Goal: Transaction & Acquisition: Purchase product/service

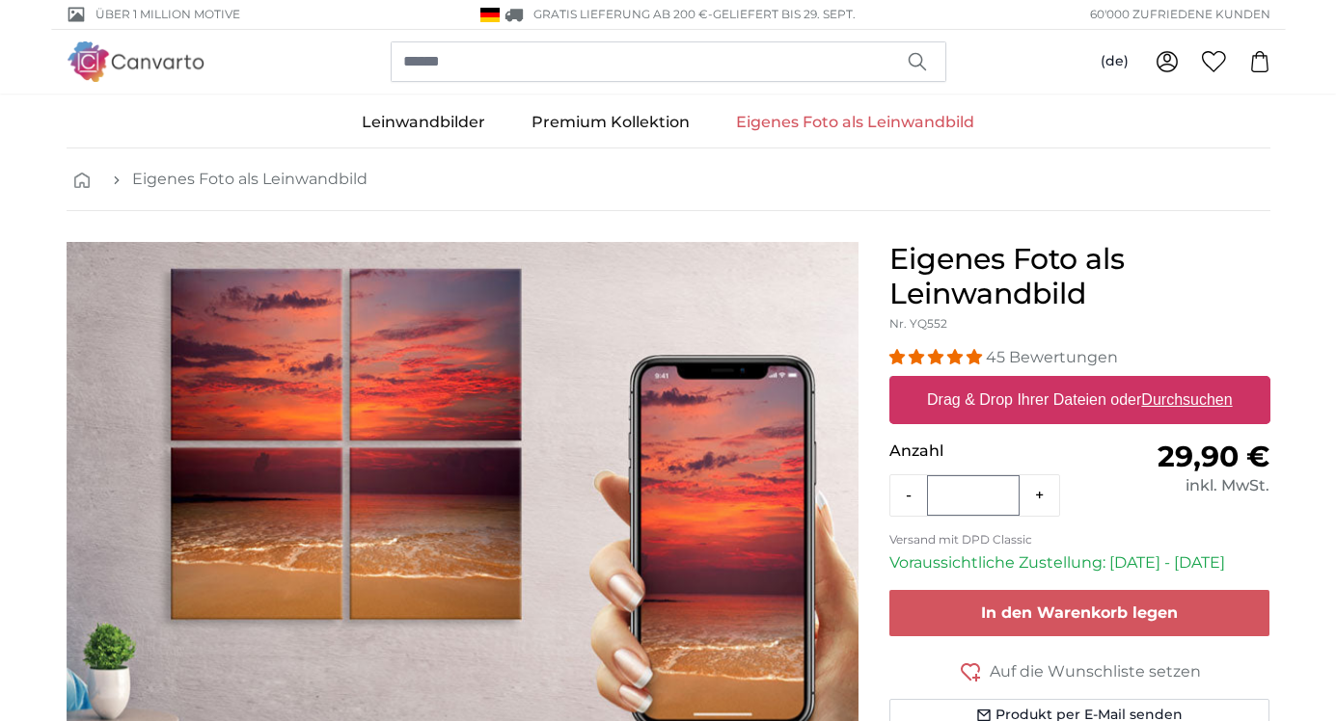
click at [878, 618] on div "Eigenes Foto als Leinwandbild Nr. YQ552 45 Bewertungen Format 40 x 30 cm 29,90 …" at bounding box center [1080, 547] width 412 height 610
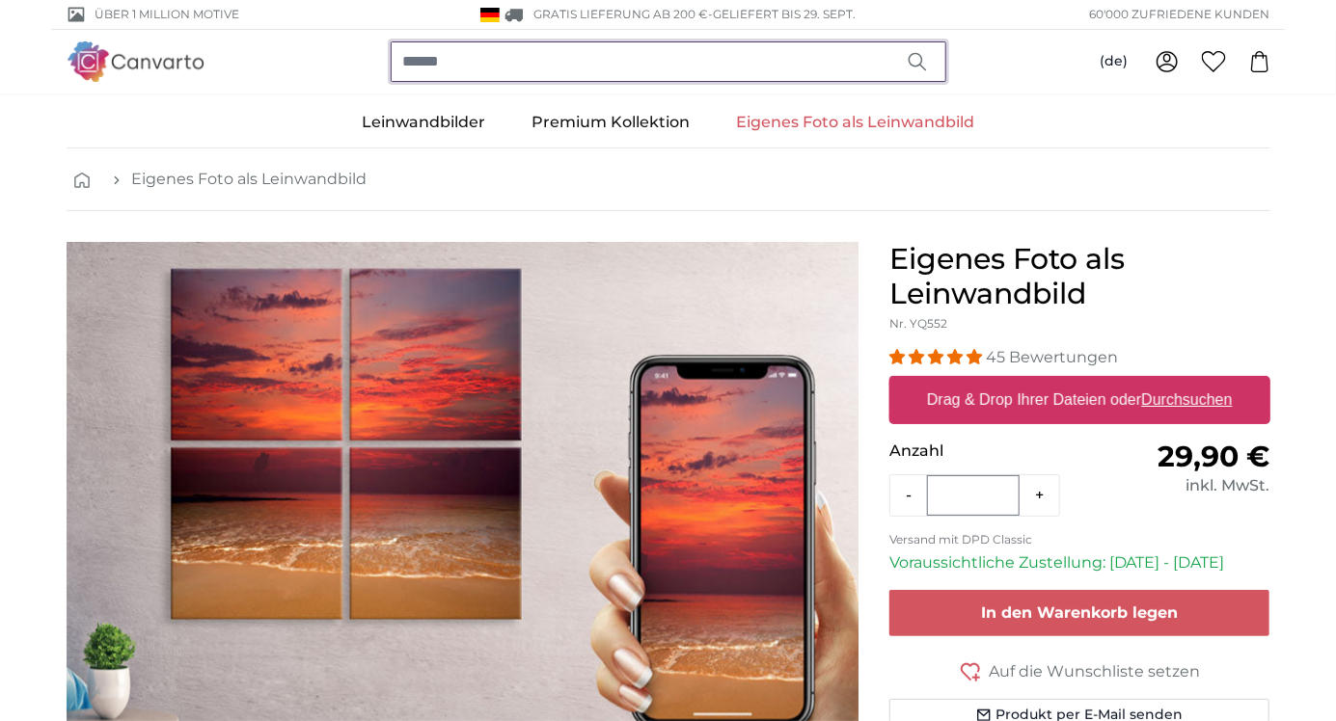
click at [457, 59] on input "search" at bounding box center [669, 61] width 556 height 41
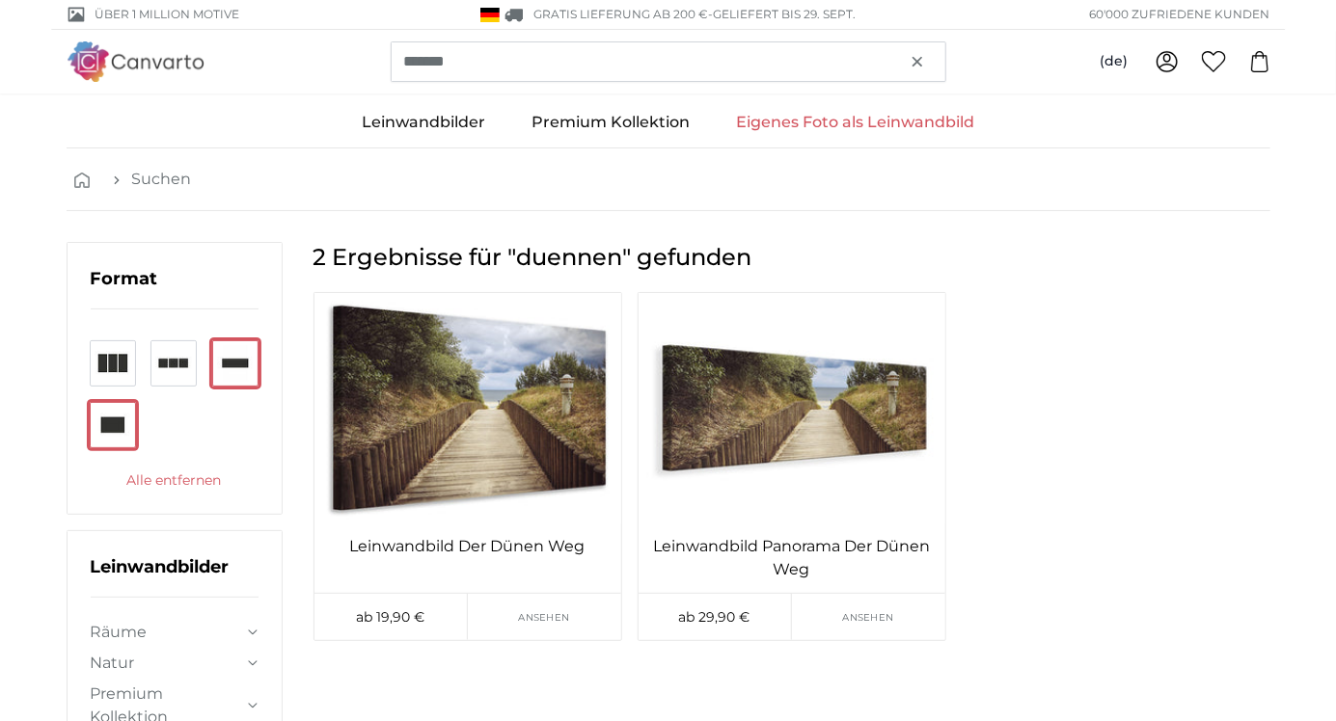
click at [1195, 312] on div "Leinwandbild Der Dünen Weg ab 19,90 € Ansehen Leinwandbild Panorama Der Dünen W…" at bounding box center [792, 474] width 972 height 365
click at [1166, 318] on div "Leinwandbild Der Dünen Weg ab 19,90 € Ansehen Leinwandbild Panorama Der Dünen W…" at bounding box center [792, 474] width 972 height 365
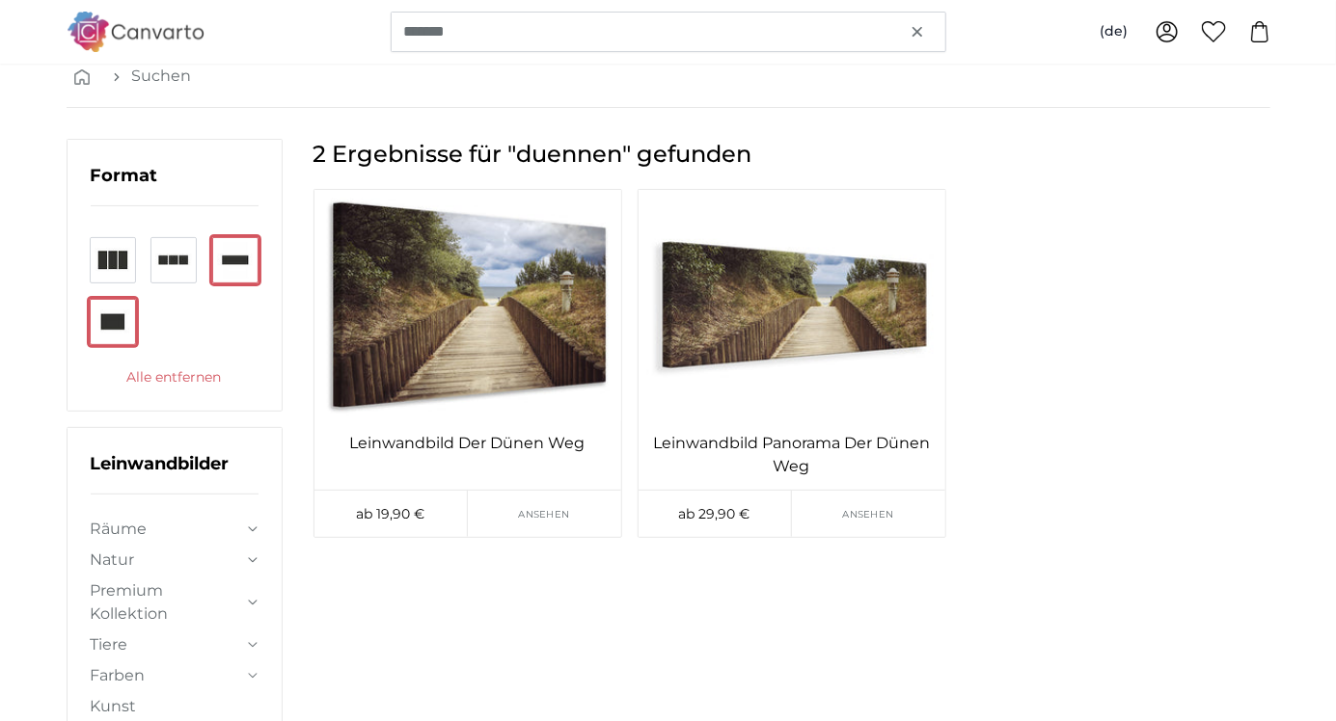
scroll to position [103, 0]
click at [785, 296] on img at bounding box center [791, 305] width 307 height 231
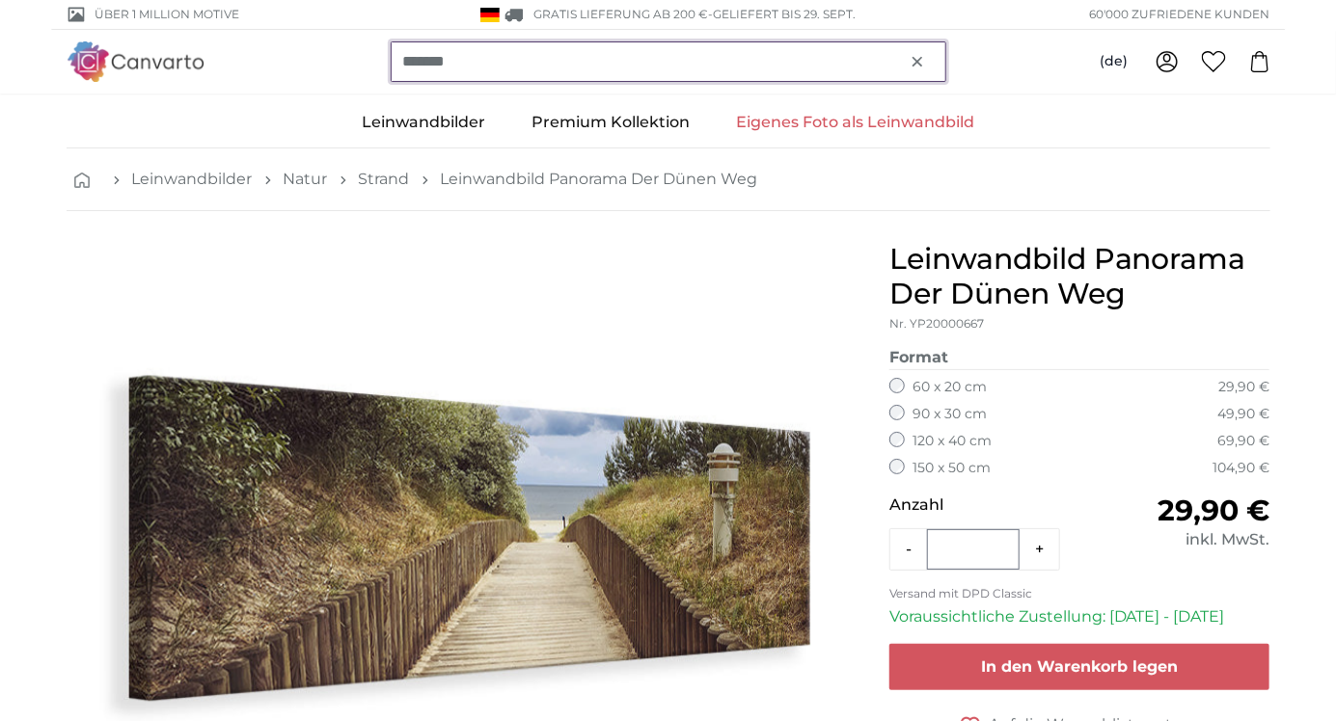
click at [500, 58] on input "*******" at bounding box center [669, 61] width 556 height 41
type input "*"
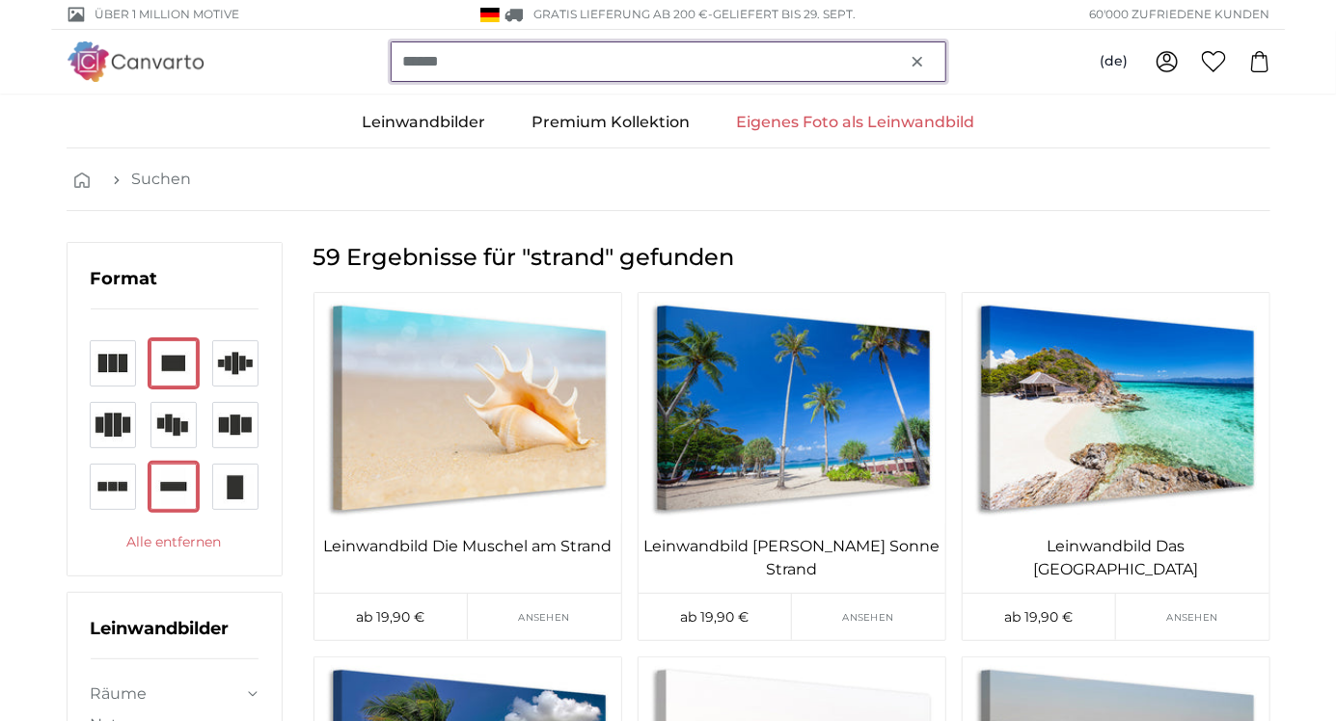
type input "******"
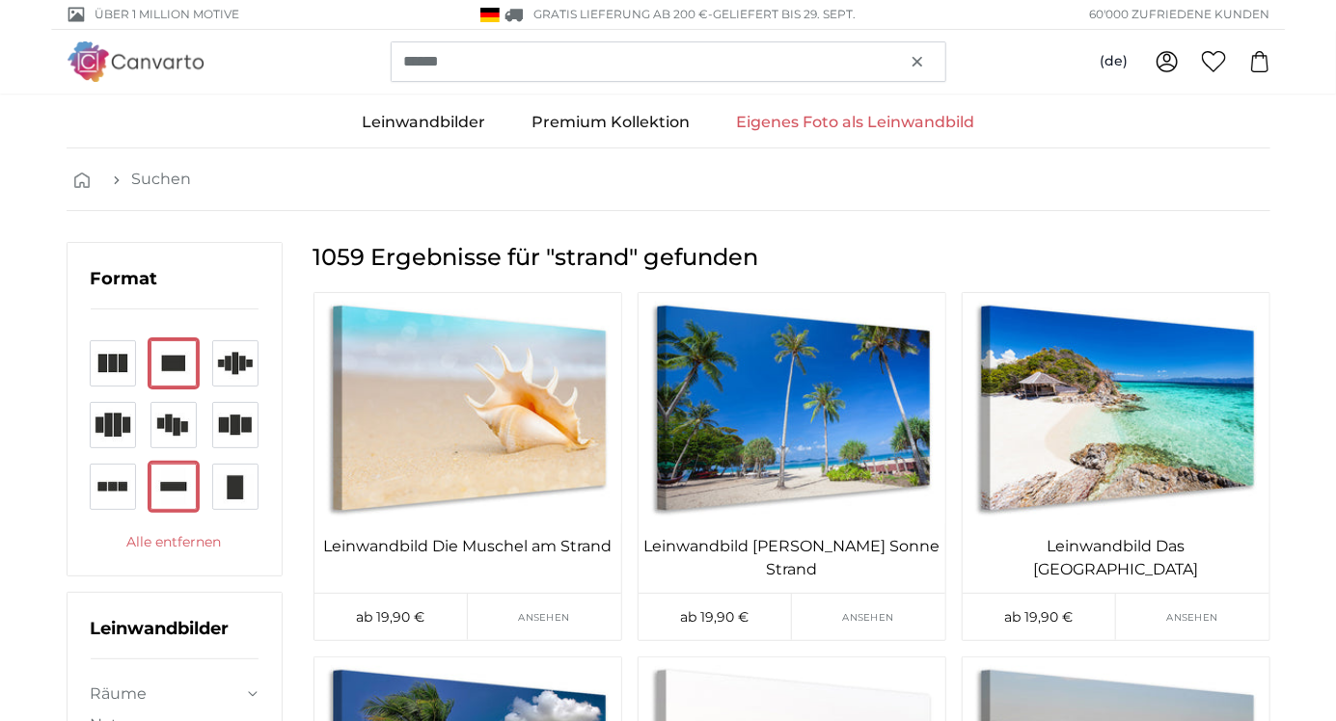
click at [516, 332] on img at bounding box center [467, 408] width 307 height 231
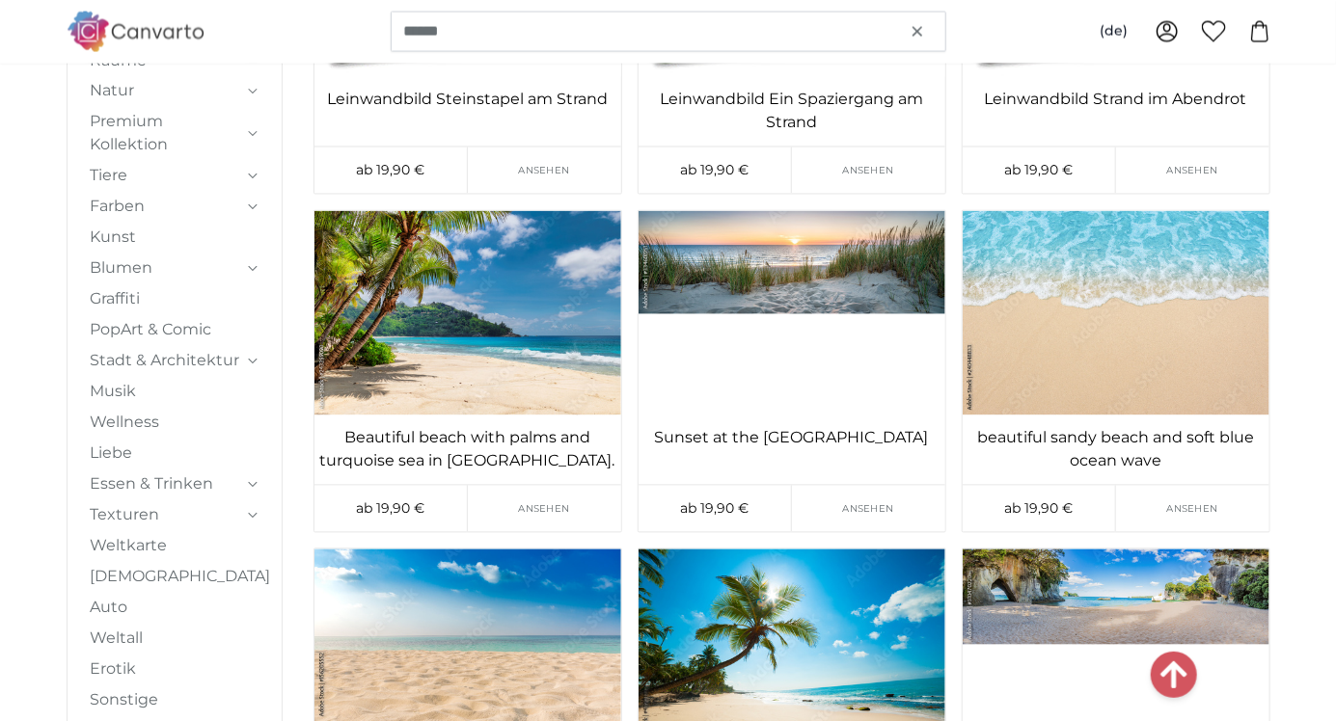
scroll to position [1549, 0]
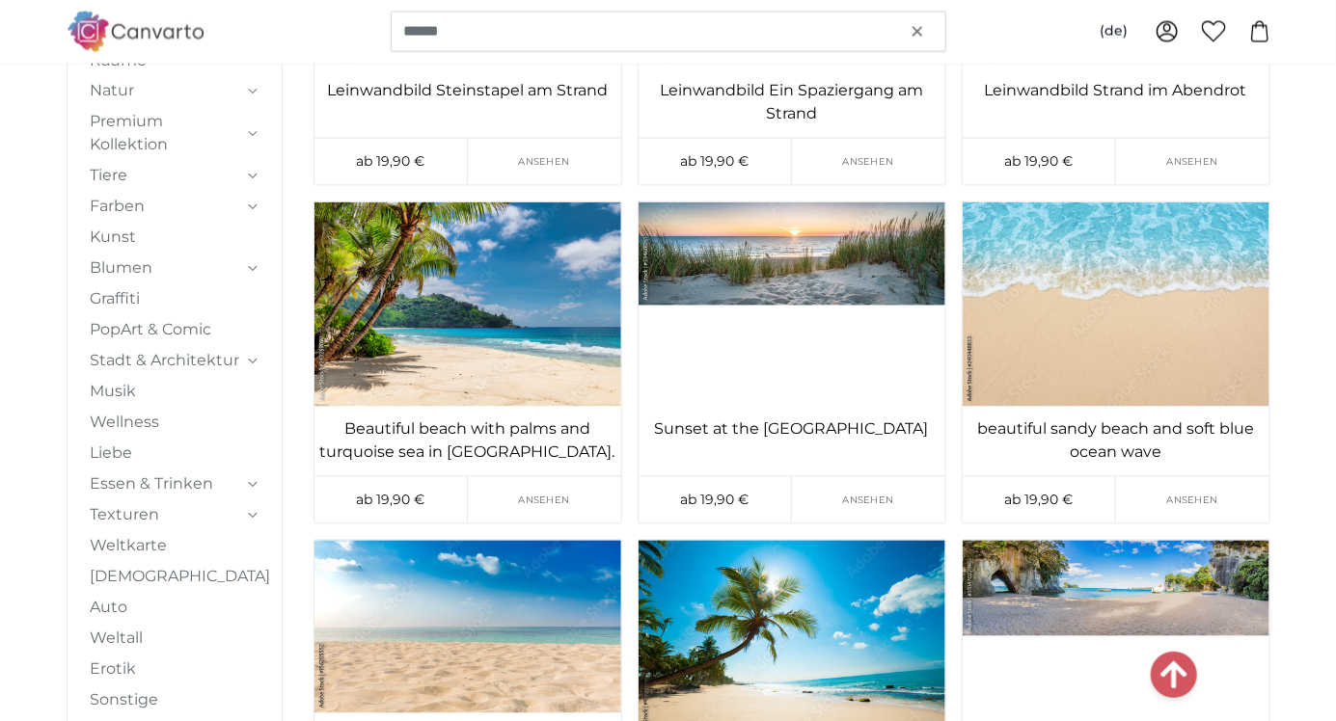
click at [902, 247] on img at bounding box center [791, 305] width 307 height 204
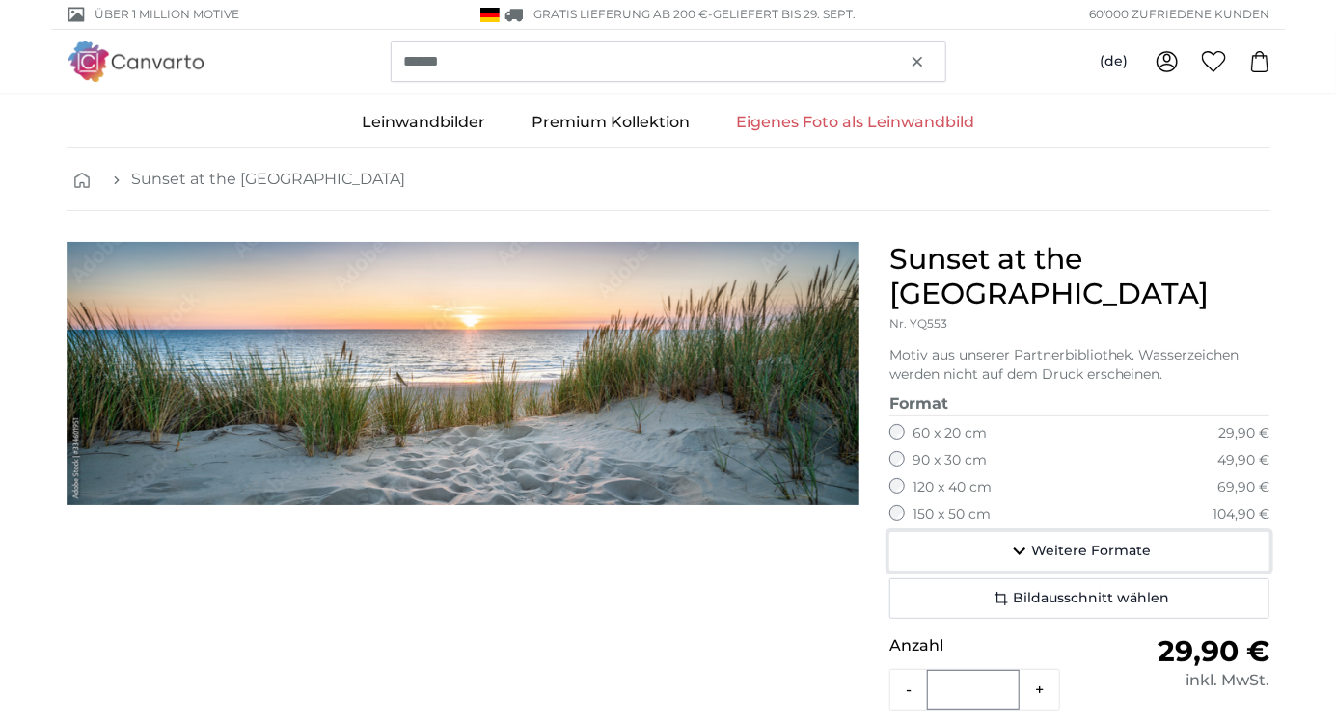
click at [1063, 542] on span "Weitere Formate" at bounding box center [1091, 551] width 120 height 19
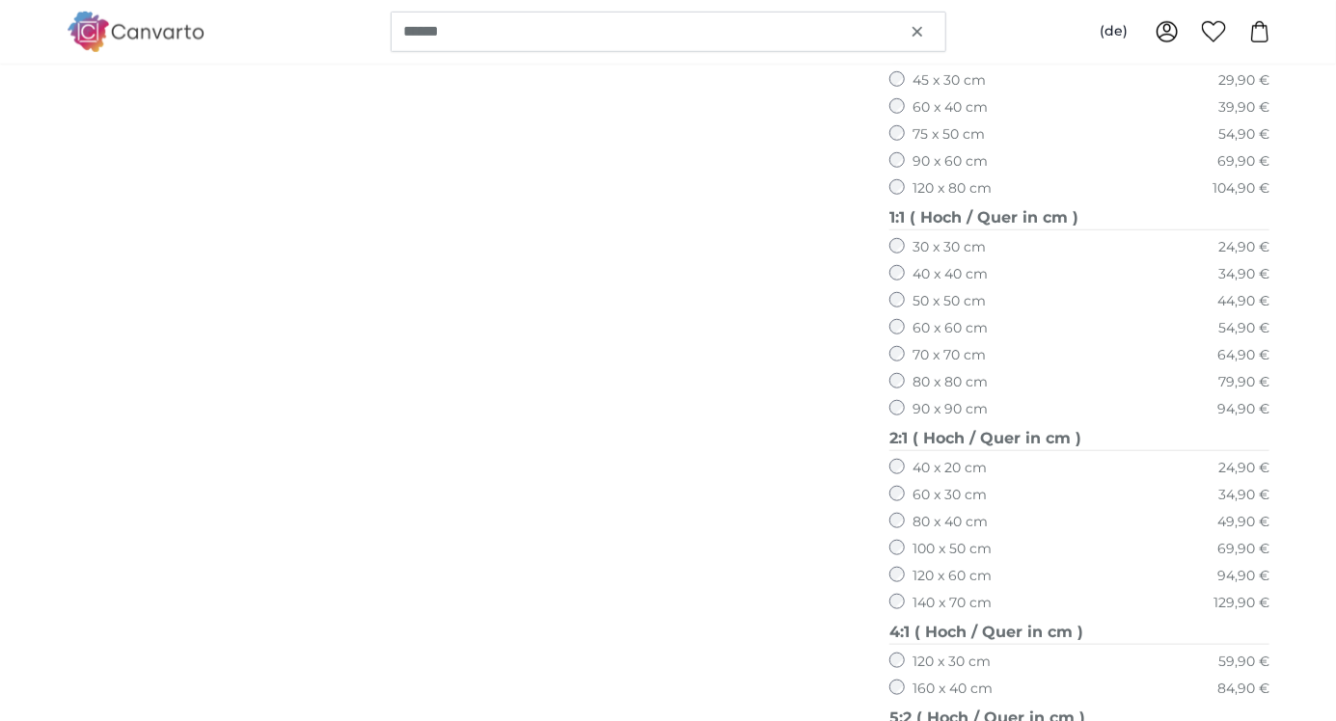
scroll to position [679, 0]
click at [1007, 486] on div "60 x 30 cm 34,90 €" at bounding box center [1079, 495] width 381 height 19
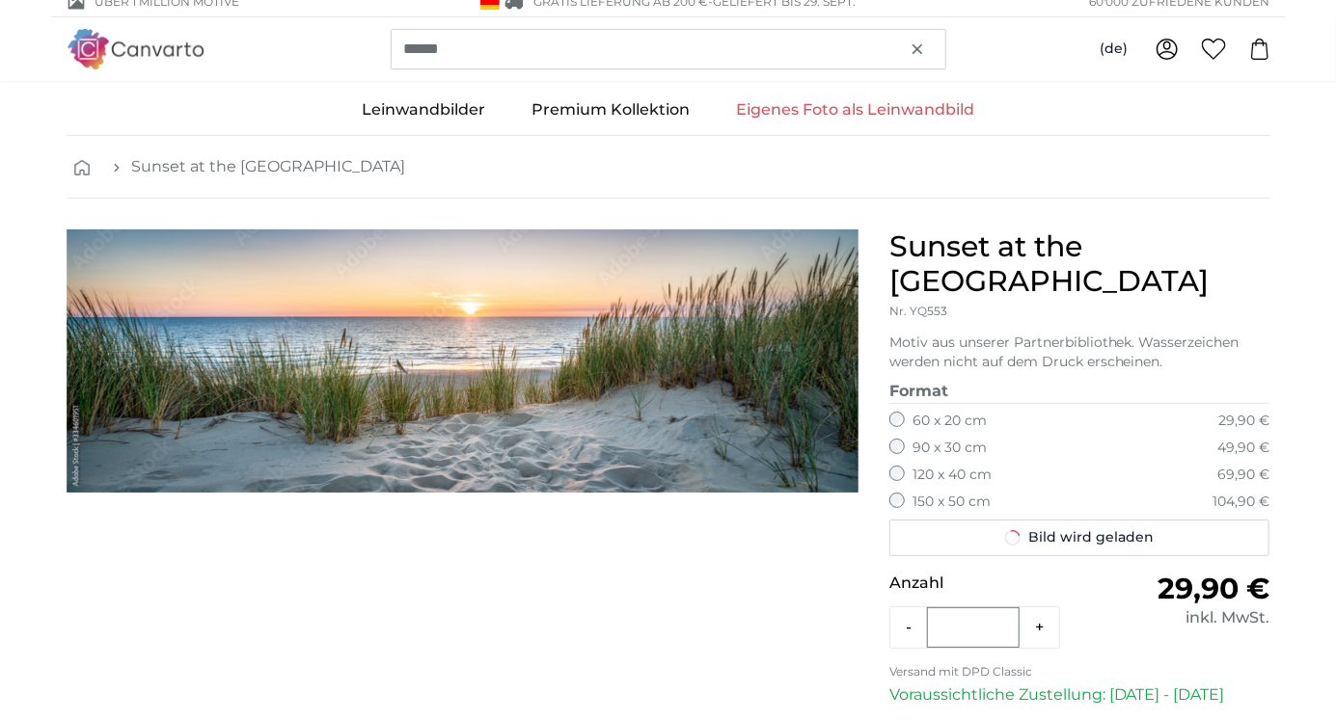
scroll to position [0, 0]
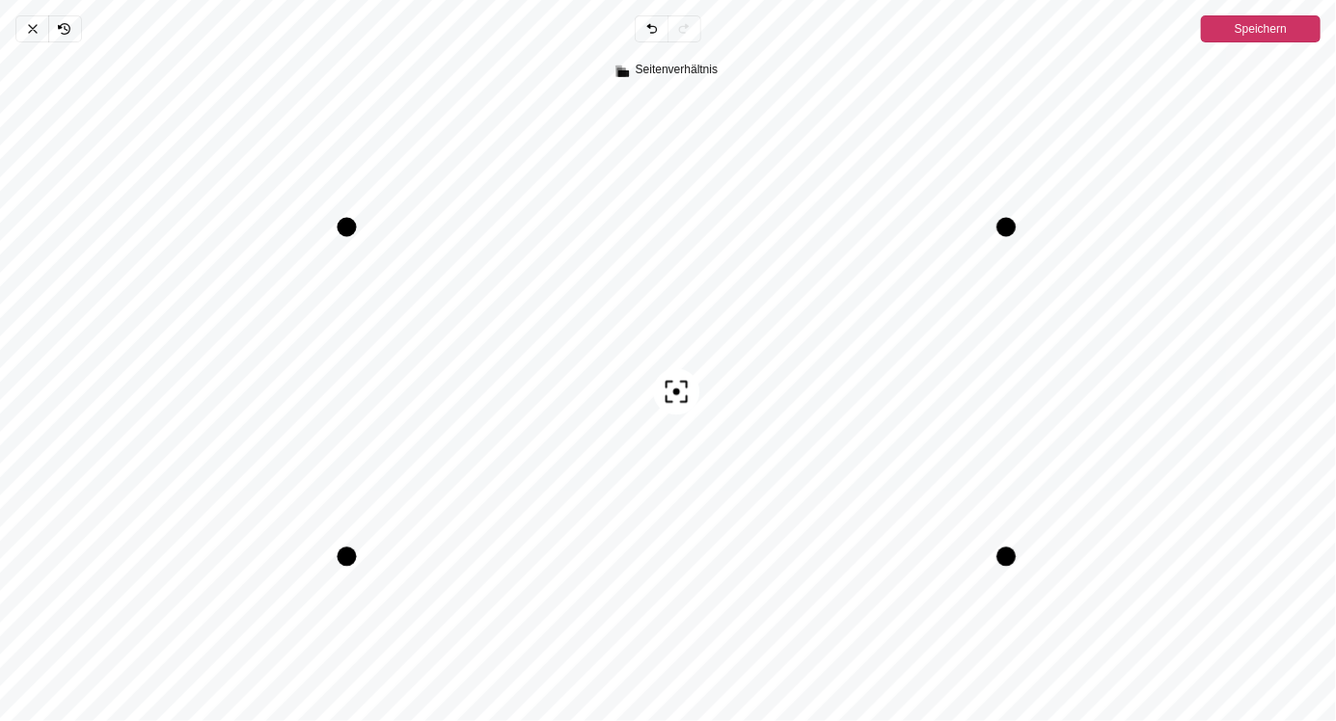
scroll to position [1549, 0]
click at [1258, 29] on span "Speichern" at bounding box center [1261, 28] width 52 height 23
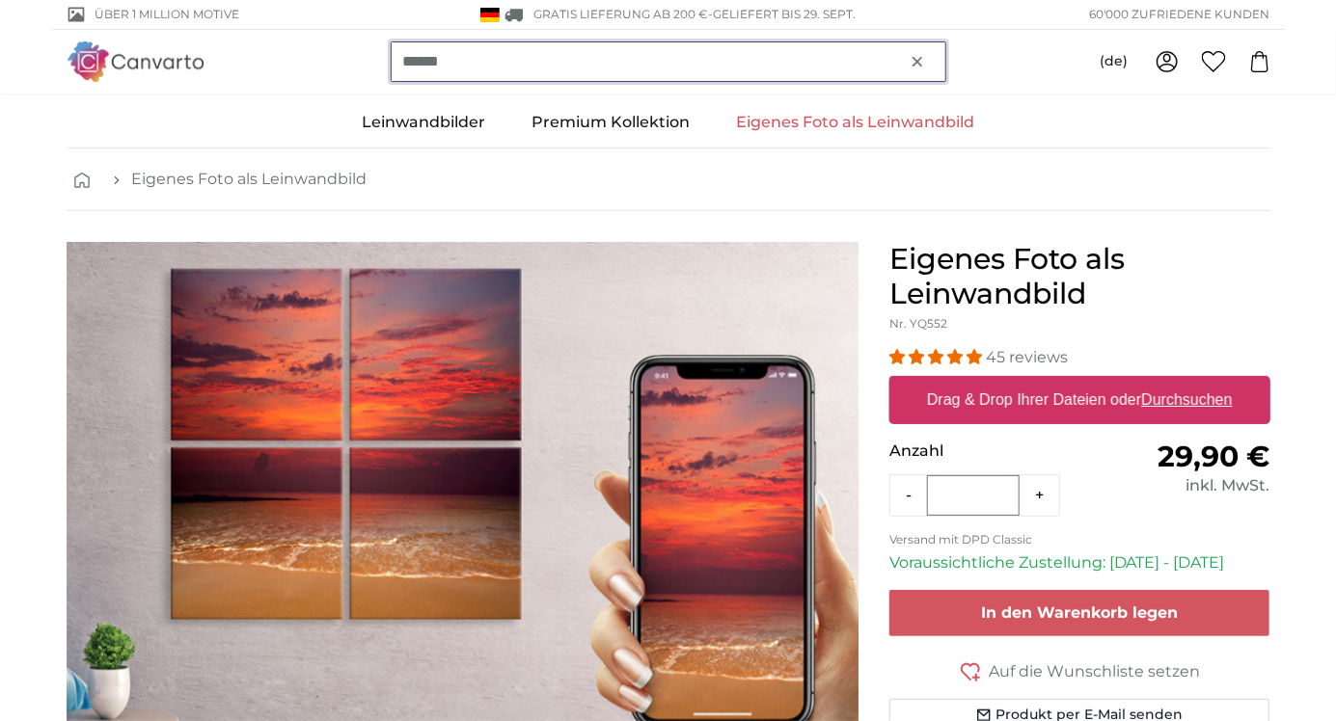
click at [563, 57] on input "******" at bounding box center [669, 61] width 556 height 41
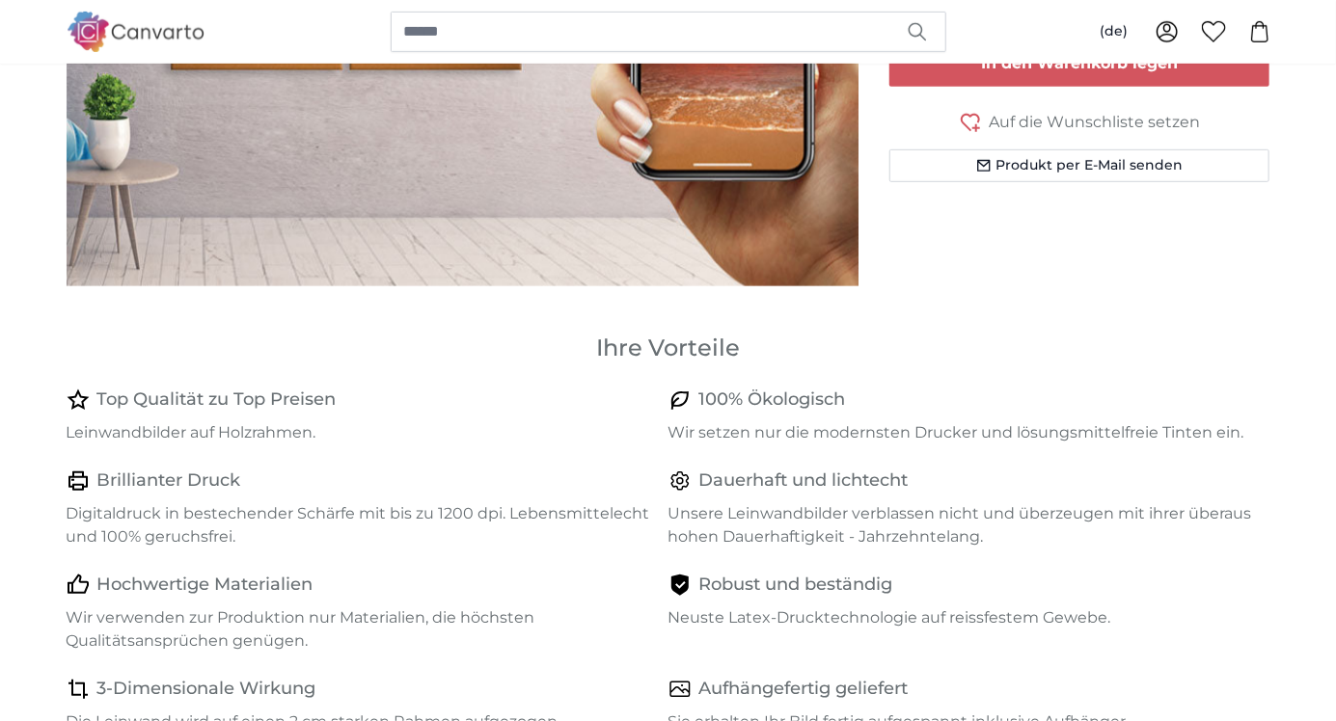
scroll to position [549, 0]
click at [919, 28] on icon "button" at bounding box center [917, 31] width 19 height 19
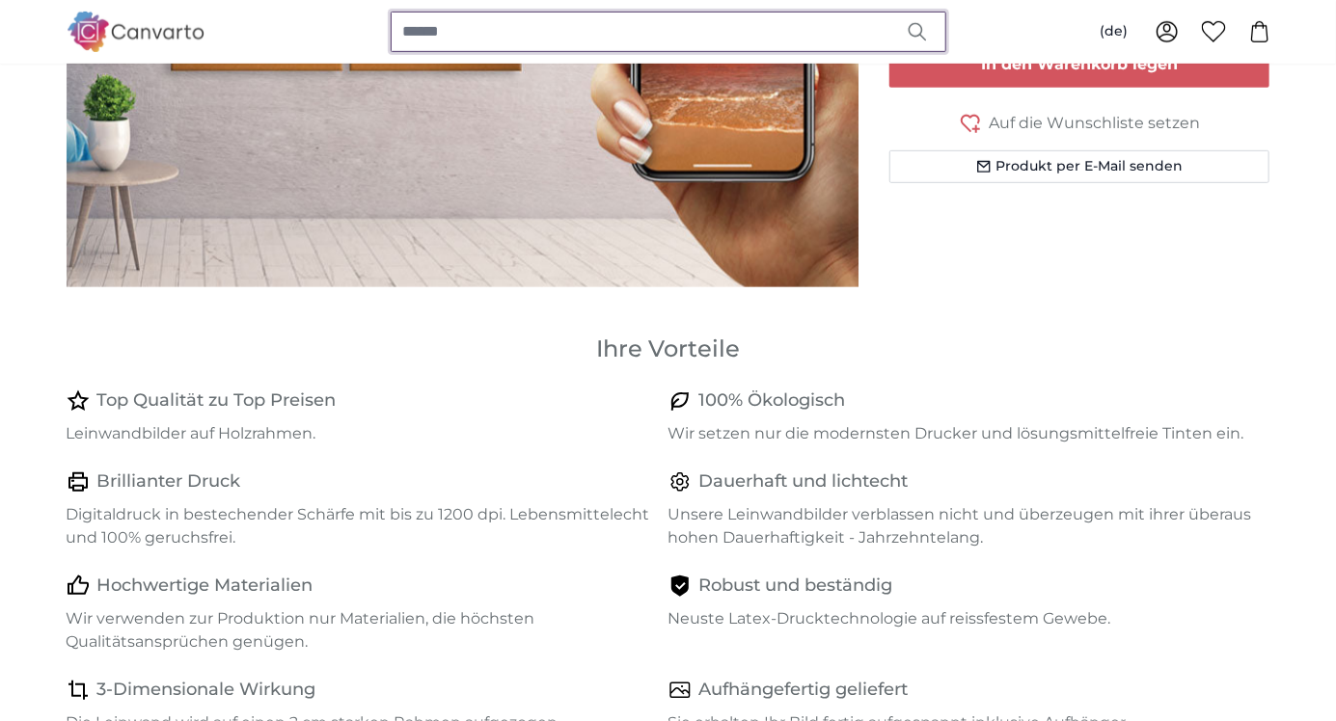
click at [453, 41] on input "search" at bounding box center [669, 32] width 556 height 41
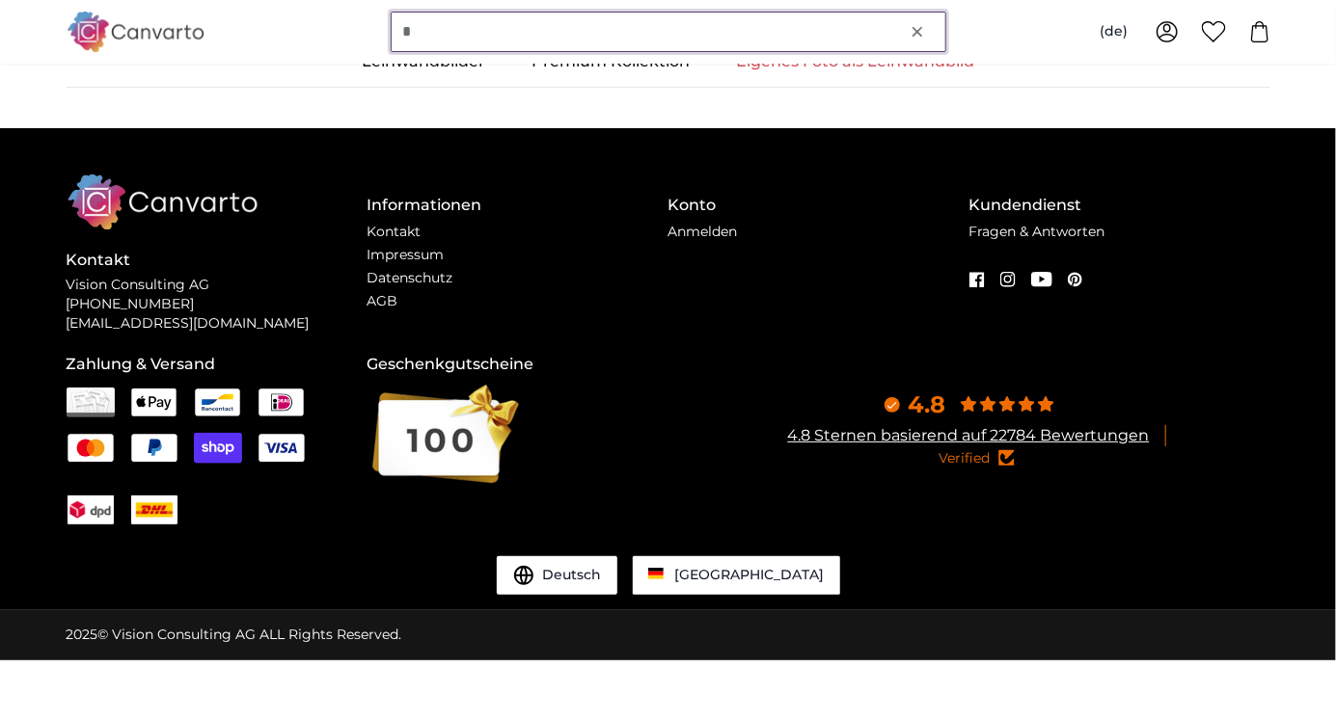
scroll to position [0, 0]
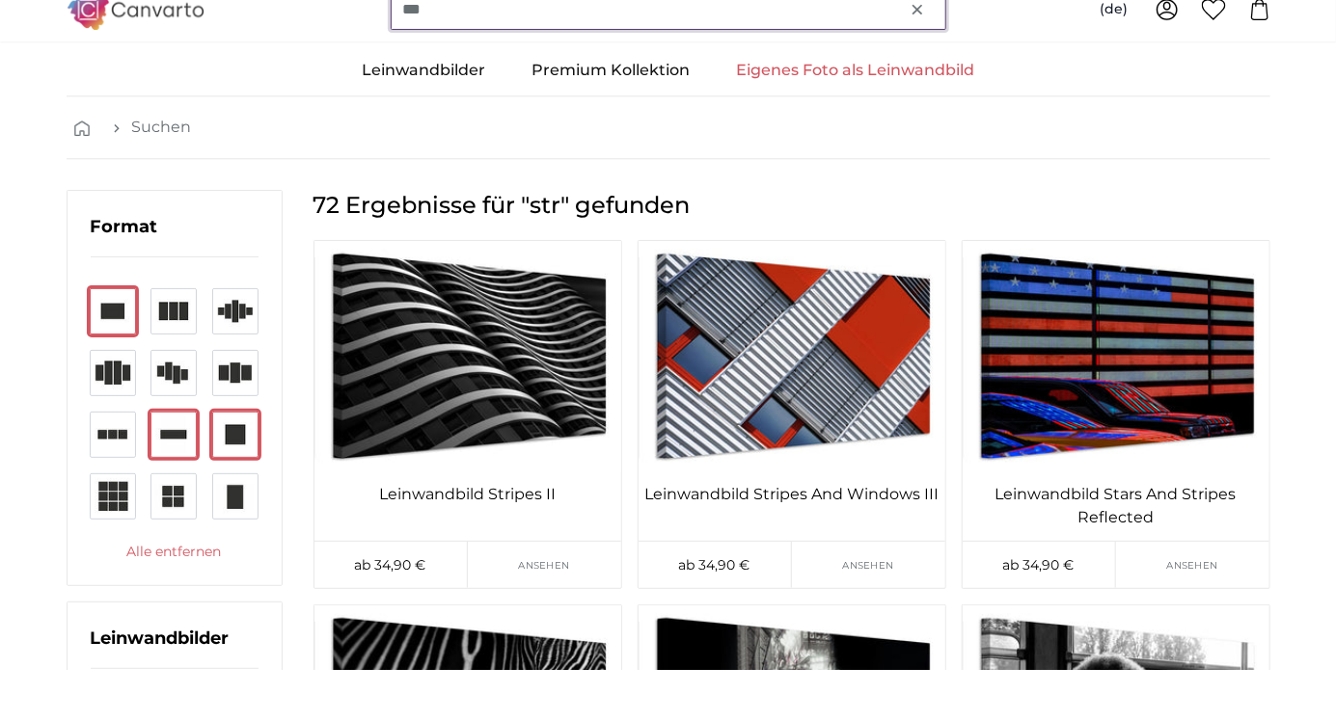
type input "****"
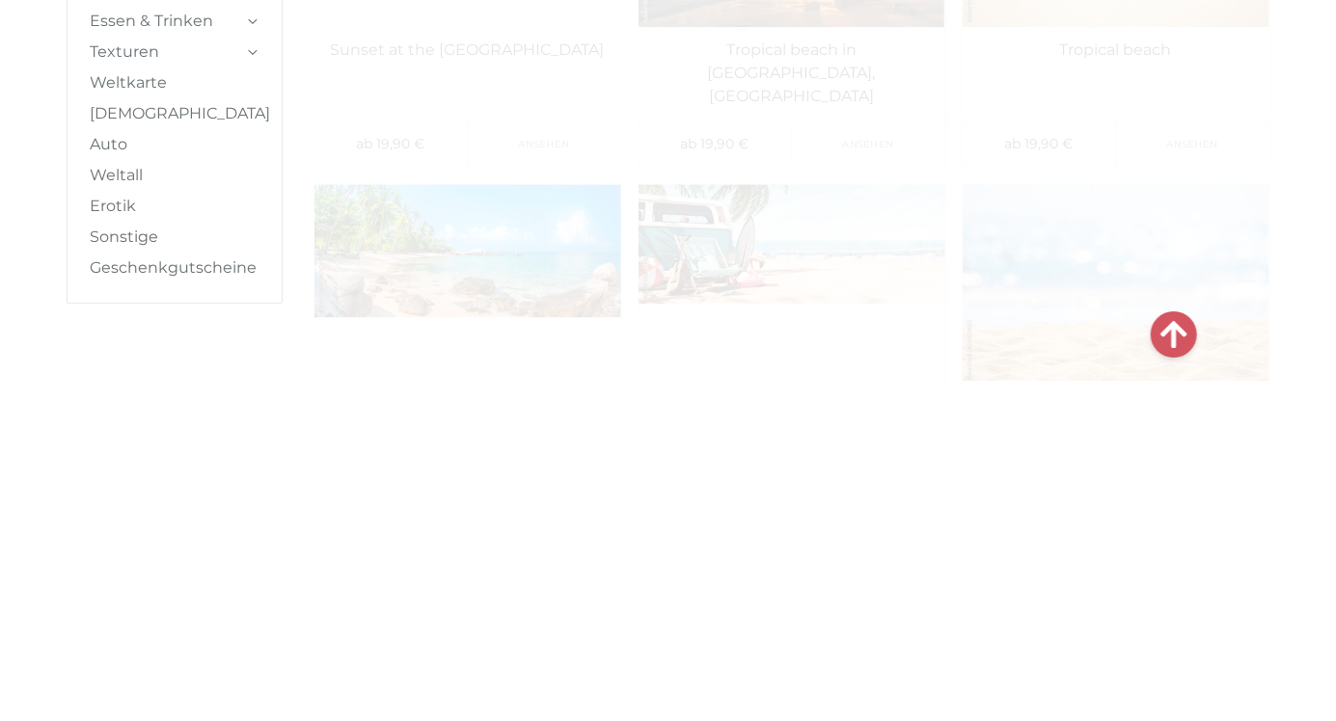
scroll to position [1936, 0]
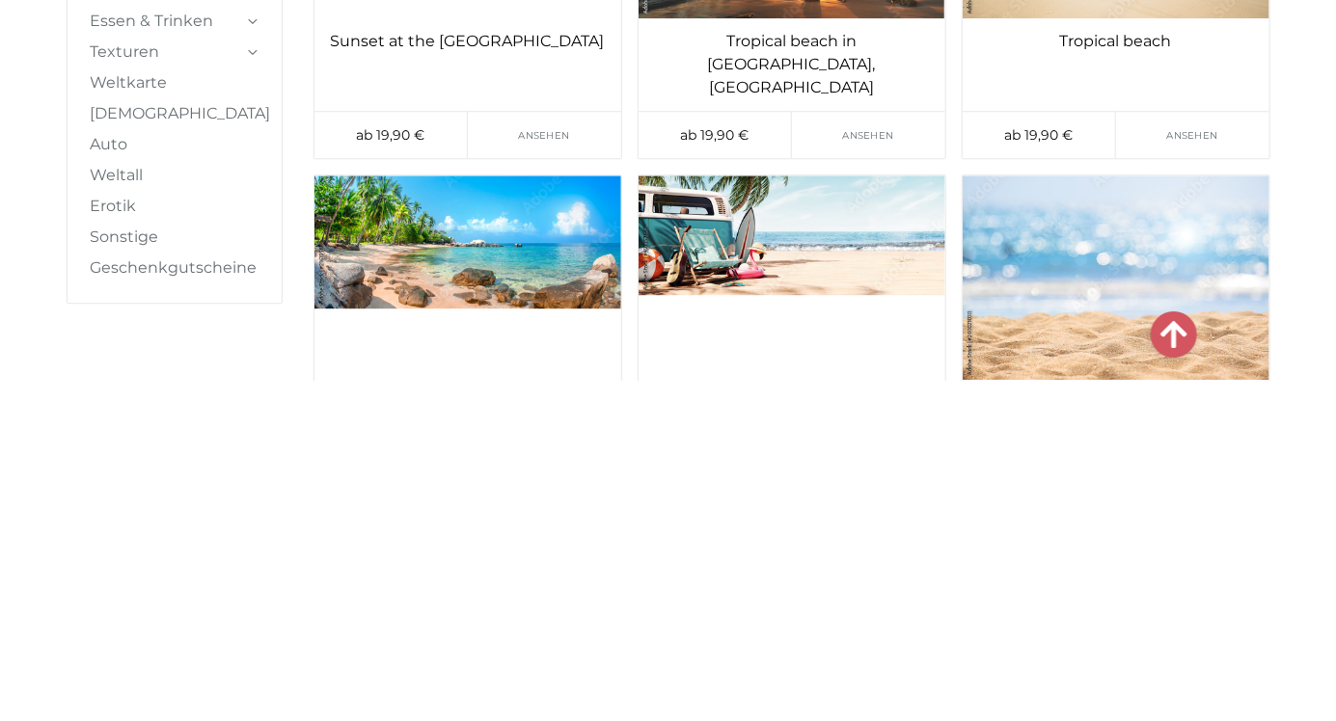
click at [1237, 616] on img at bounding box center [1116, 618] width 307 height 204
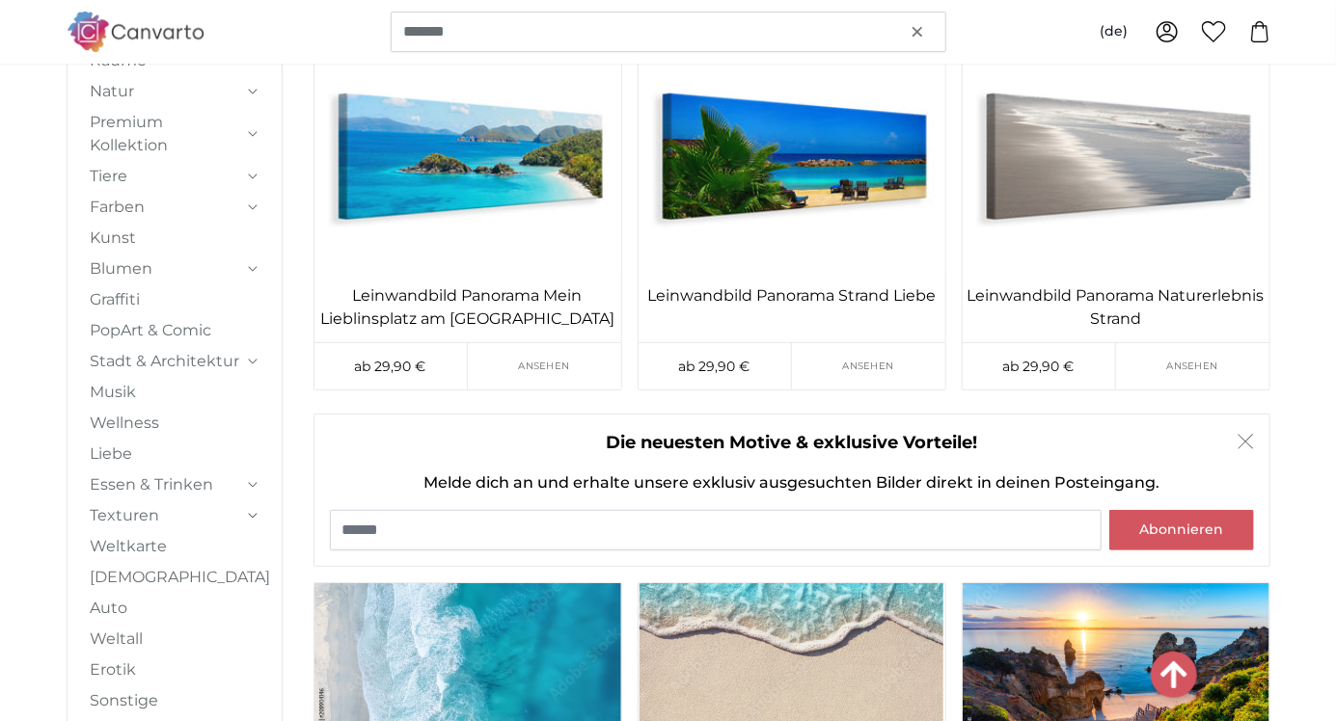
scroll to position [9421, 0]
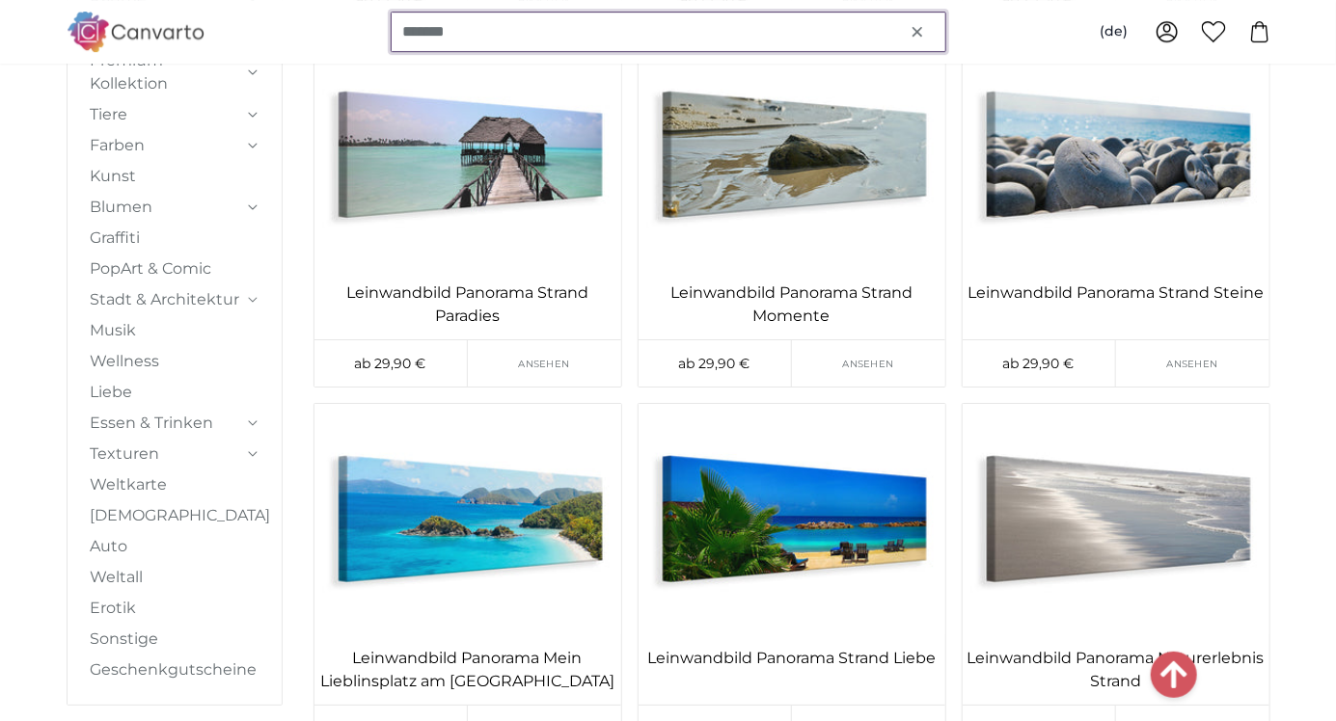
click at [467, 41] on input "******" at bounding box center [669, 32] width 556 height 41
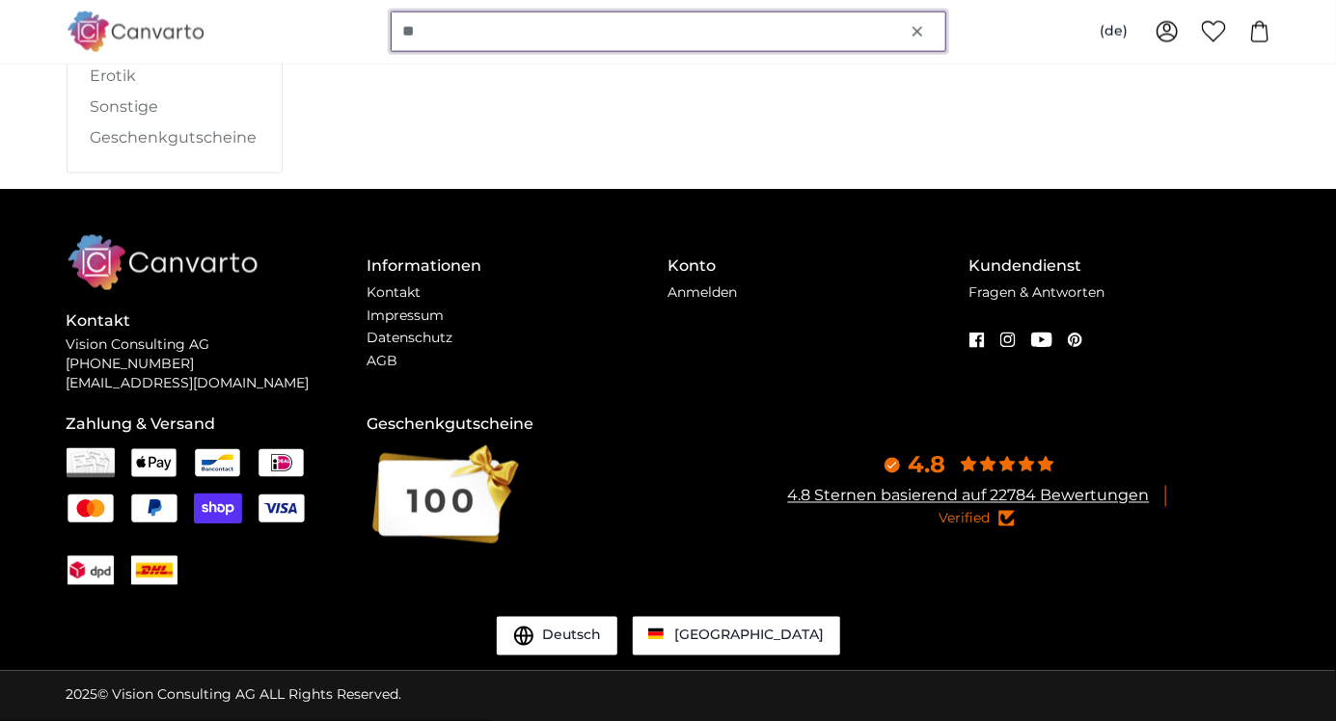
scroll to position [0, 0]
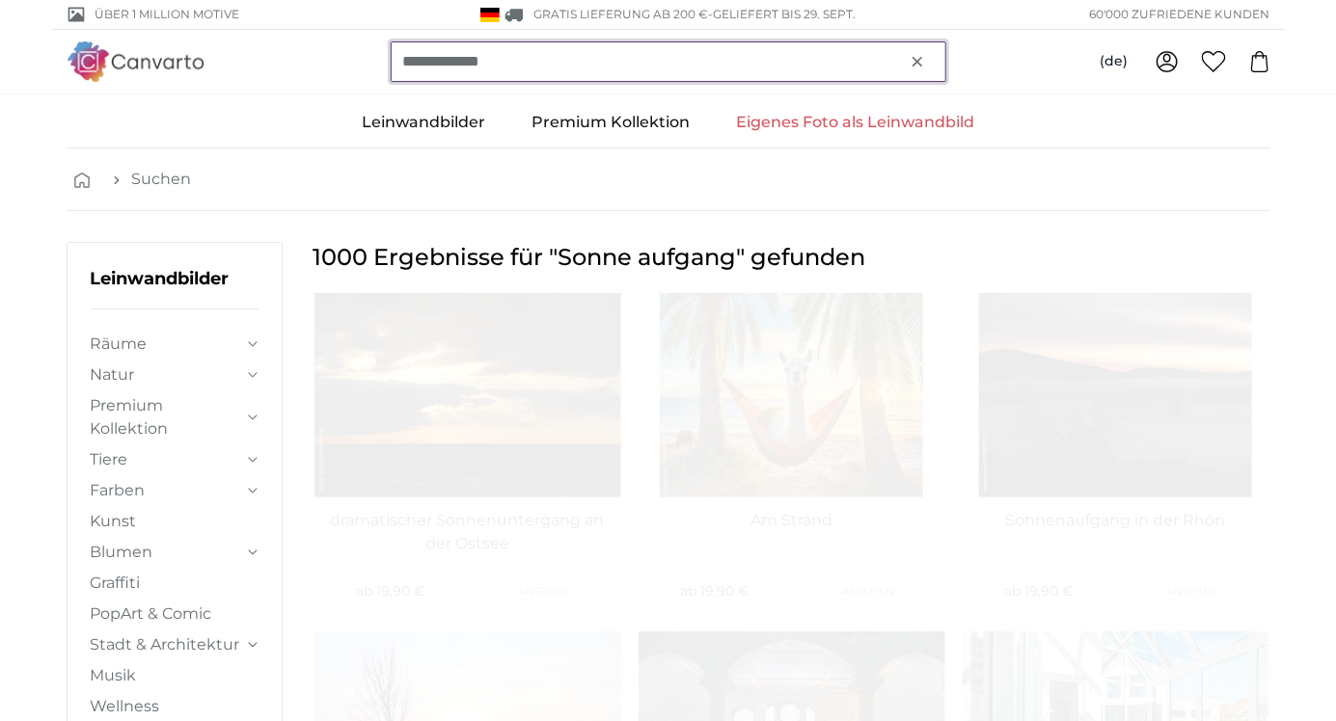
click at [464, 69] on input "**********" at bounding box center [669, 61] width 556 height 41
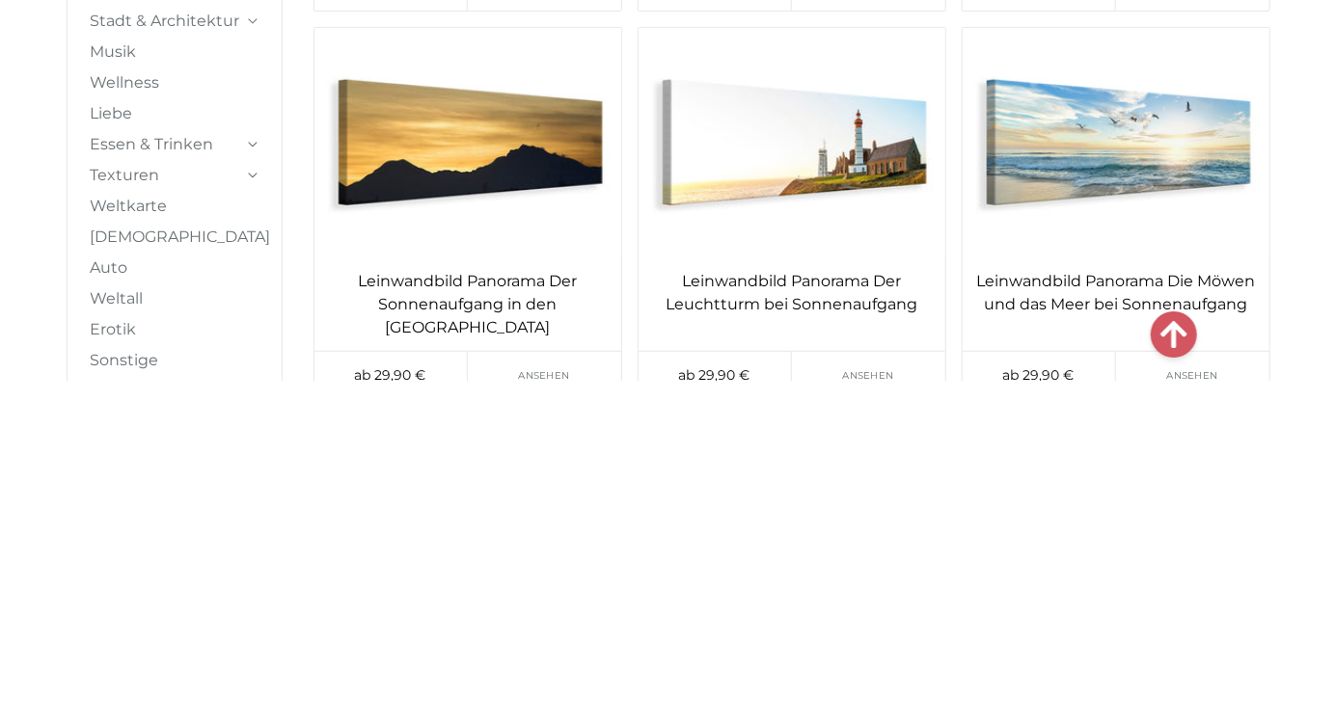
scroll to position [6550, 0]
click at [1188, 485] on img at bounding box center [1116, 483] width 307 height 231
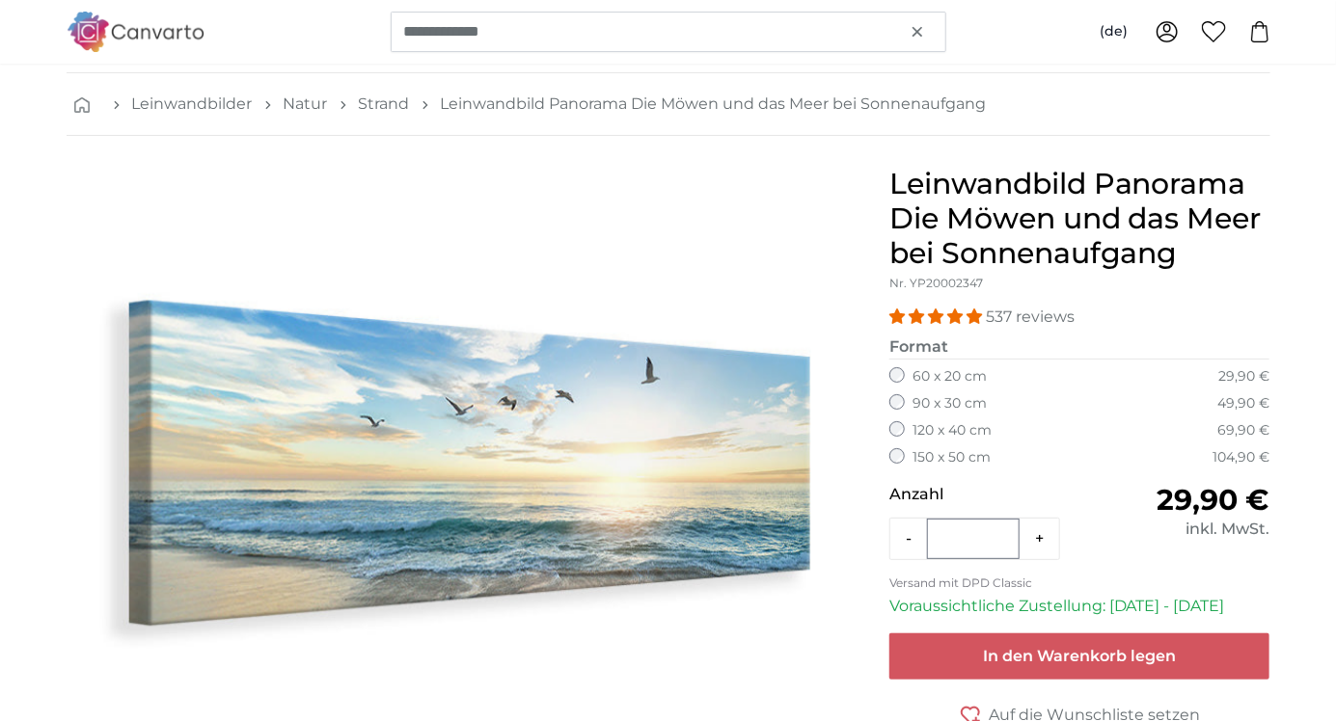
scroll to position [79, 0]
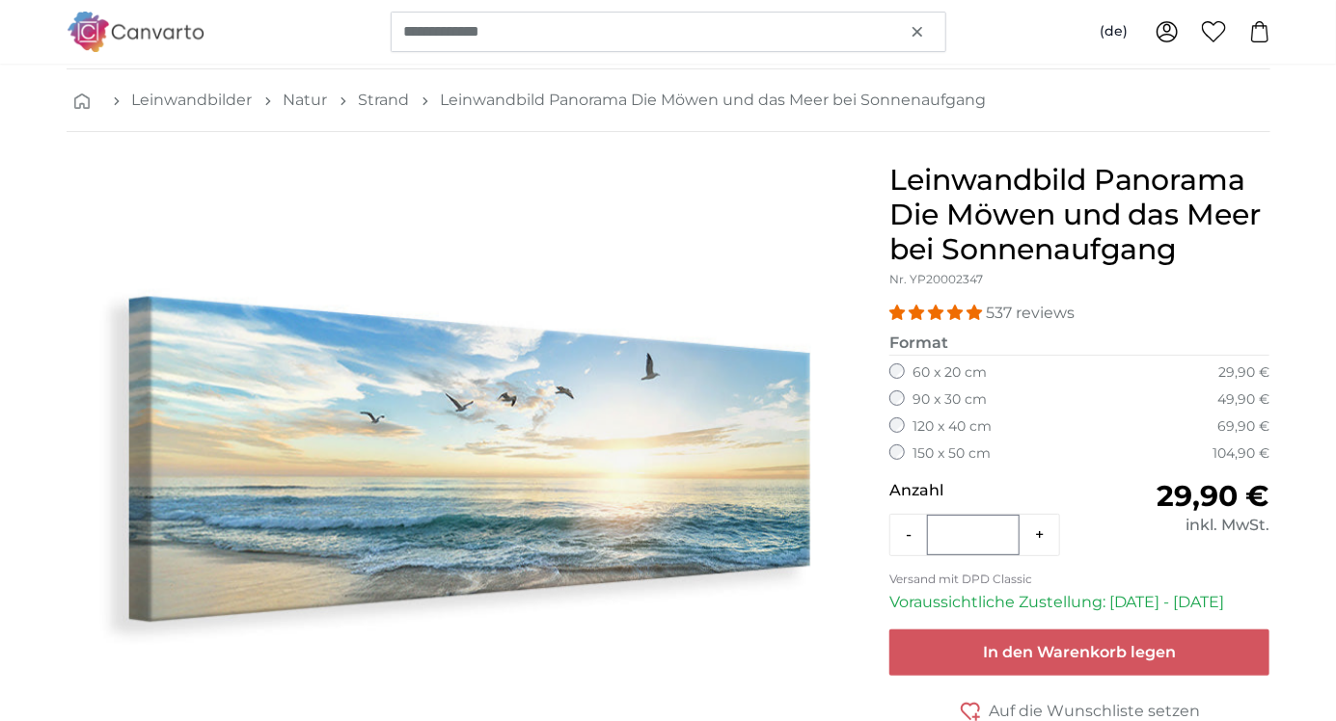
click at [966, 391] on label "90 x 30 cm" at bounding box center [949, 400] width 74 height 19
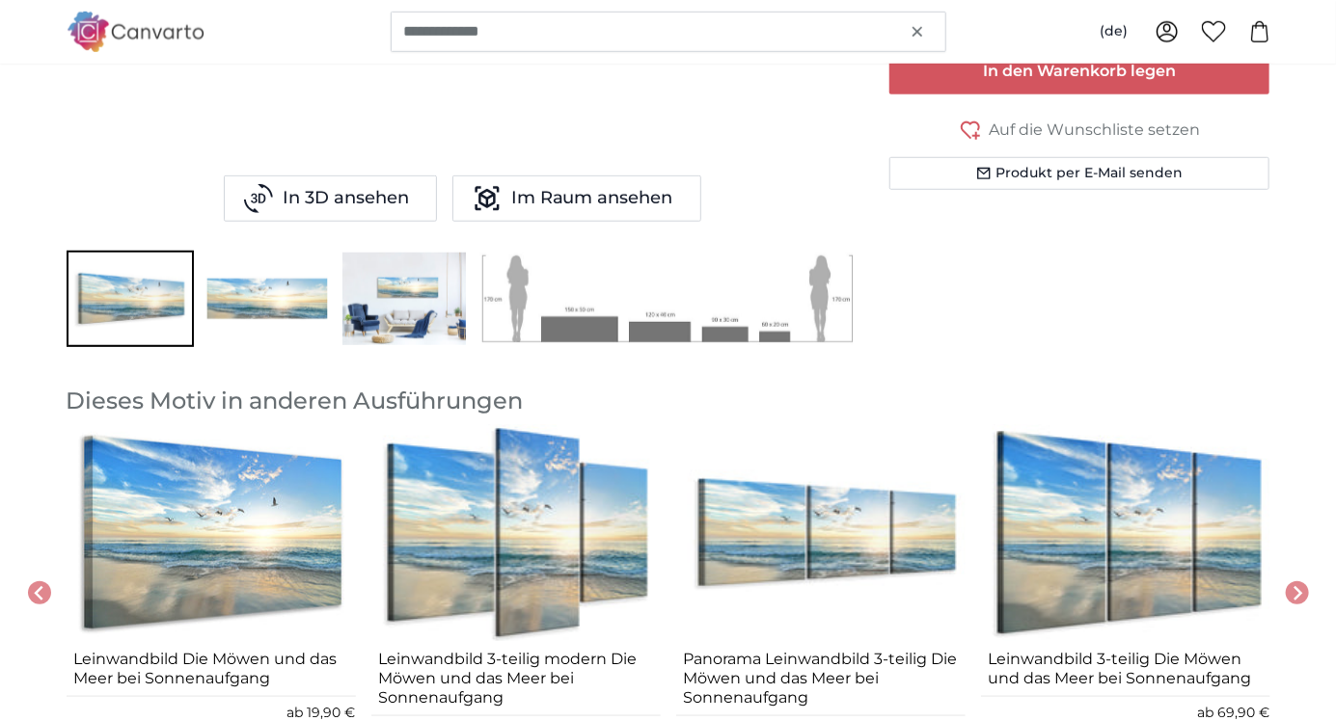
scroll to position [662, 0]
click at [724, 309] on img "Go to slide 4" at bounding box center [667, 298] width 380 height 96
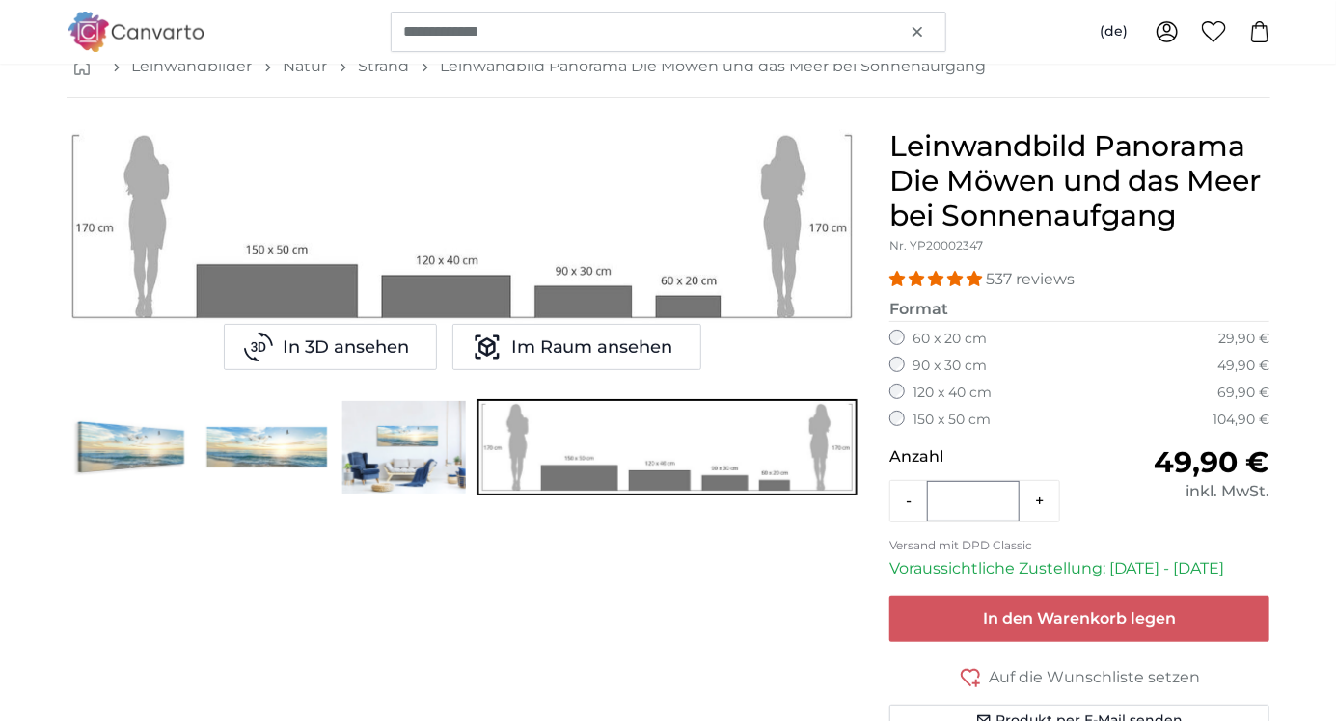
scroll to position [0, 0]
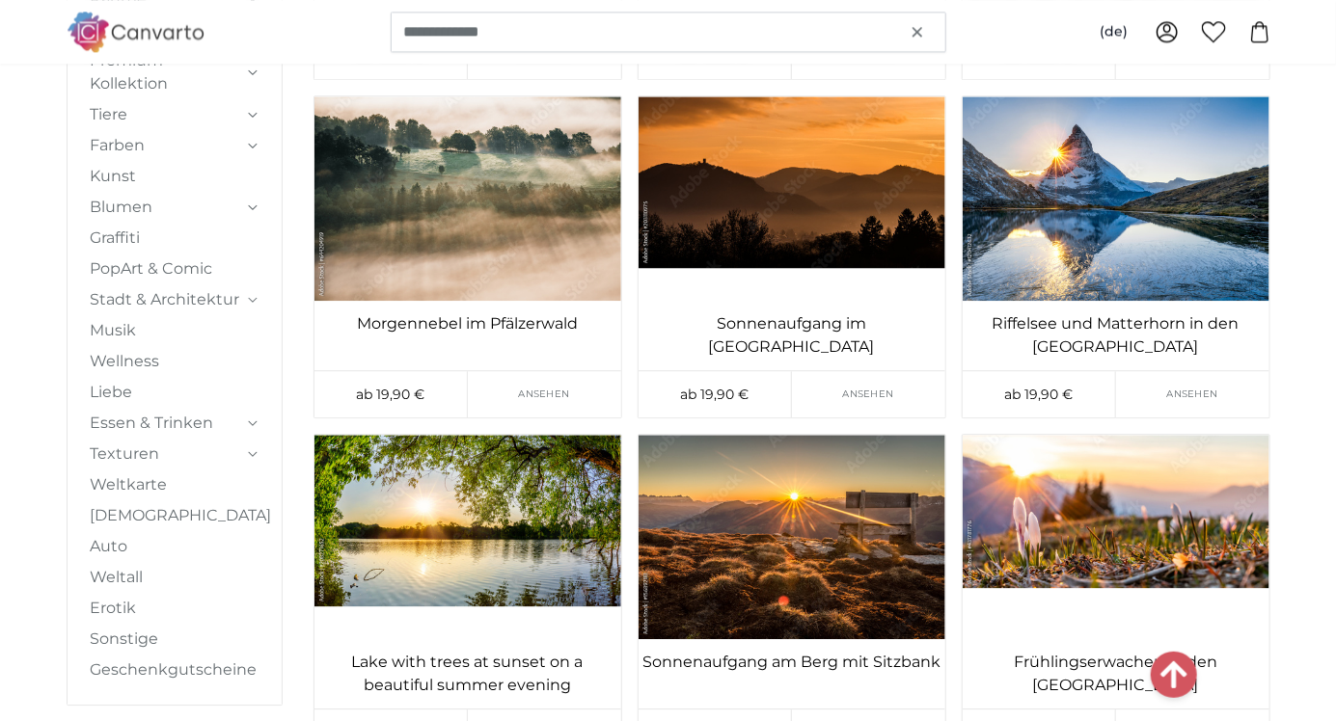
scroll to position [5384, 0]
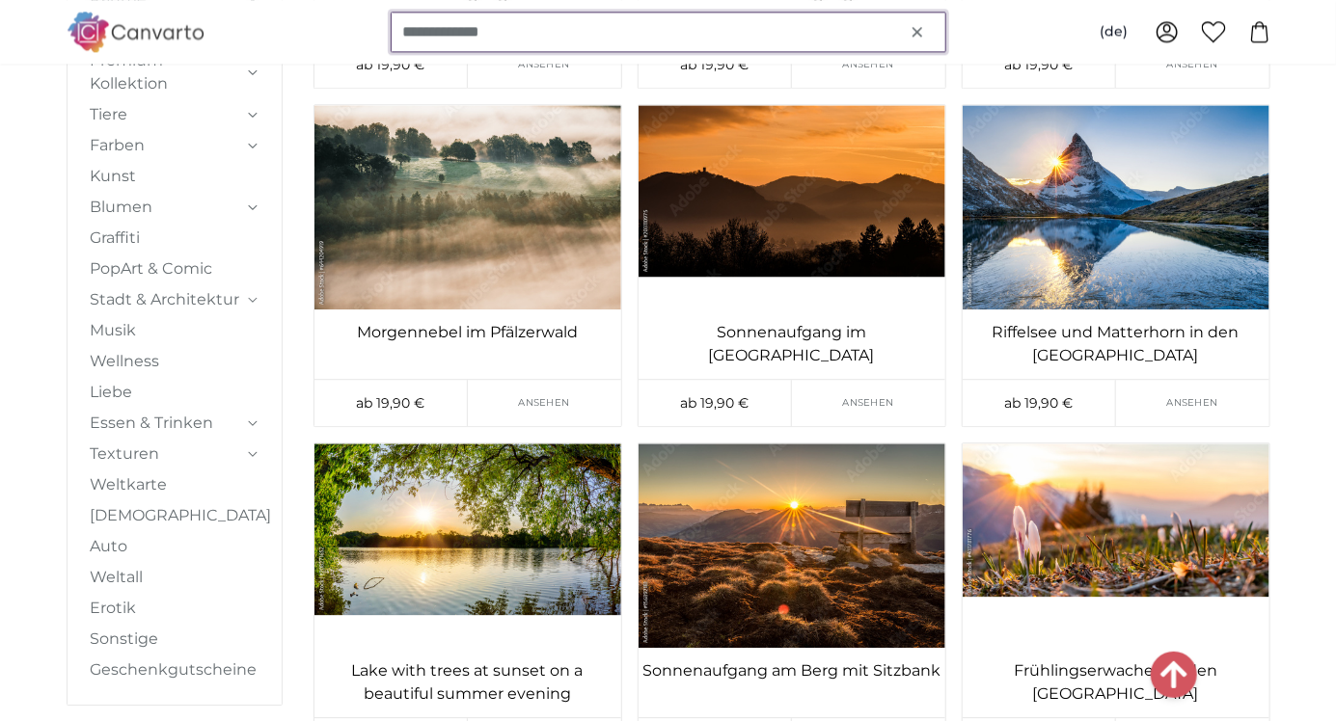
click at [552, 31] on input "**********" at bounding box center [669, 32] width 556 height 41
type input "*"
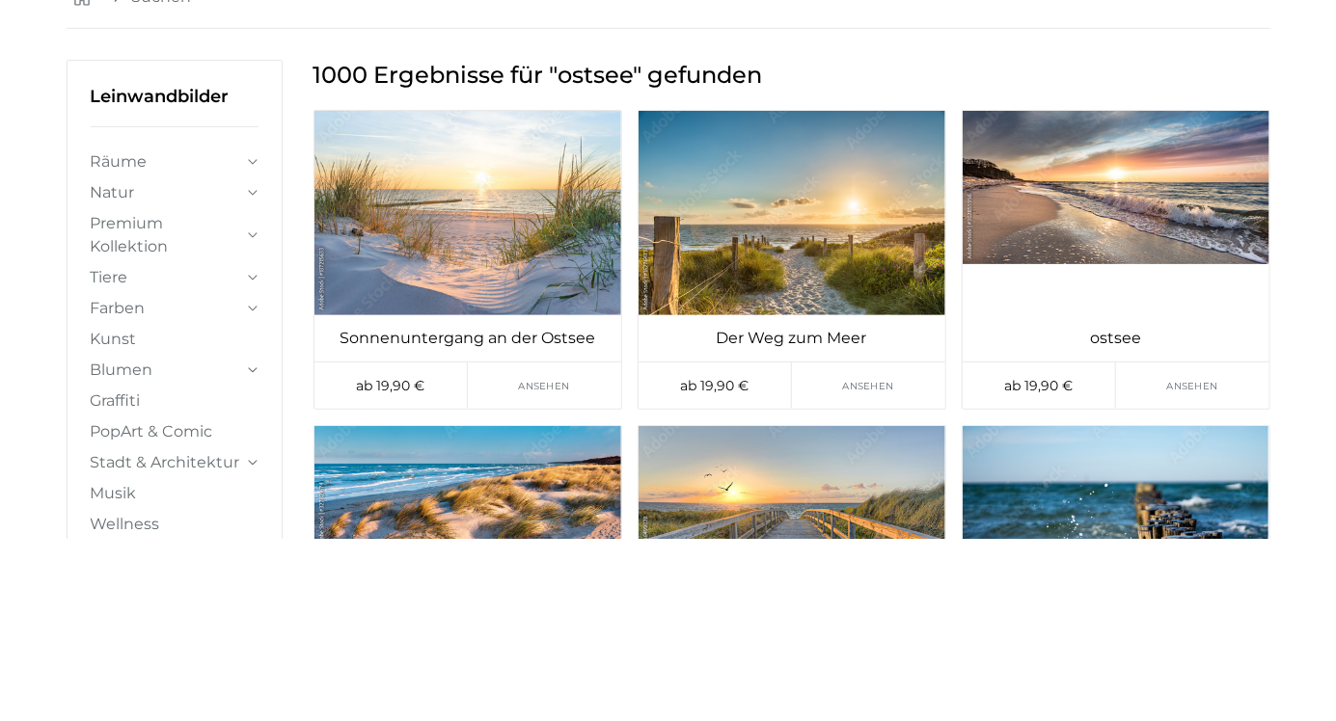
click at [545, 395] on img at bounding box center [467, 395] width 307 height 204
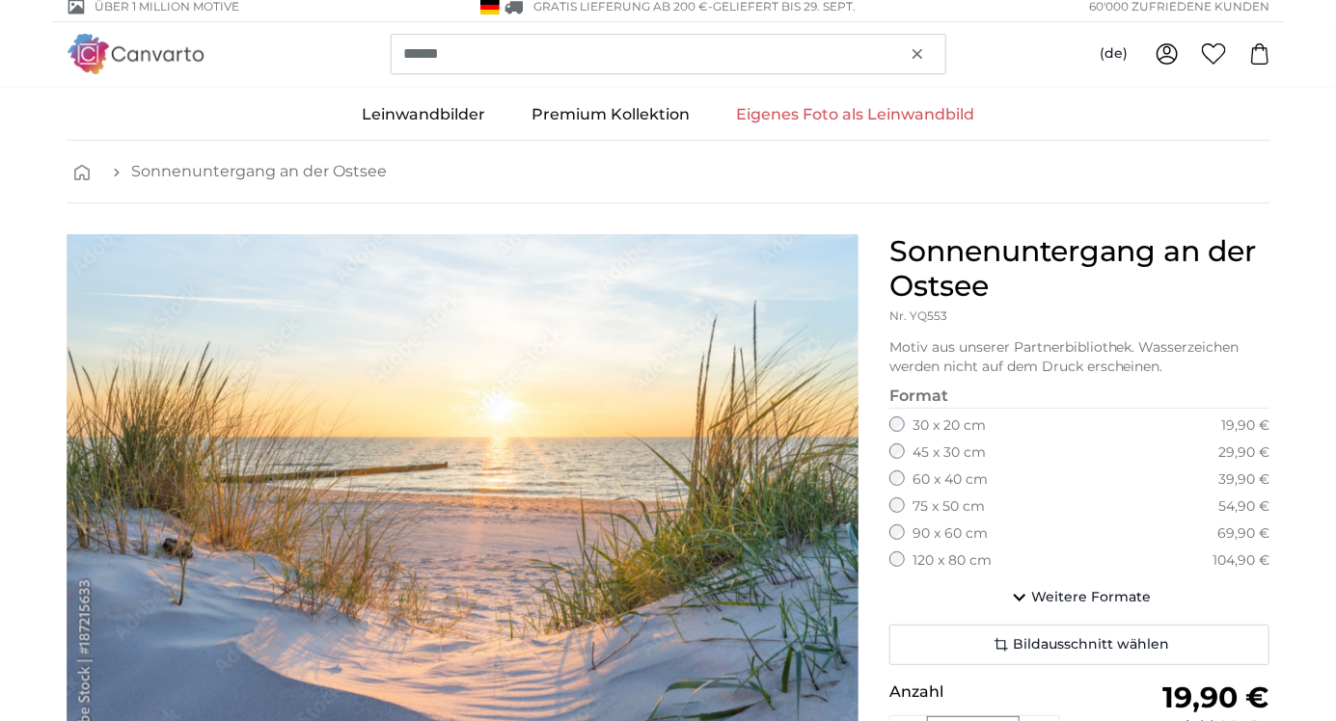
scroll to position [9, 0]
click at [1061, 589] on span "Weitere Formate" at bounding box center [1091, 596] width 120 height 19
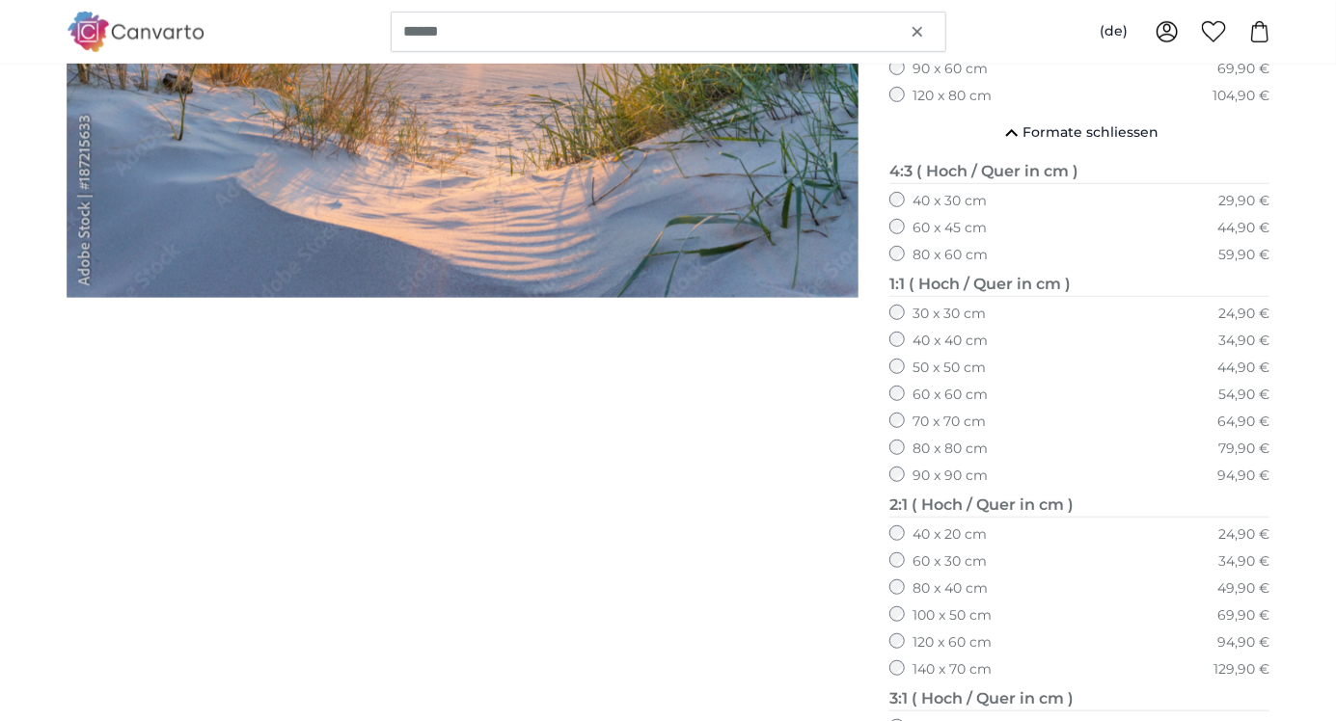
scroll to position [474, 0]
click at [988, 612] on label "100 x 50 cm" at bounding box center [951, 615] width 79 height 19
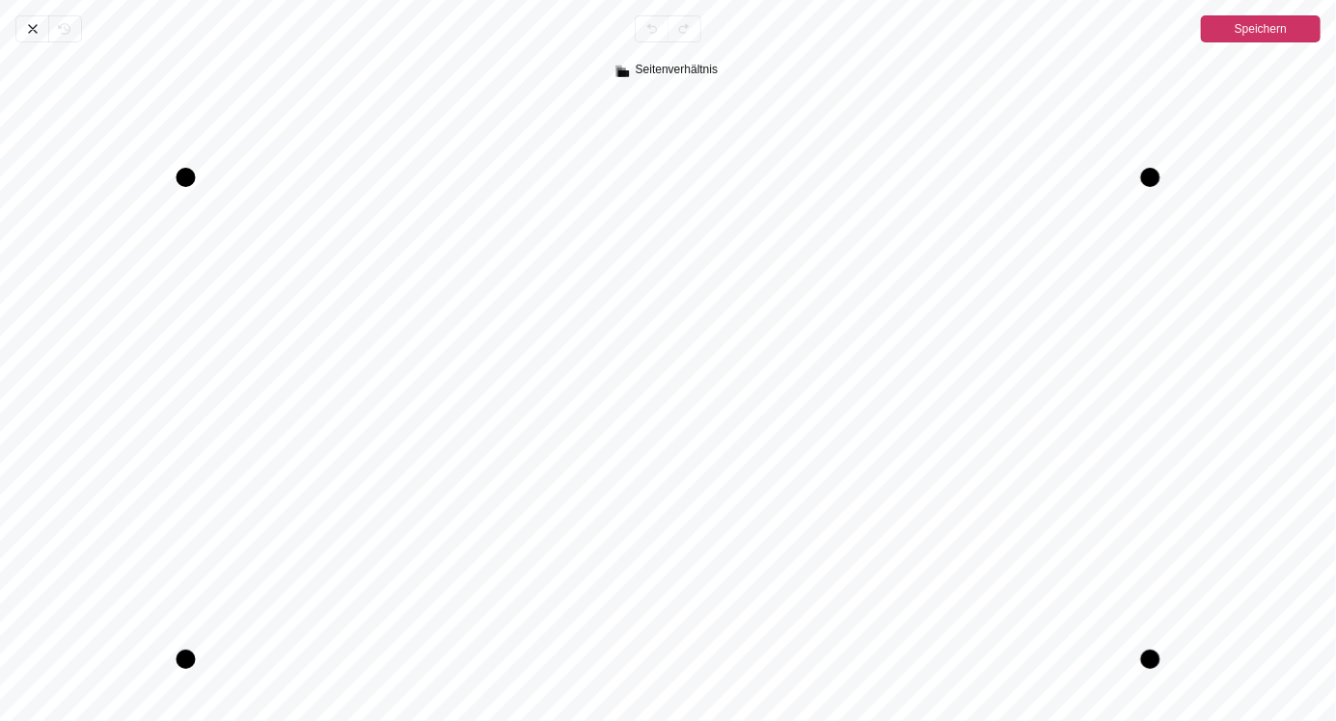
click at [1283, 36] on span "Speichern" at bounding box center [1261, 28] width 52 height 23
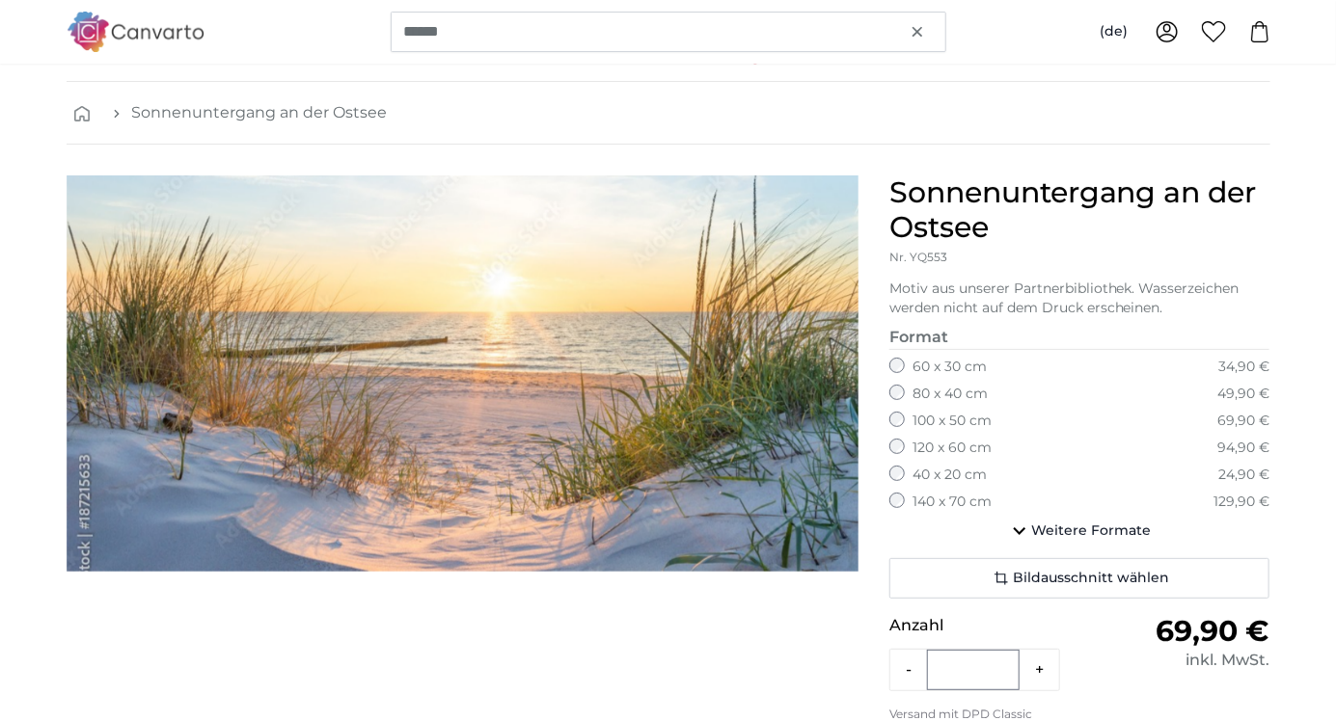
scroll to position [62, 0]
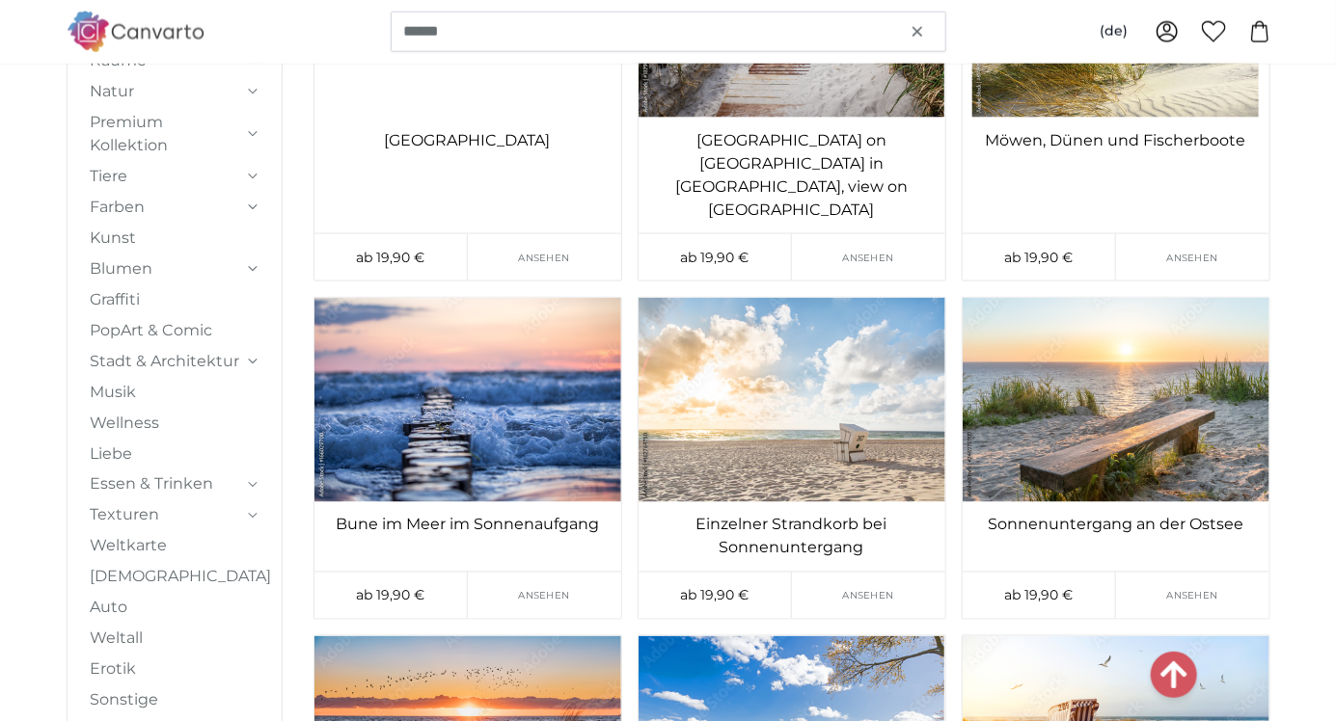
scroll to position [4404, 0]
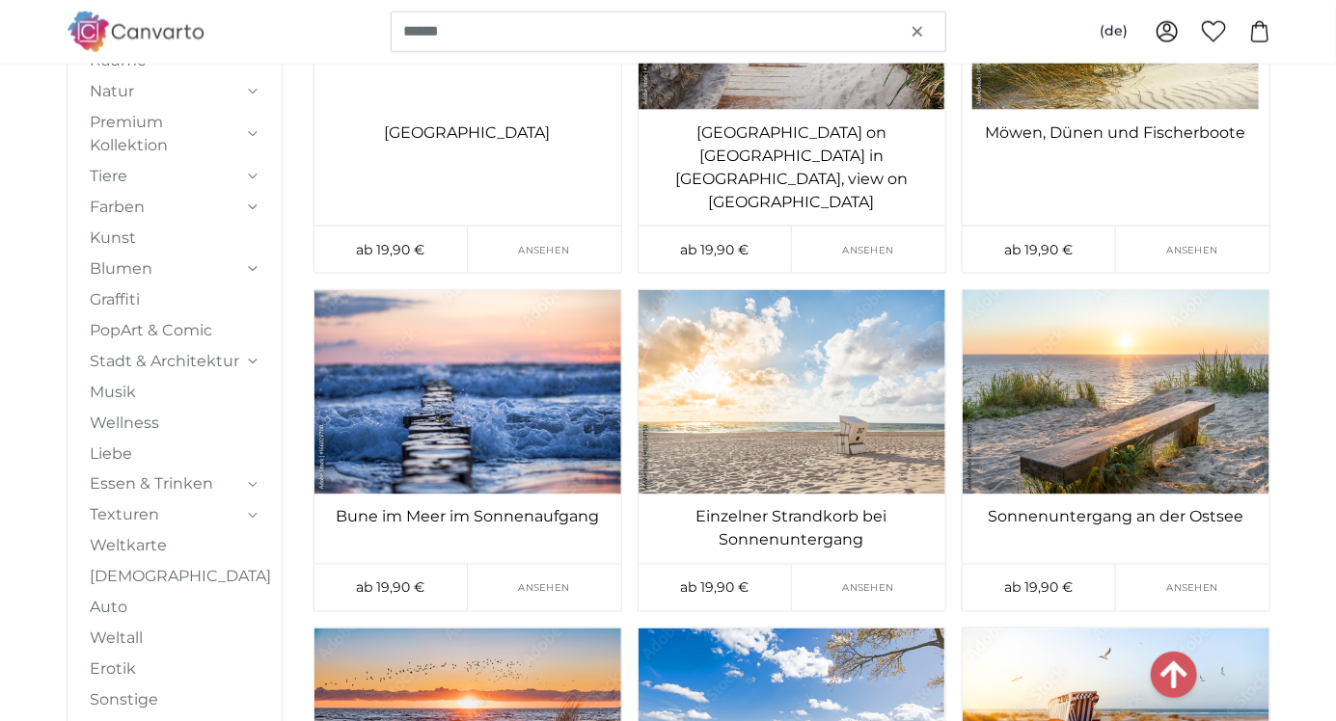
click at [1220, 305] on img at bounding box center [1116, 392] width 307 height 204
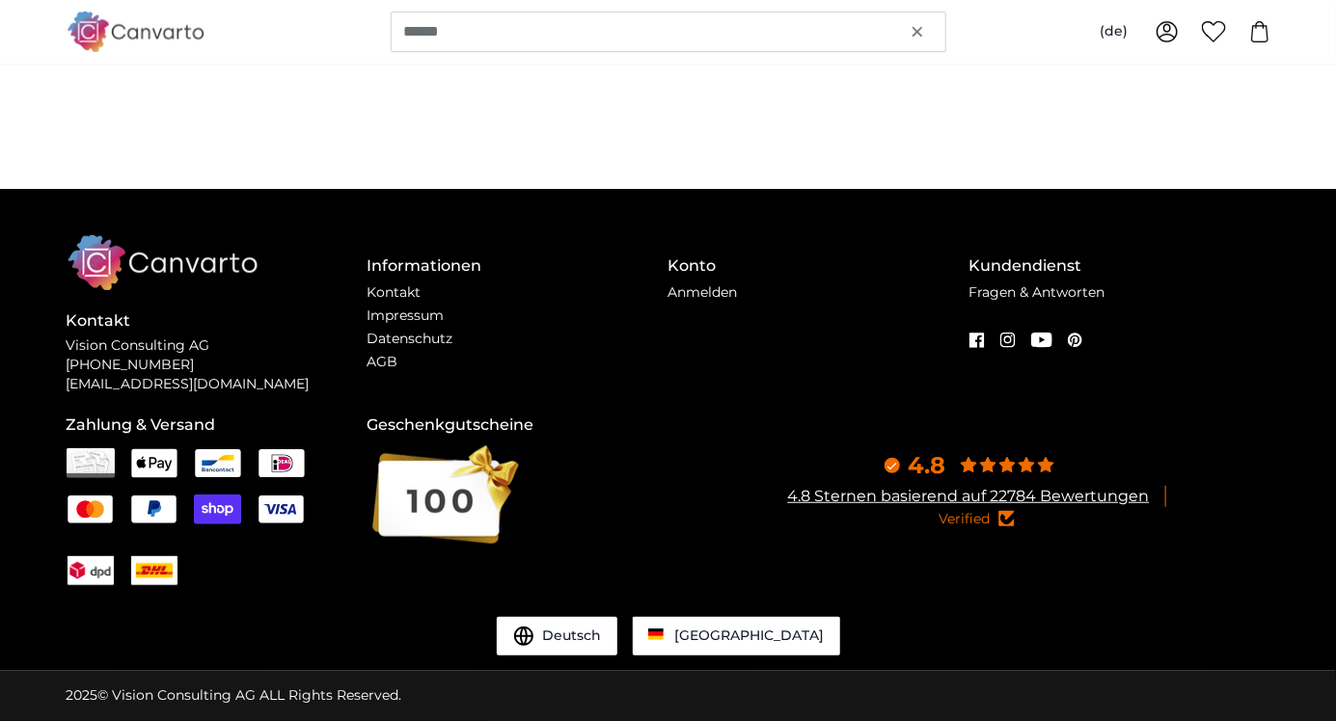
scroll to position [0, 0]
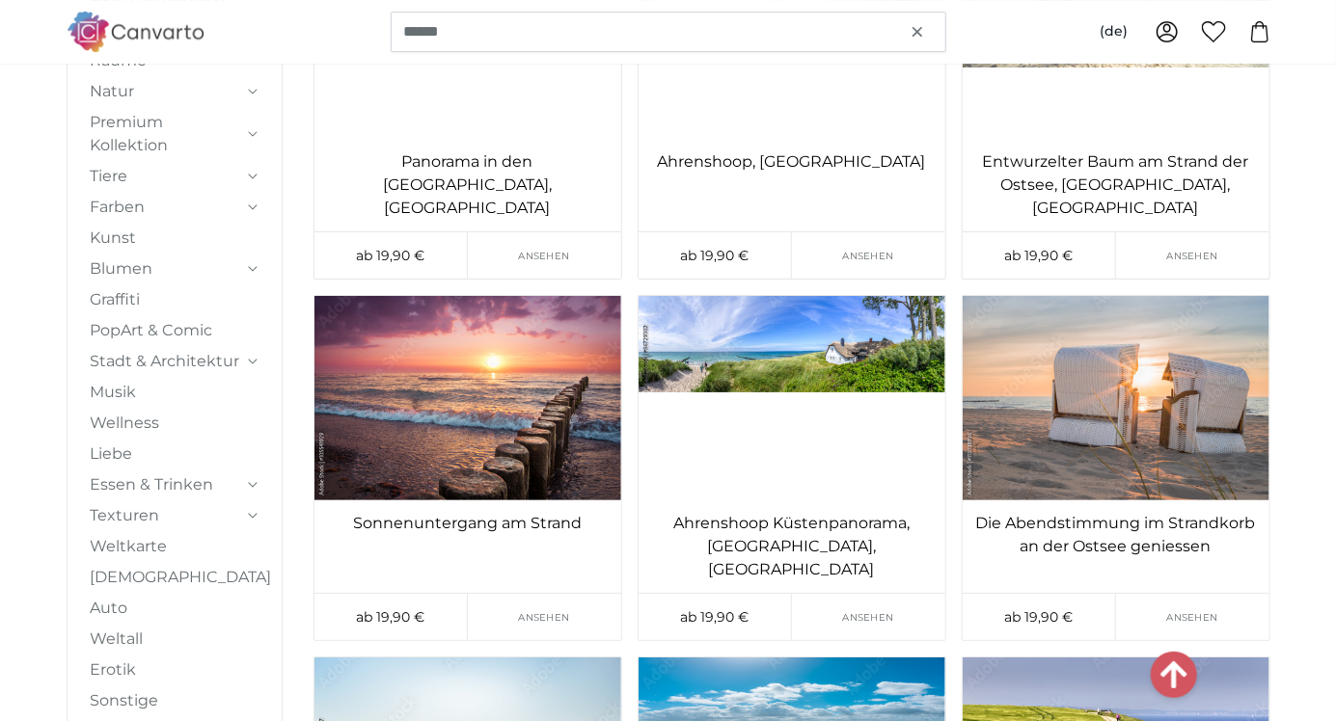
scroll to position [6398, 0]
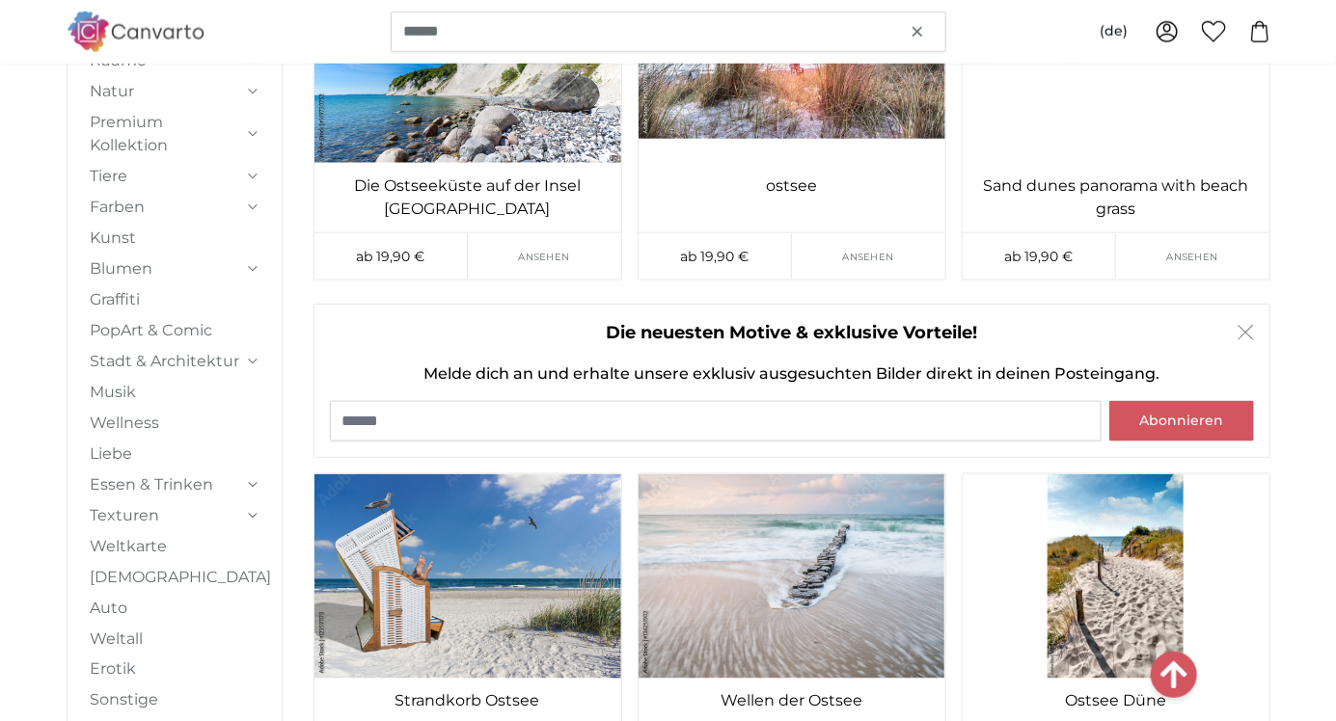
scroll to position [10695, 0]
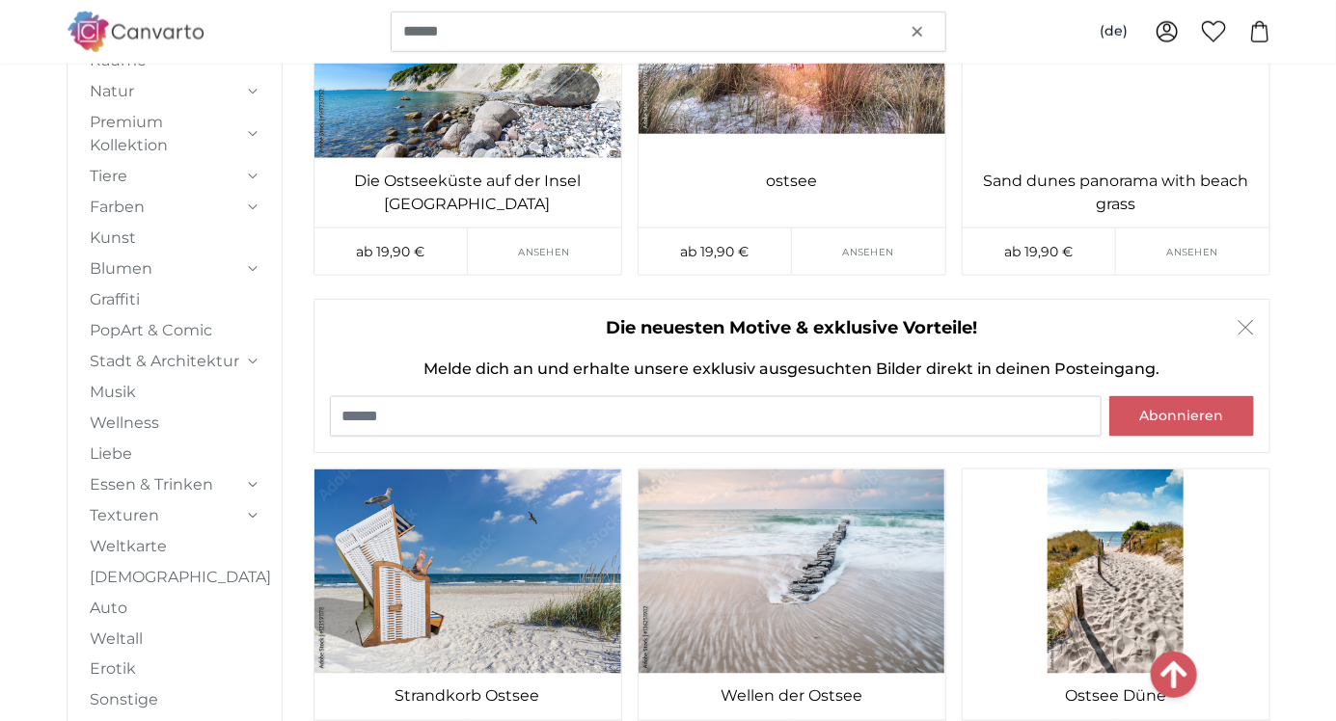
click at [1122, 470] on img at bounding box center [1116, 572] width 307 height 204
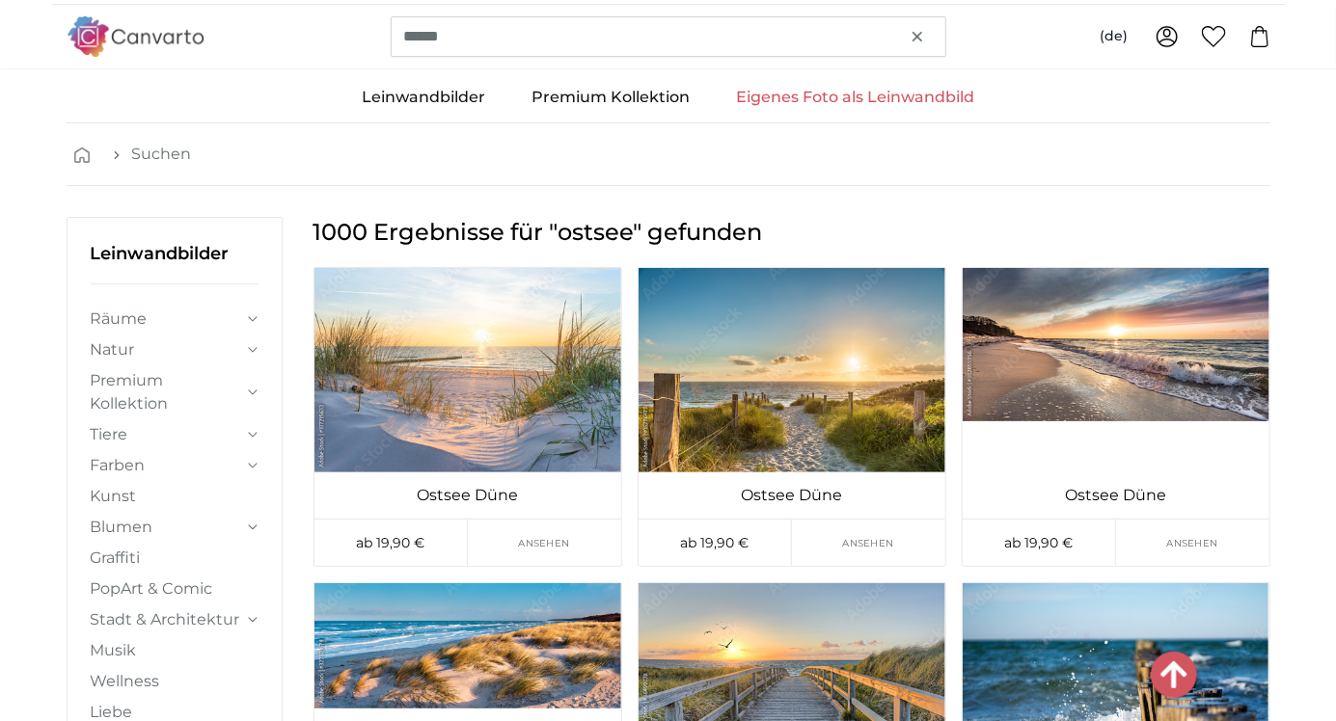
scroll to position [10701, 0]
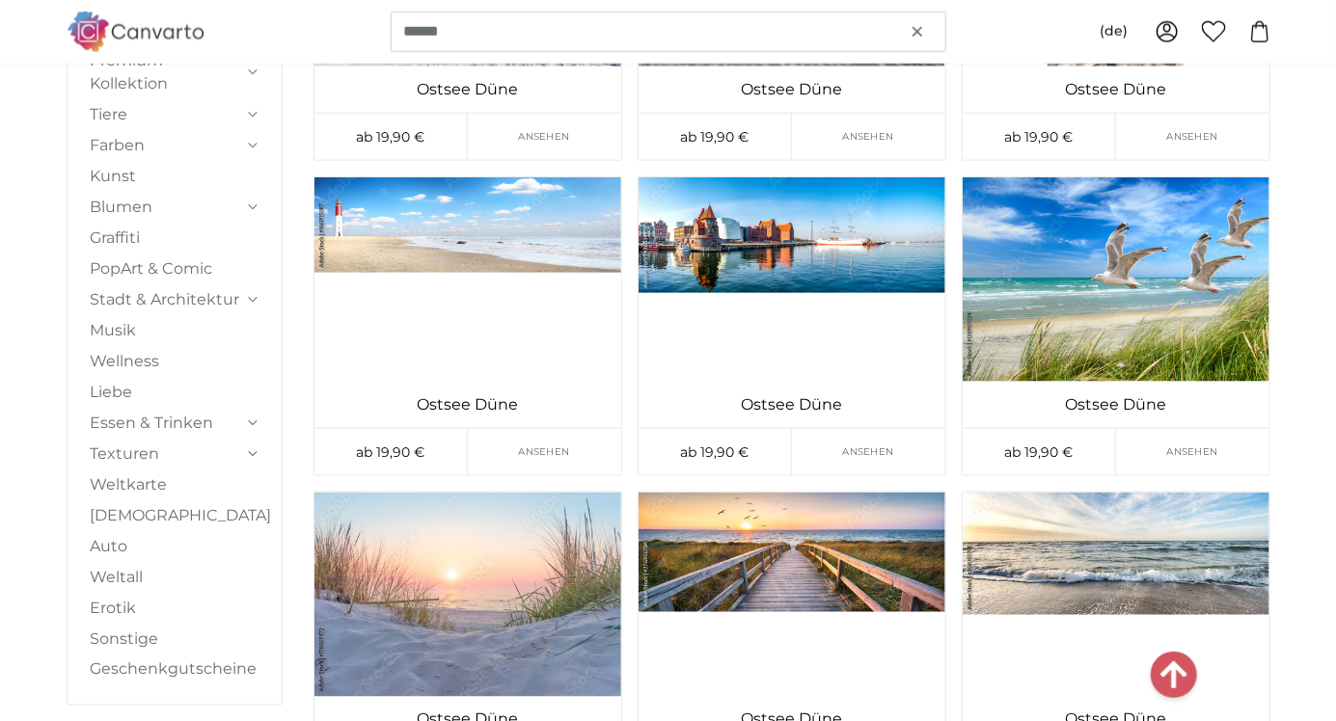
click at [901, 578] on img at bounding box center [791, 595] width 307 height 204
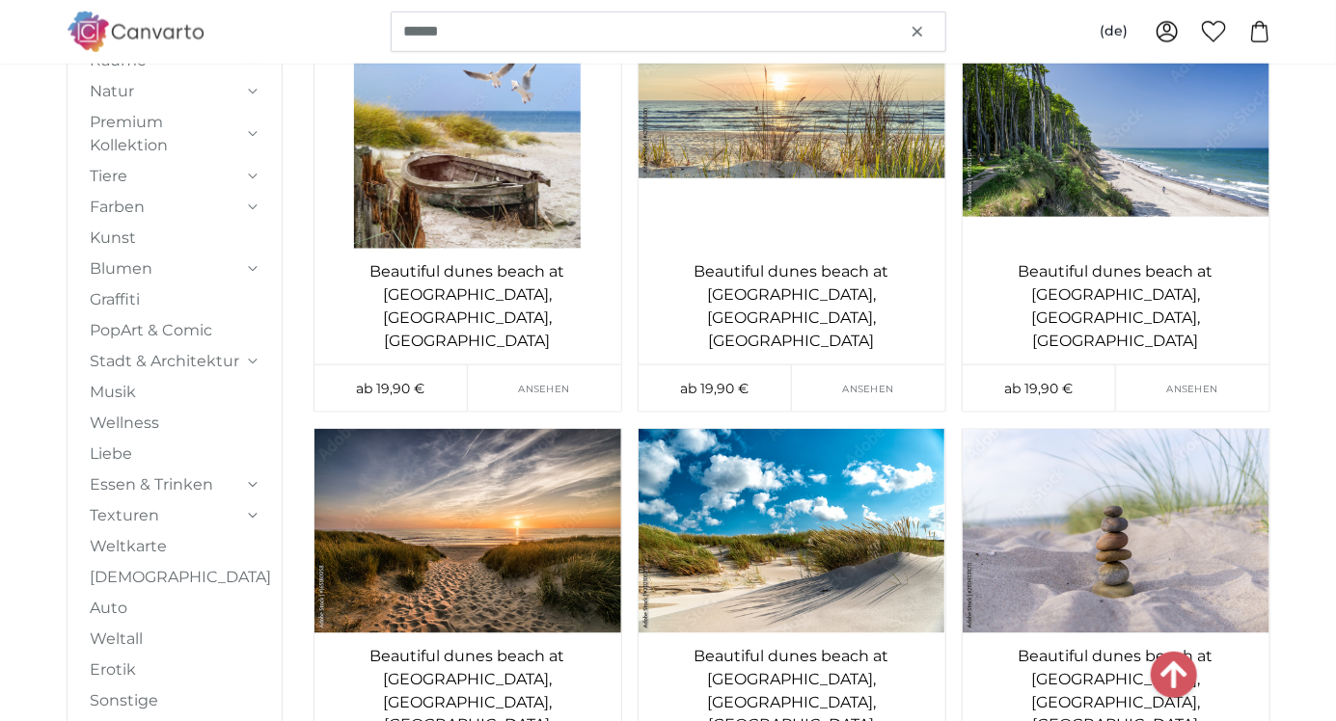
scroll to position [10636, 0]
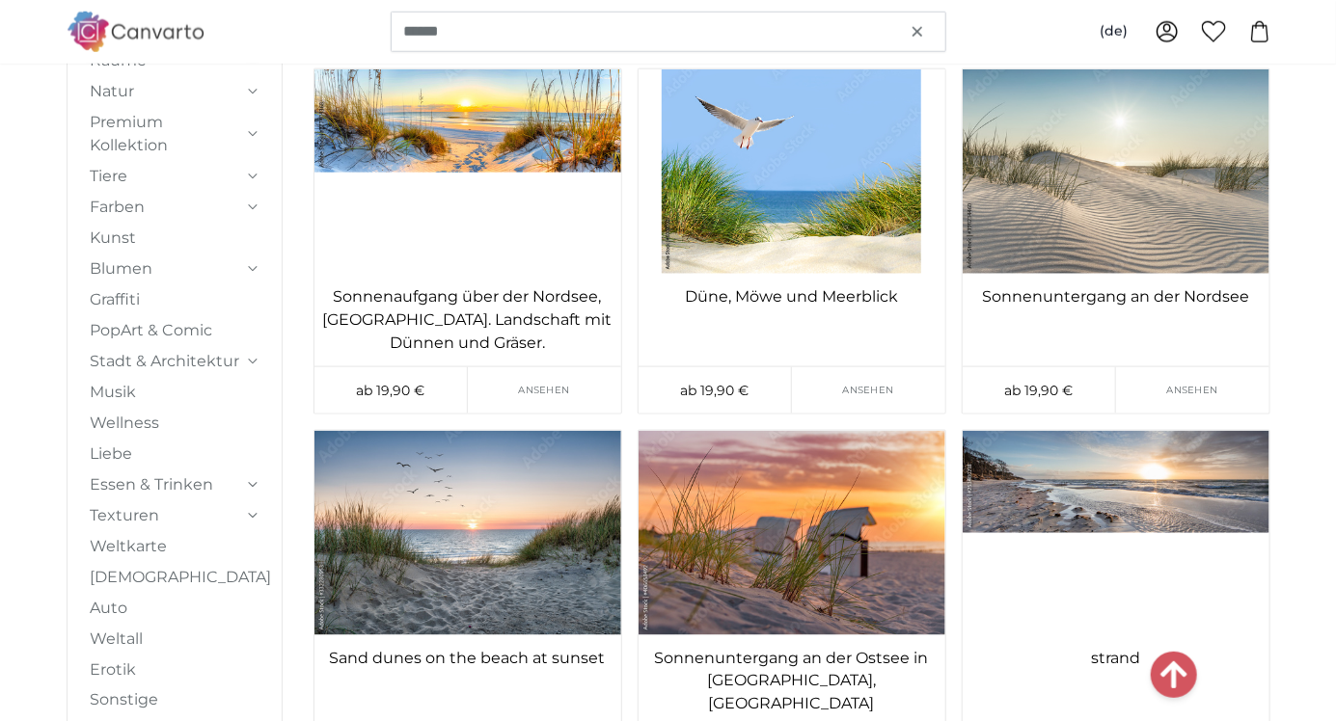
scroll to position [13915, 0]
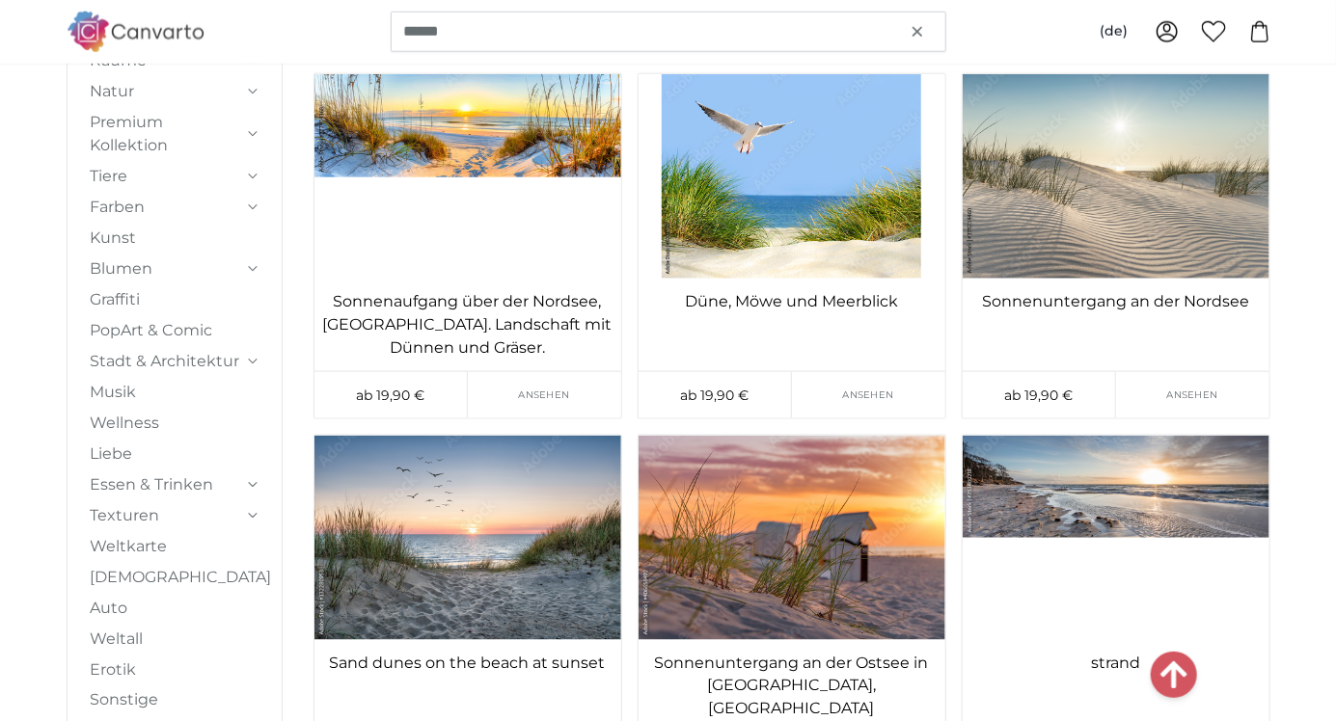
click at [829, 128] on img at bounding box center [791, 176] width 307 height 204
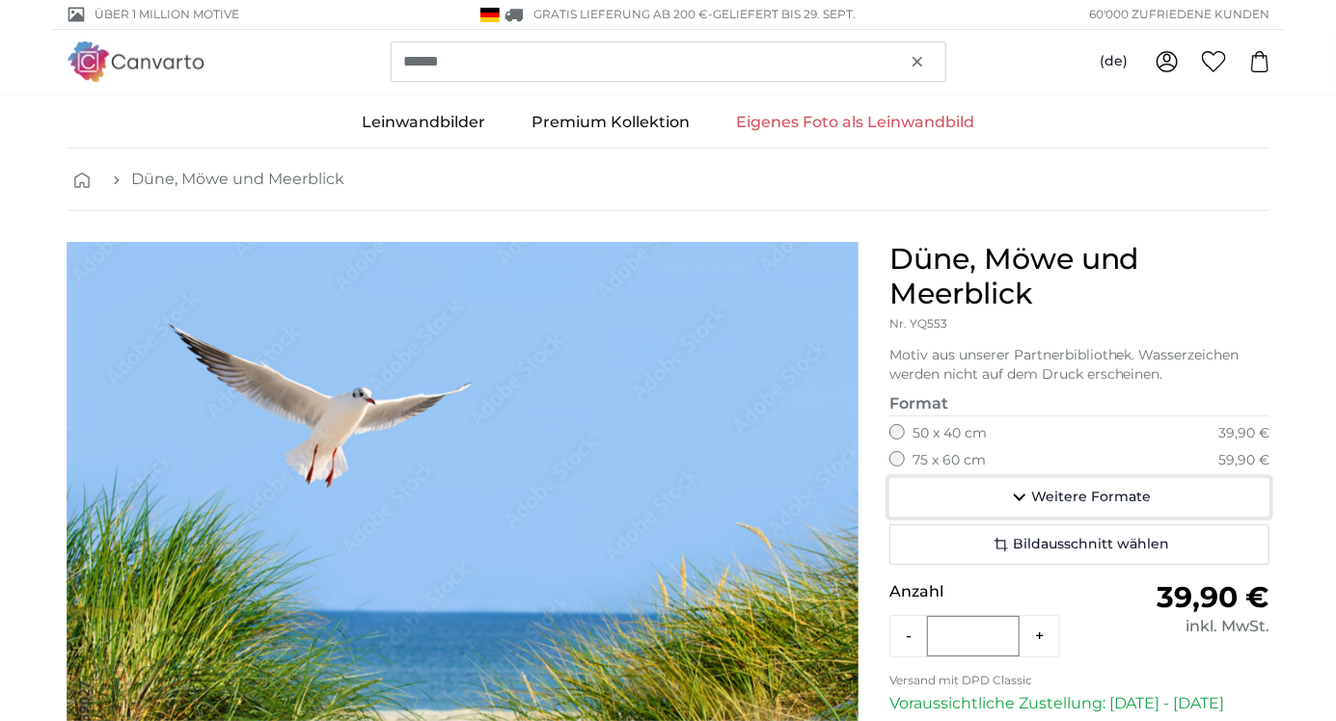
click at [1115, 493] on span "Weitere Formate" at bounding box center [1091, 497] width 120 height 19
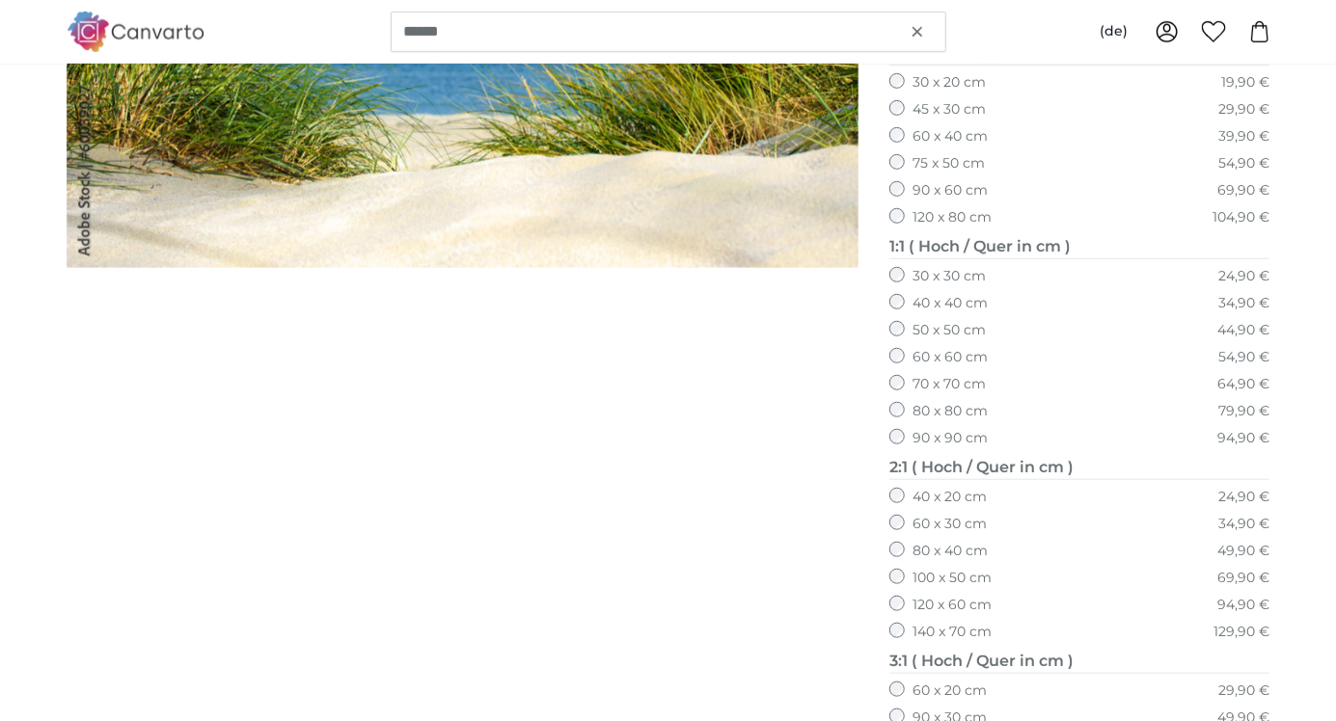
scroll to position [597, 0]
click at [1017, 549] on div "80 x 40 cm 49,90 €" at bounding box center [1079, 550] width 381 height 19
click at [949, 552] on label "80 x 40 cm" at bounding box center [949, 550] width 75 height 19
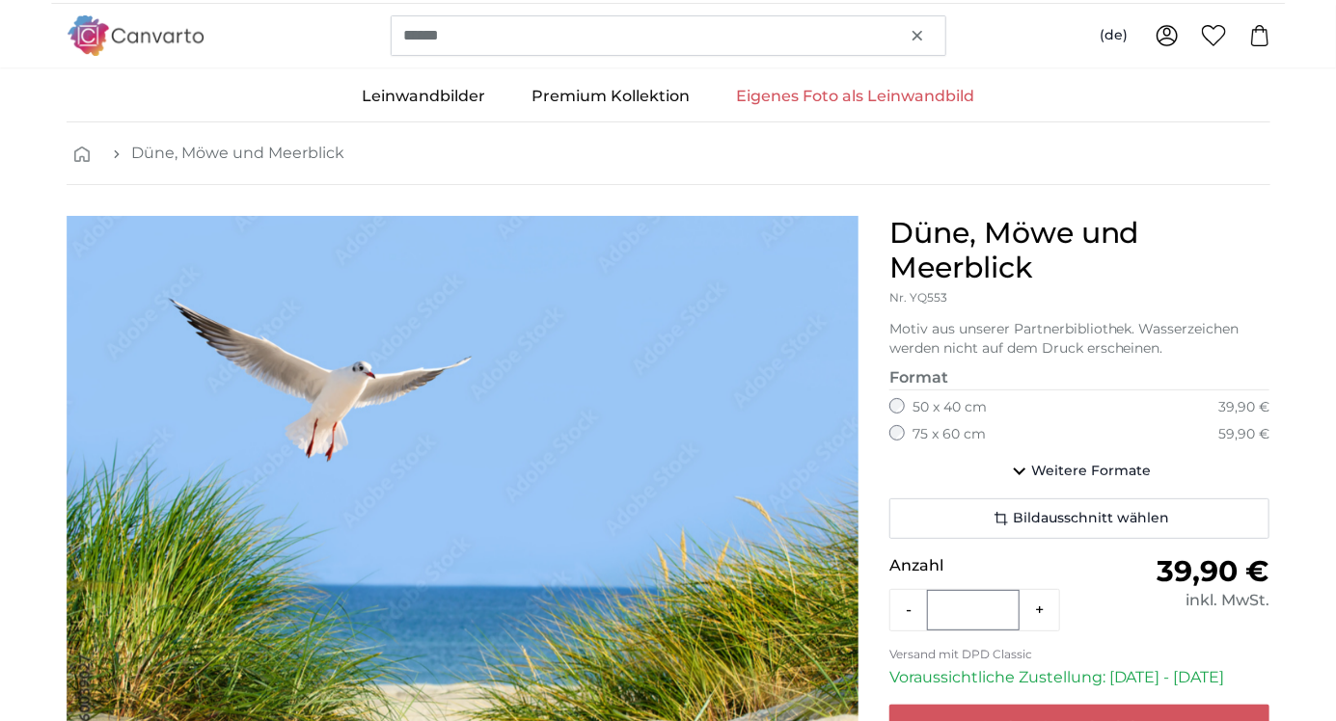
scroll to position [0, 0]
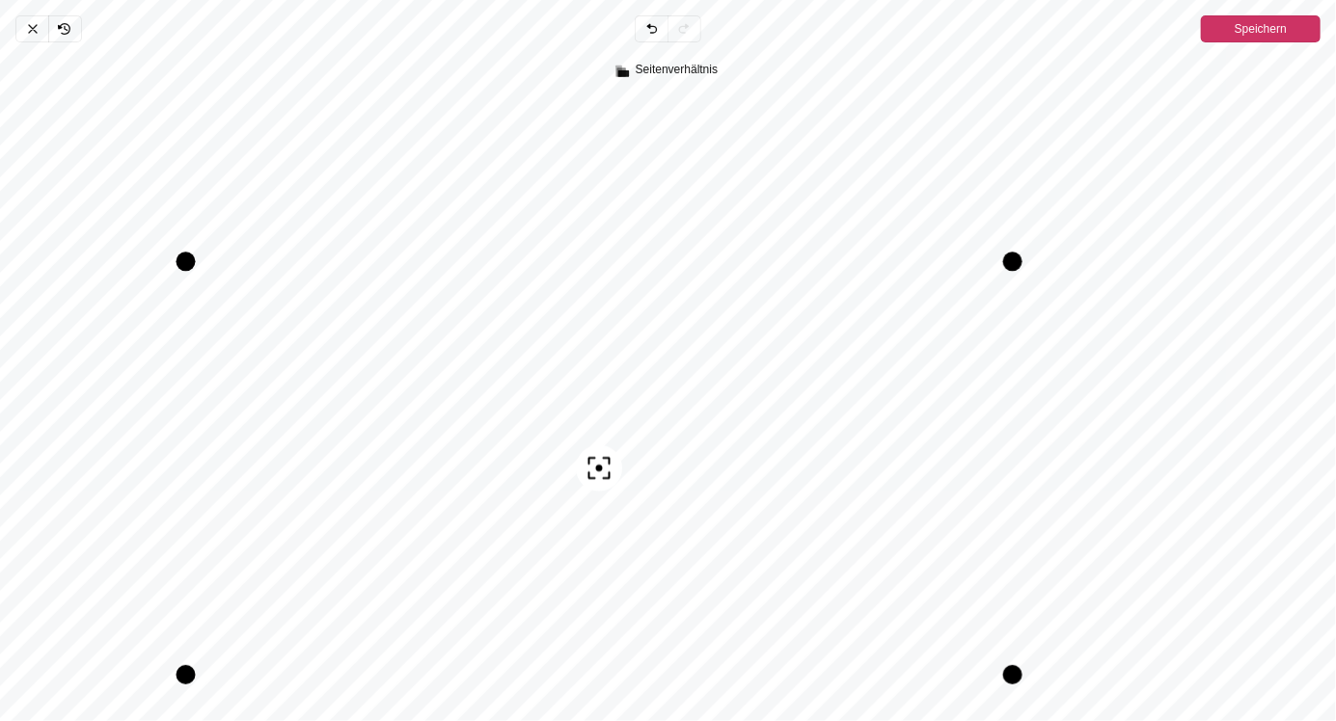
click at [1242, 15] on span "Speichern" at bounding box center [1261, 28] width 52 height 27
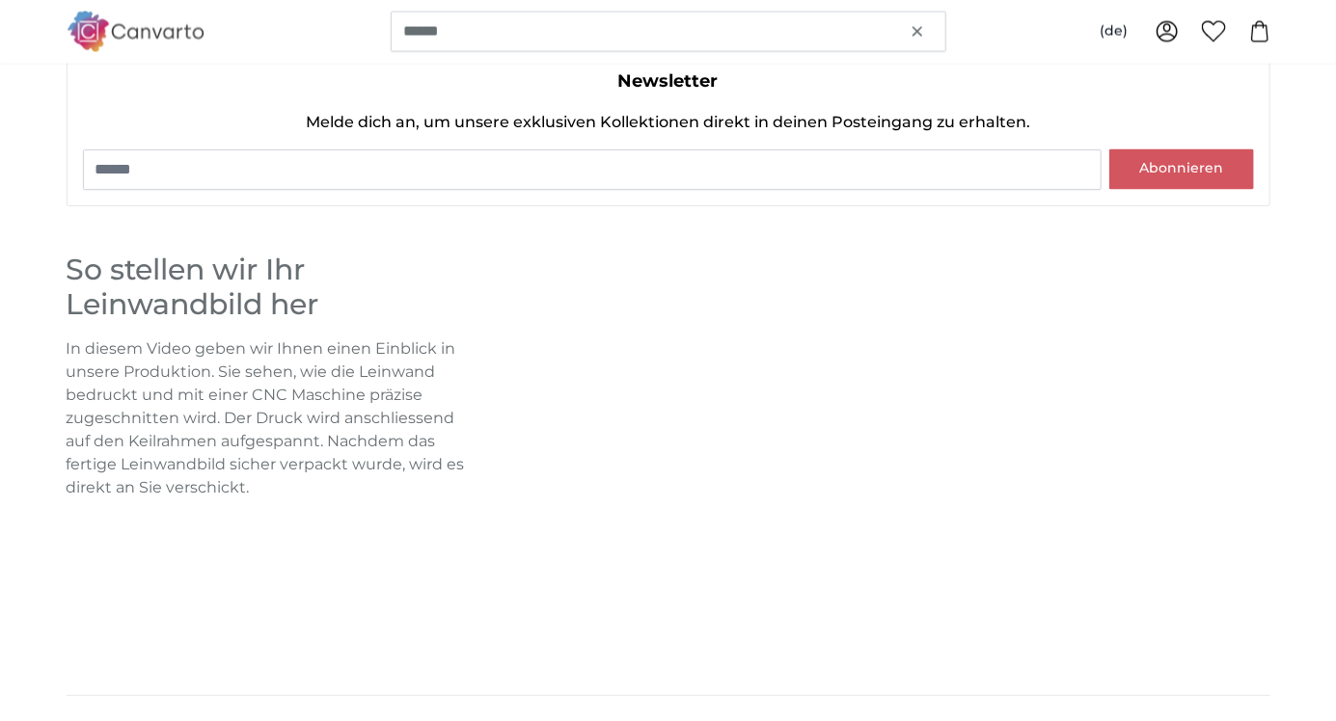
scroll to position [1485, 0]
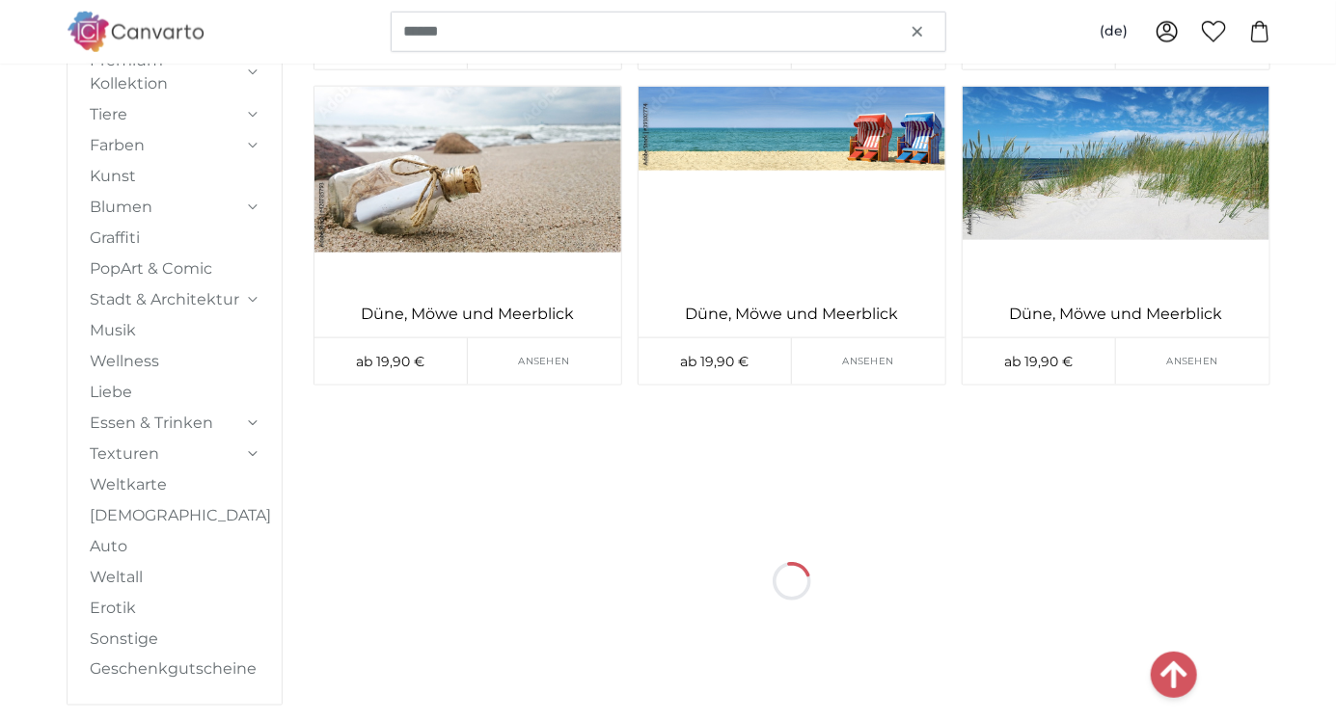
scroll to position [13768, 0]
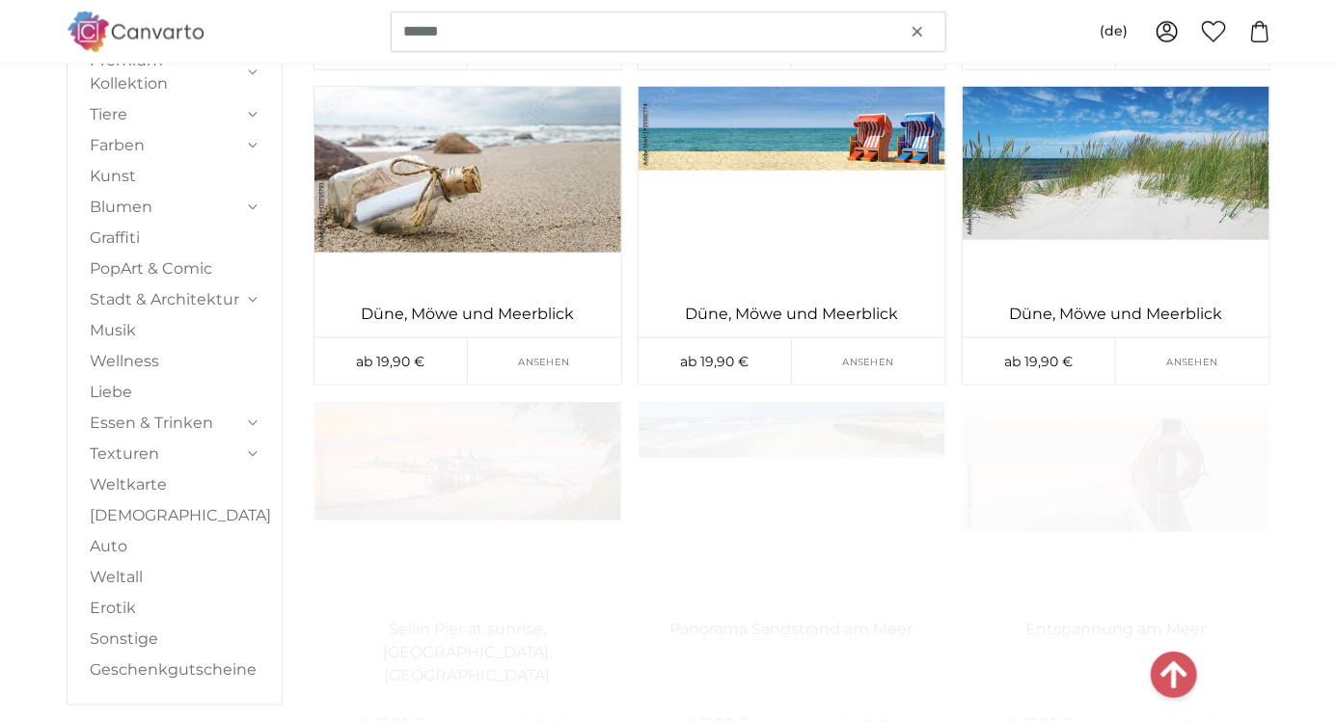
click at [1171, 170] on img at bounding box center [1116, 189] width 307 height 204
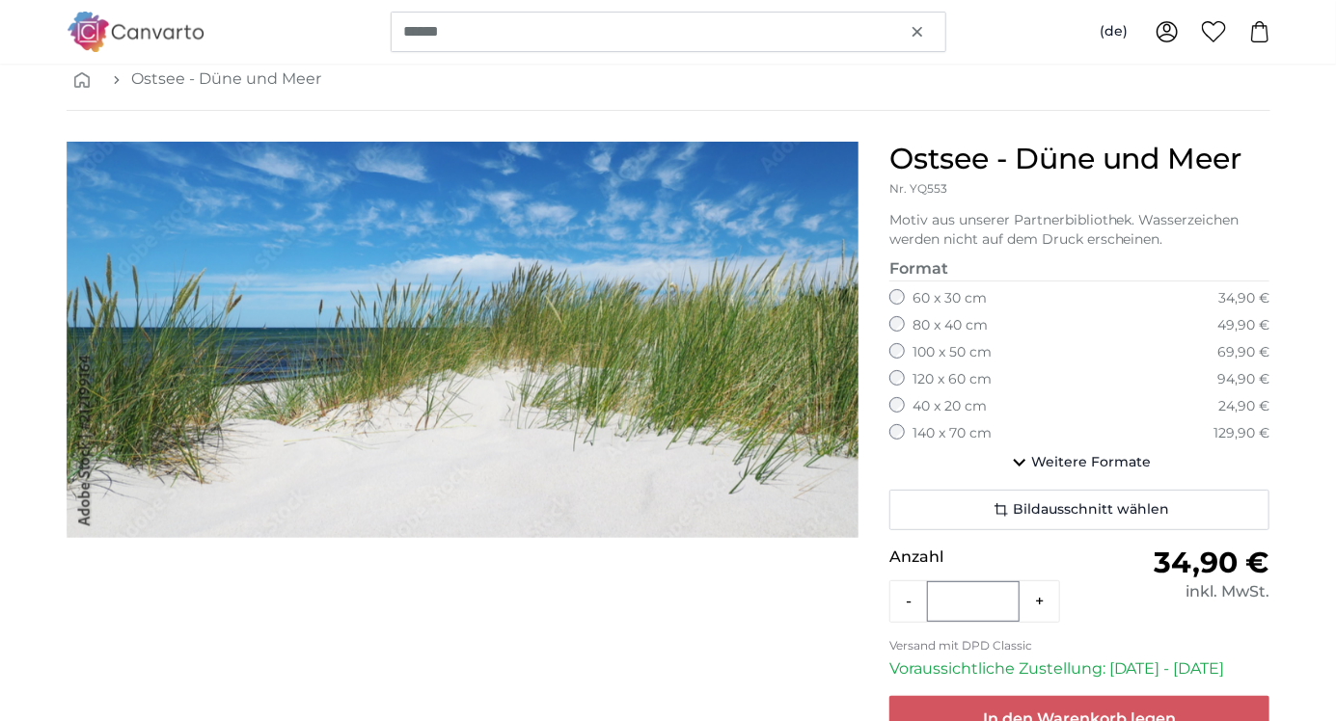
click at [705, 720] on div at bounding box center [462, 513] width 823 height 743
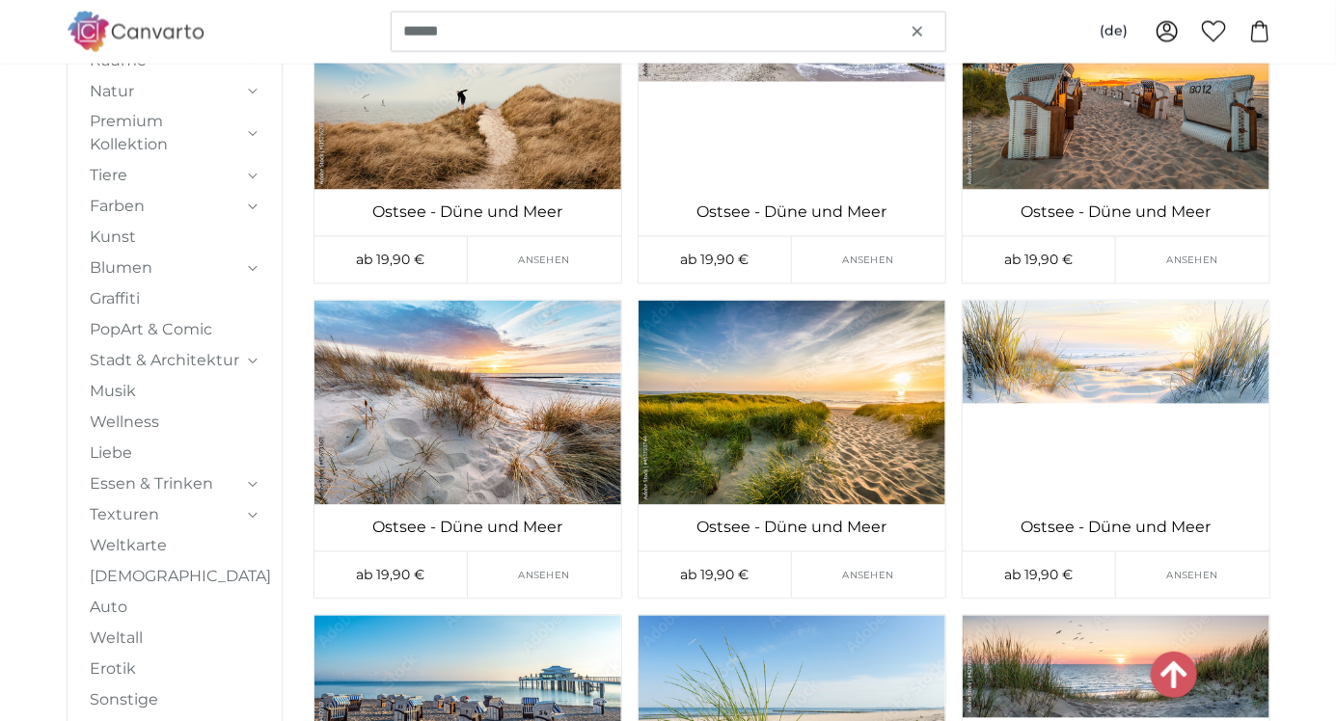
scroll to position [14501, 0]
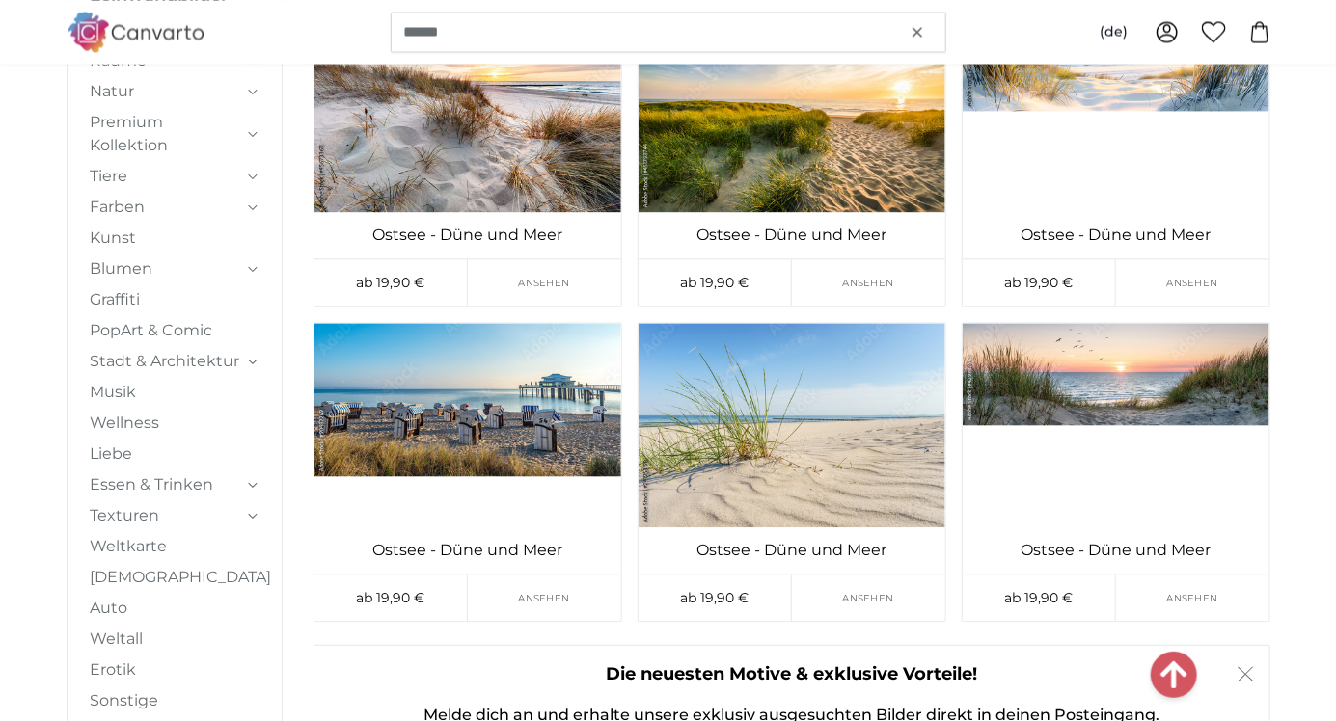
scroll to position [14794, 0]
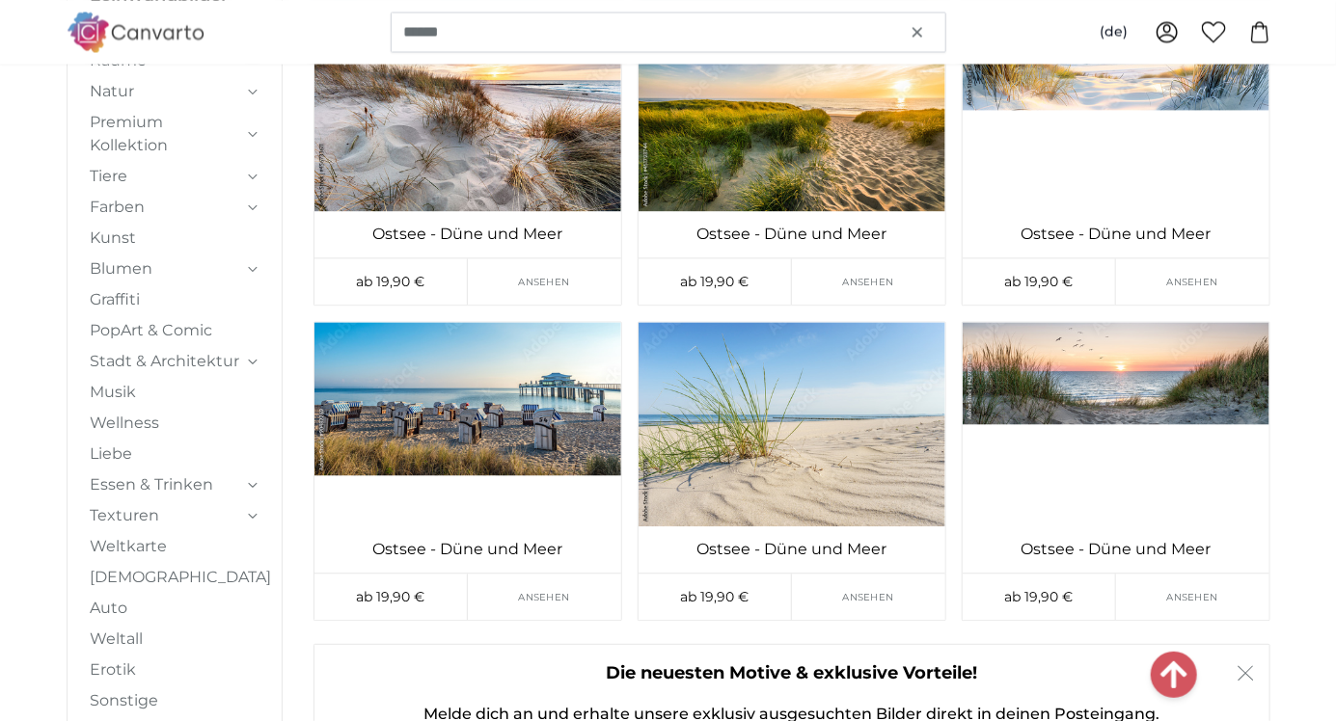
click at [855, 445] on img at bounding box center [791, 424] width 307 height 204
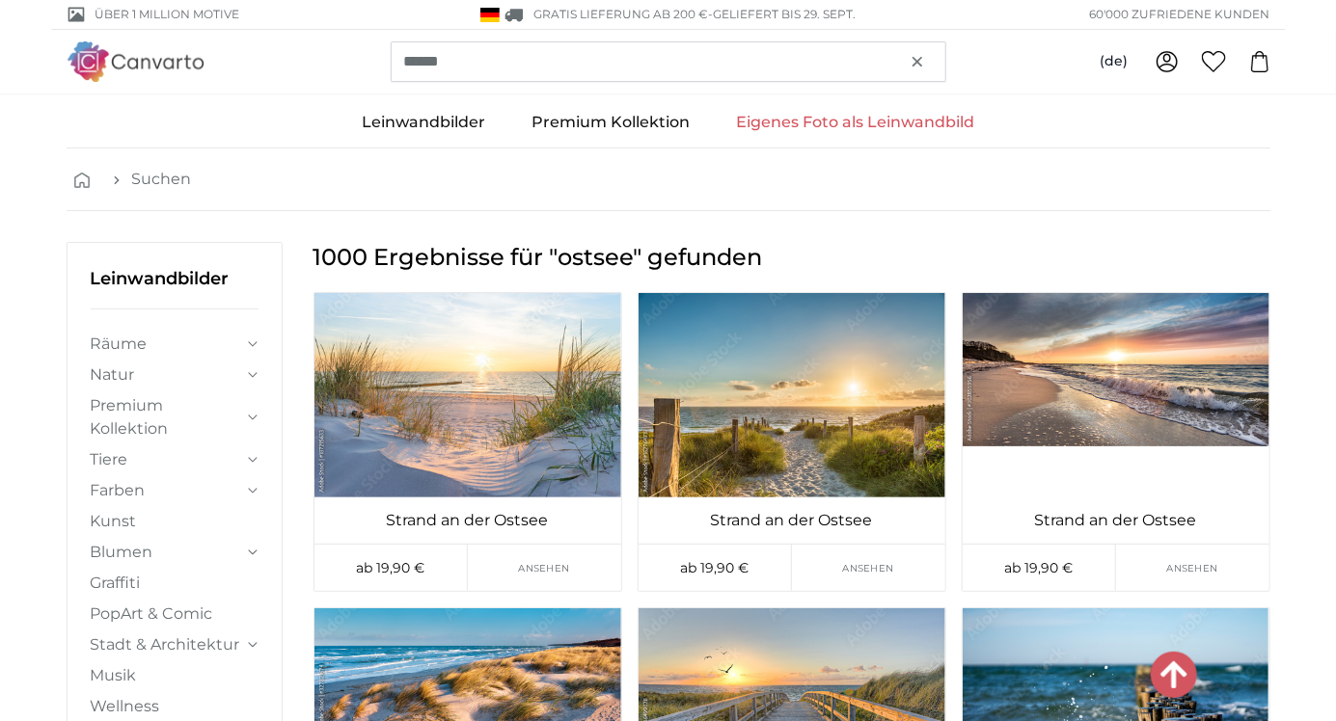
scroll to position [14794, 0]
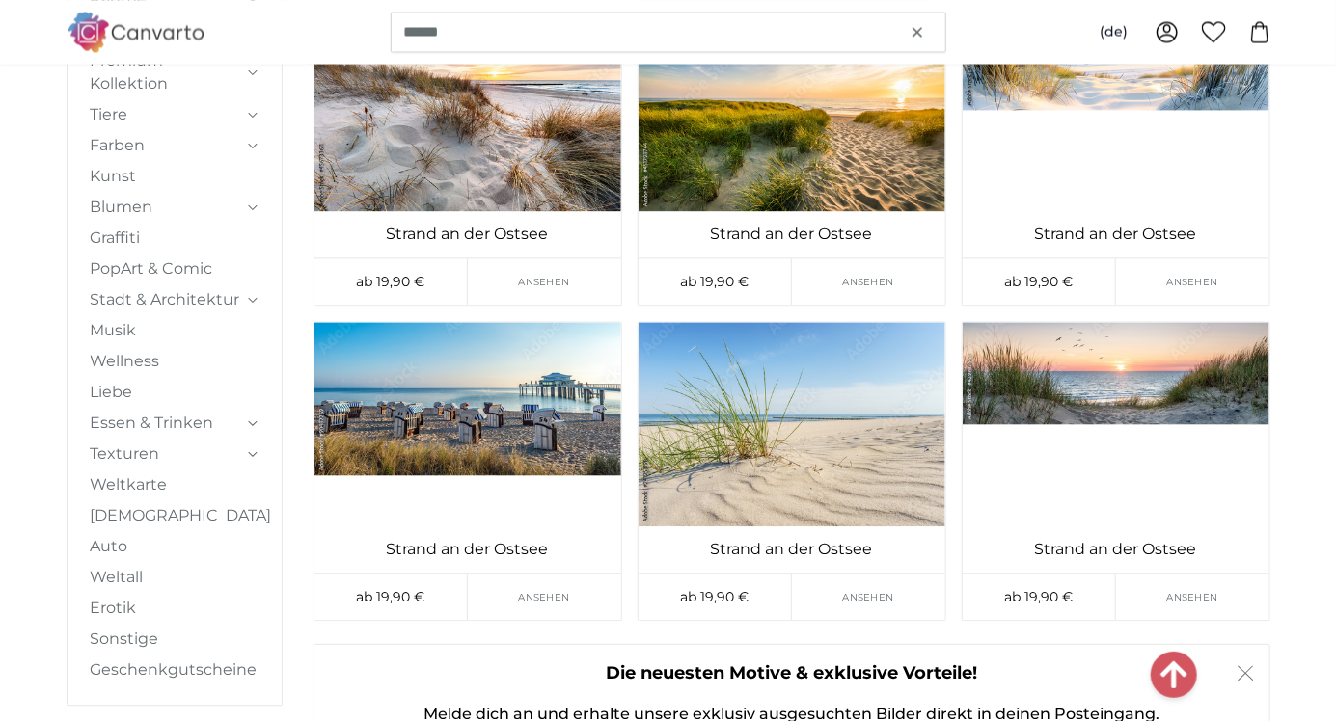
click at [1184, 386] on img at bounding box center [1116, 424] width 307 height 204
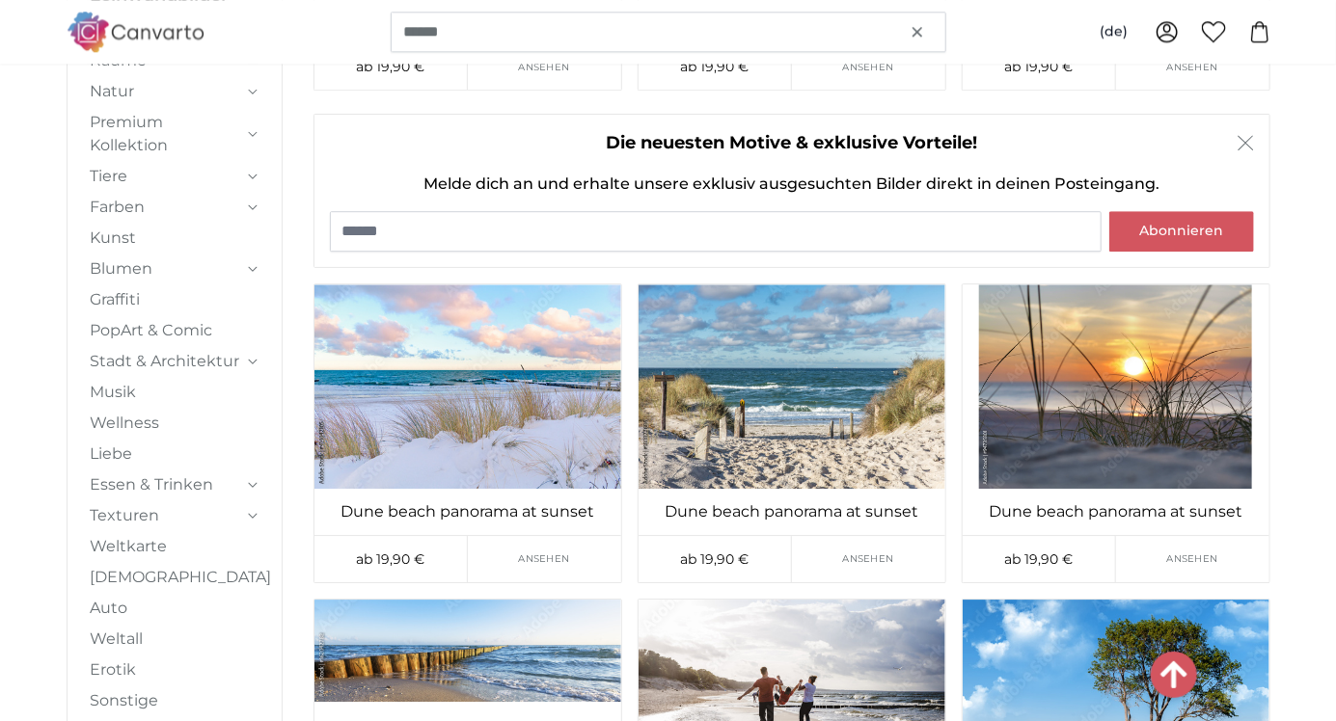
scroll to position [15327, 0]
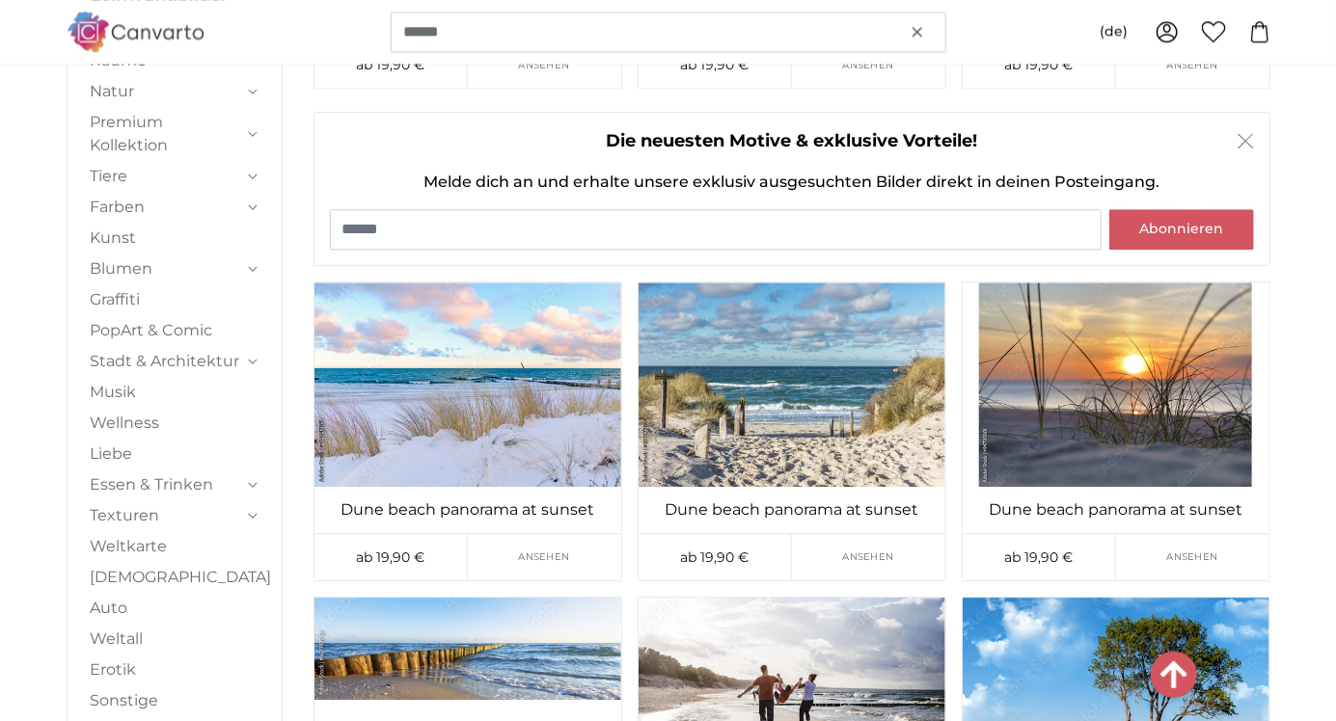
click at [485, 417] on img at bounding box center [467, 385] width 307 height 204
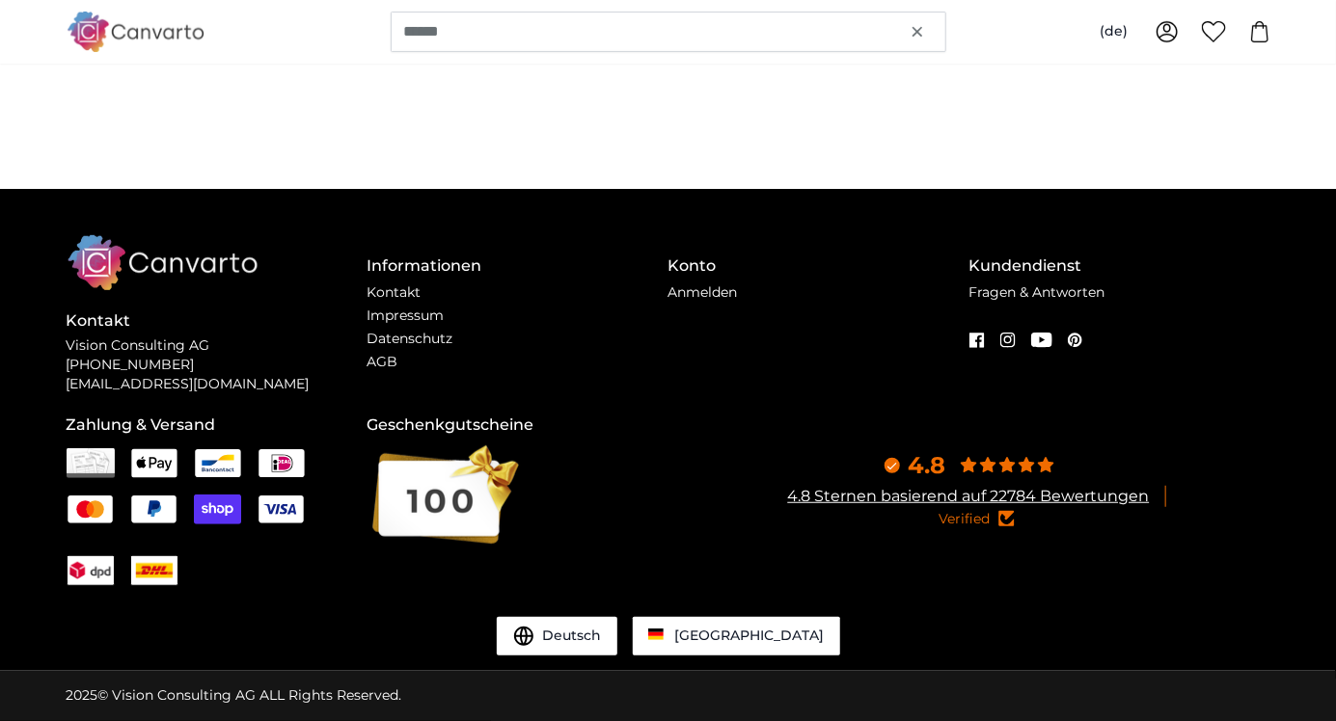
scroll to position [0, 0]
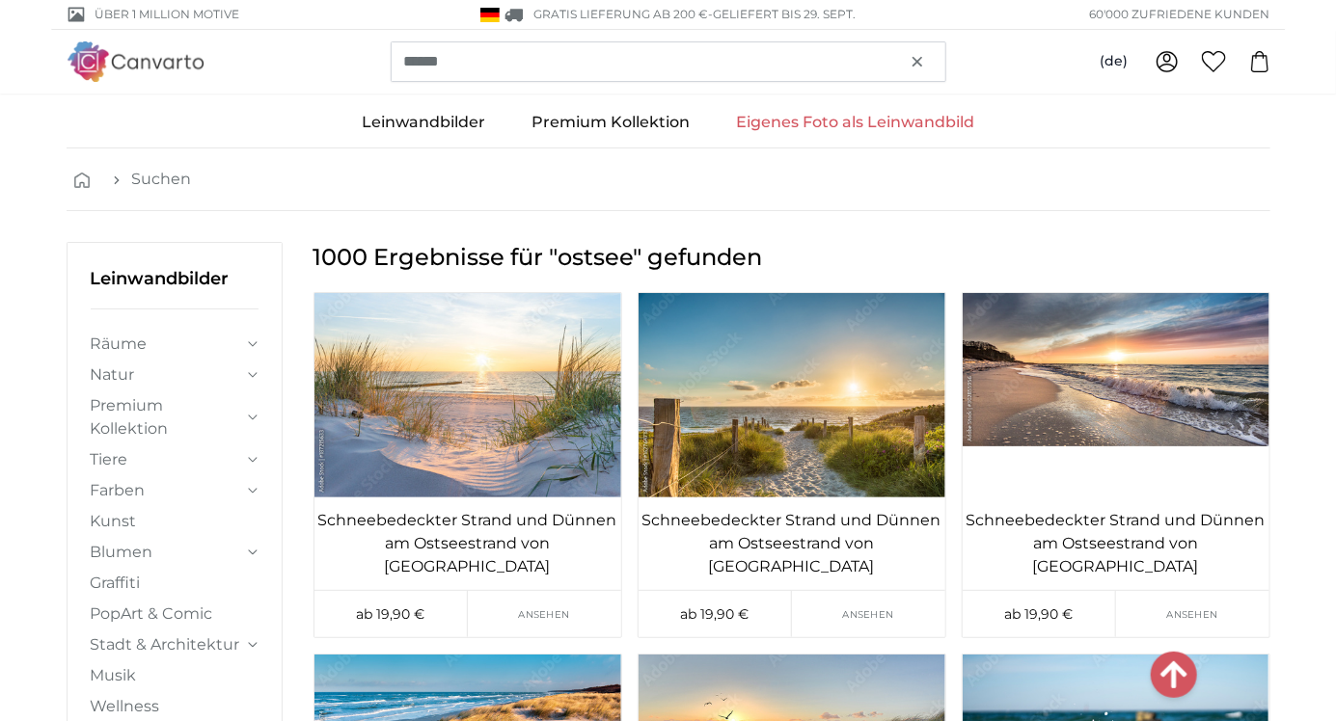
scroll to position [15327, 0]
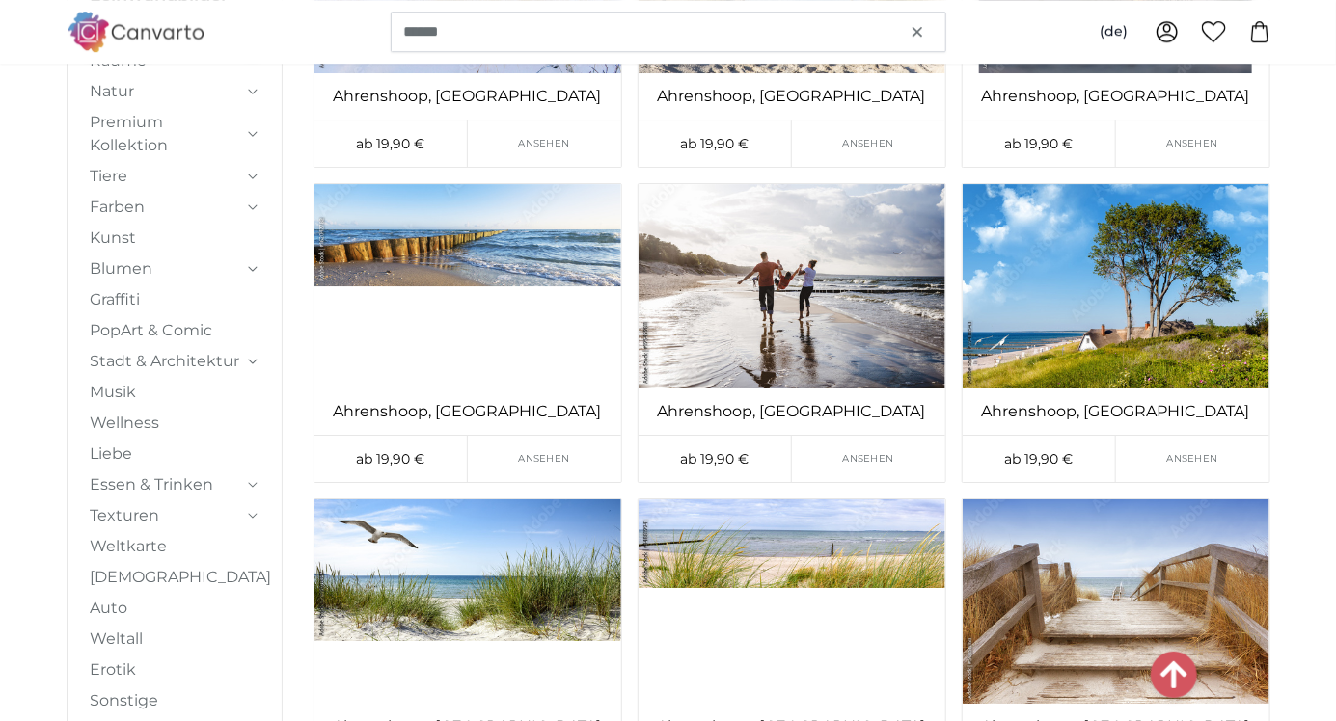
scroll to position [15742, 0]
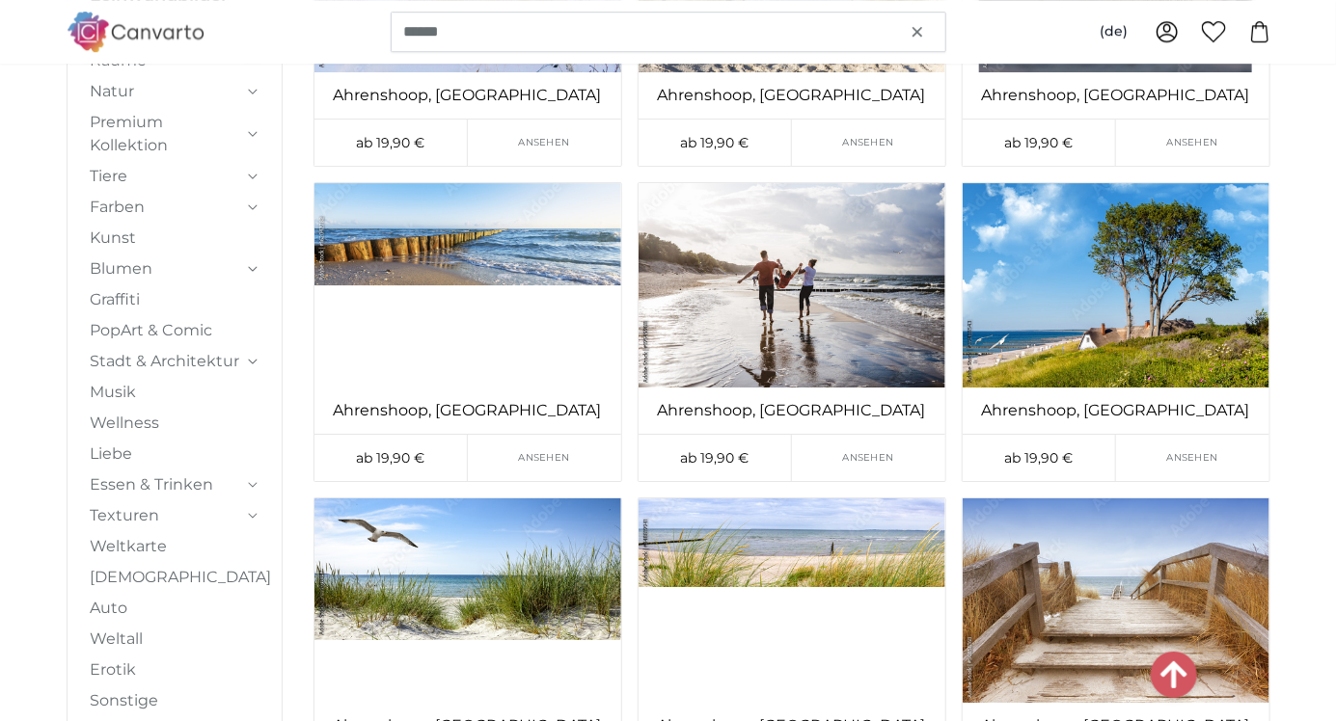
click at [384, 517] on img at bounding box center [467, 601] width 307 height 204
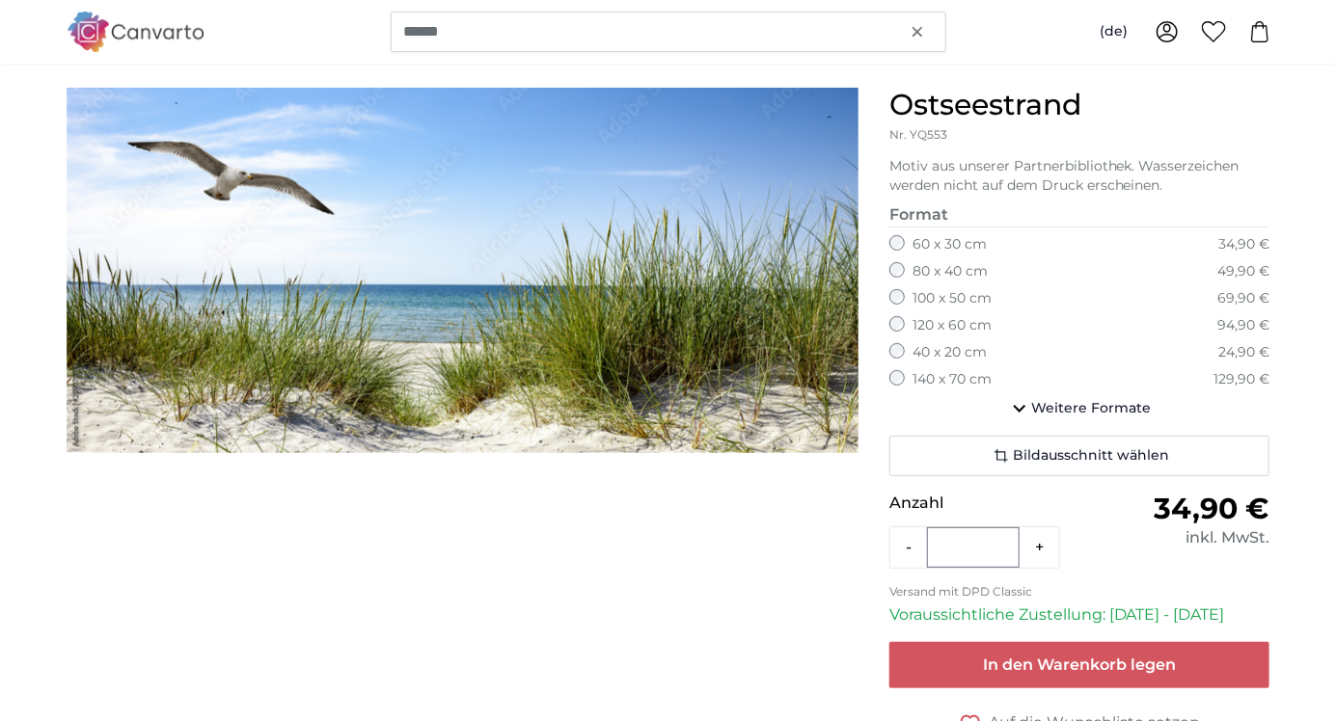
scroll to position [149, 0]
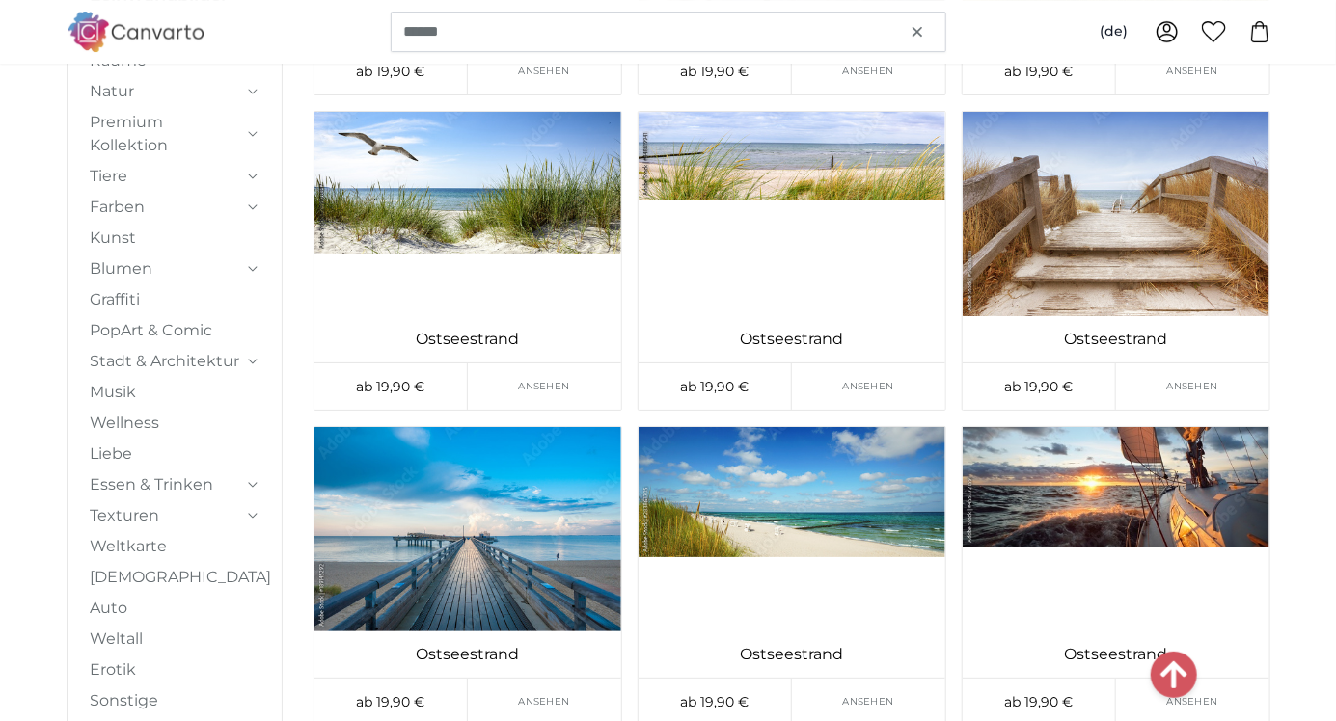
scroll to position [15952, 0]
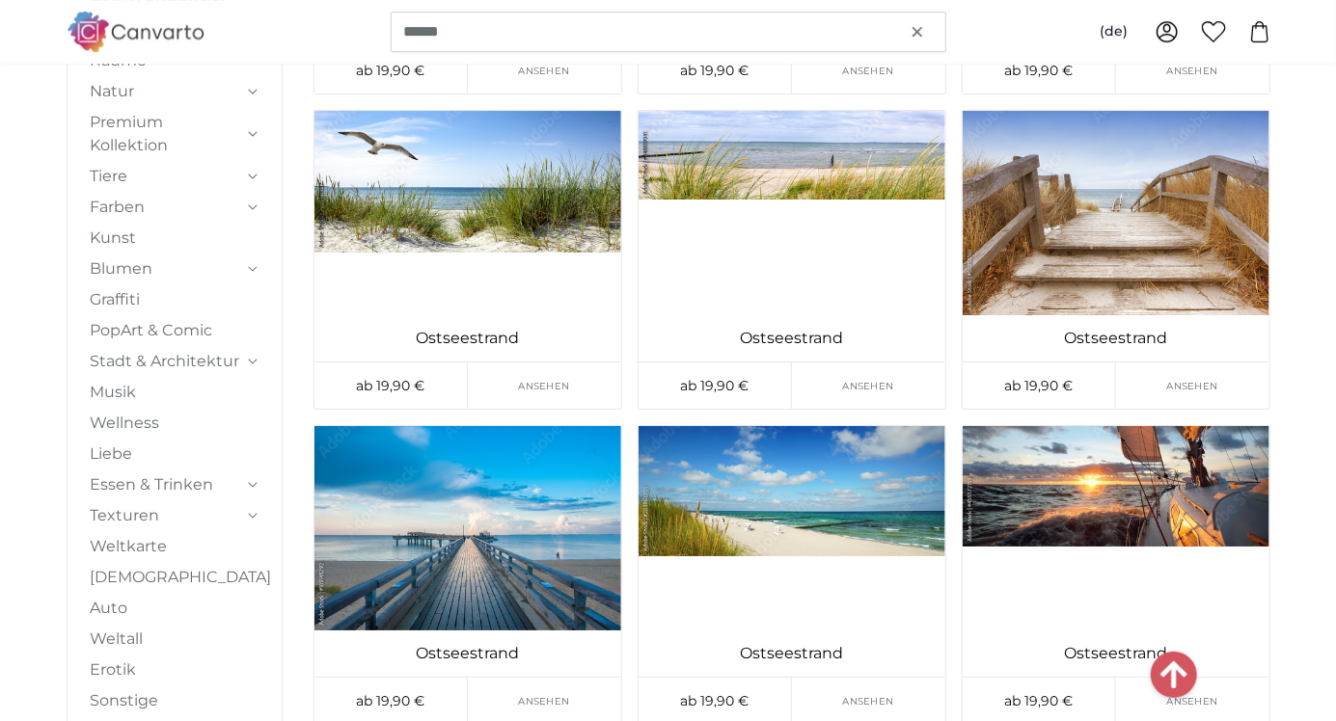
click at [860, 506] on img at bounding box center [791, 528] width 307 height 204
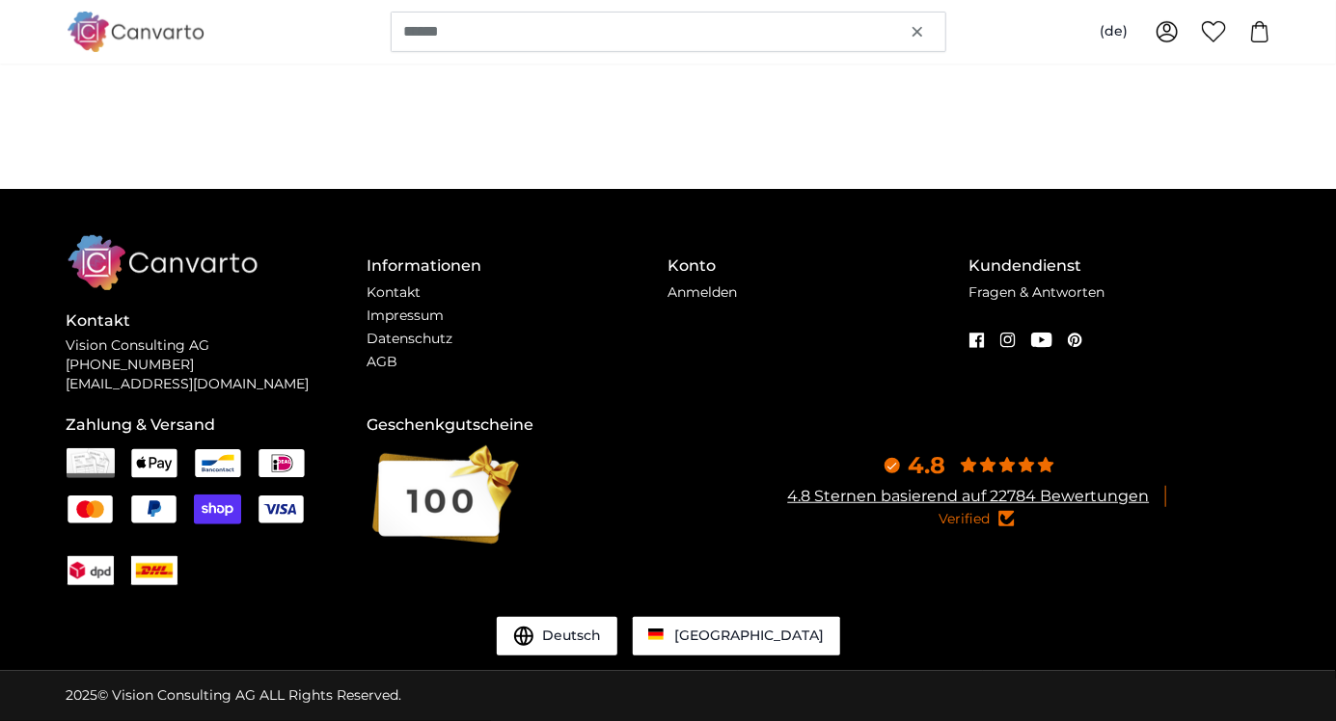
scroll to position [0, 0]
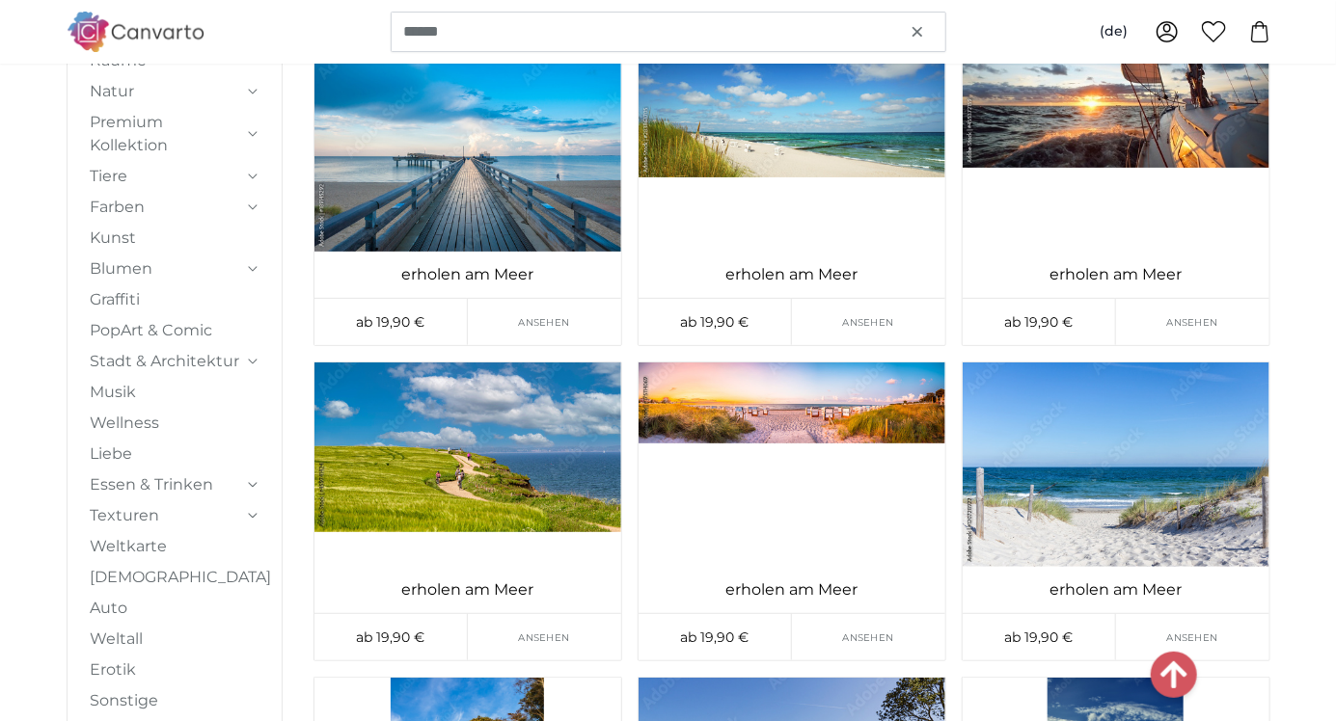
scroll to position [16334, 0]
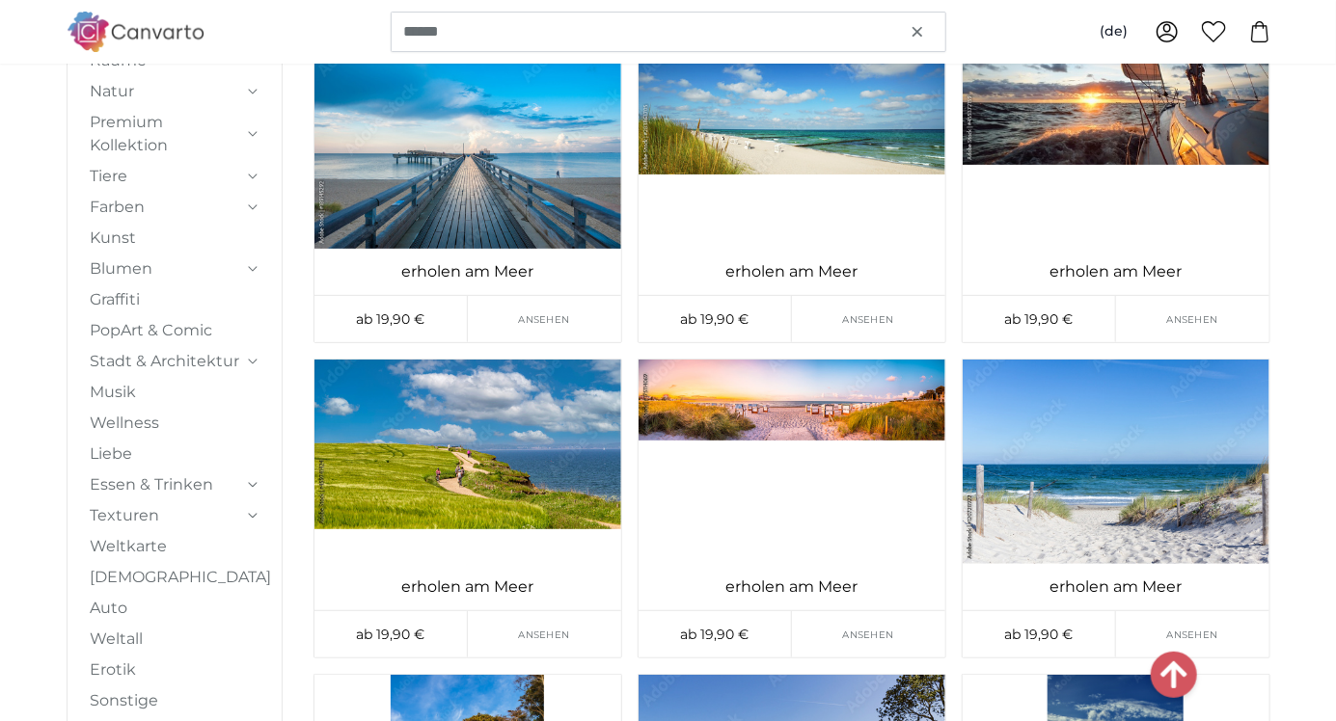
click at [1073, 520] on img at bounding box center [1116, 462] width 307 height 204
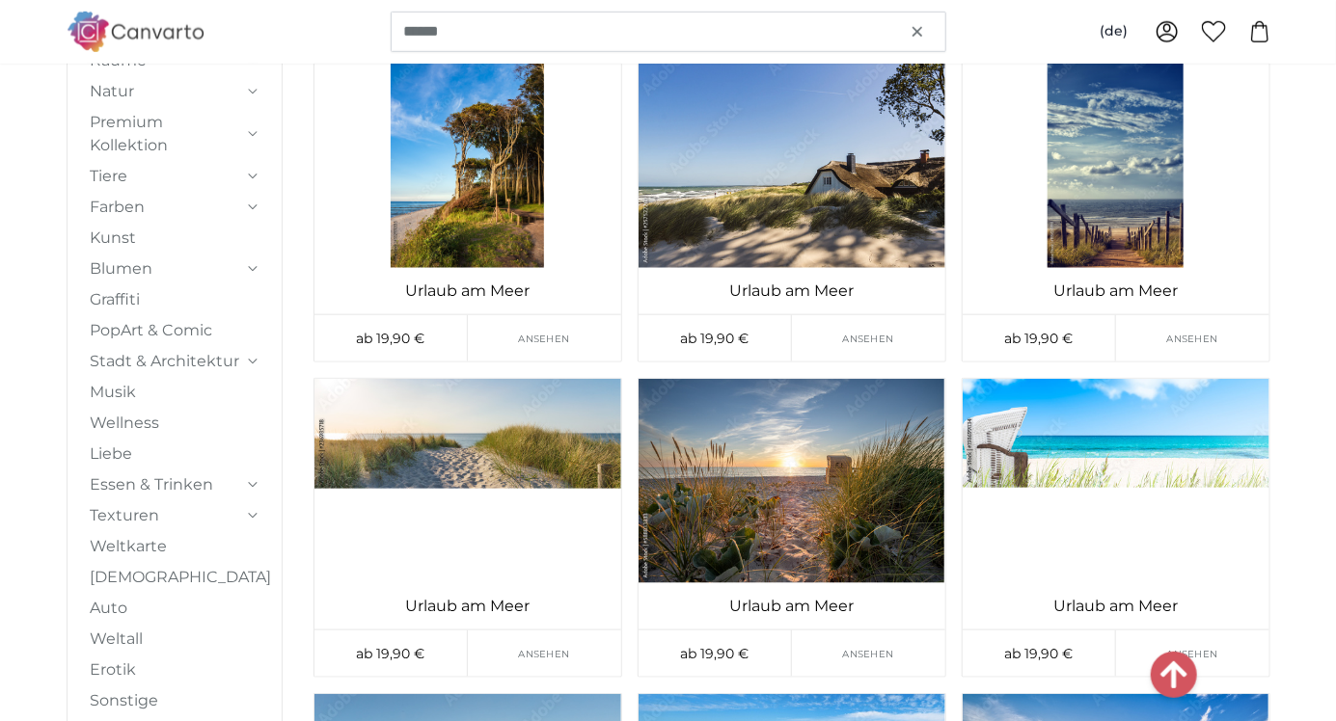
scroll to position [16947, 0]
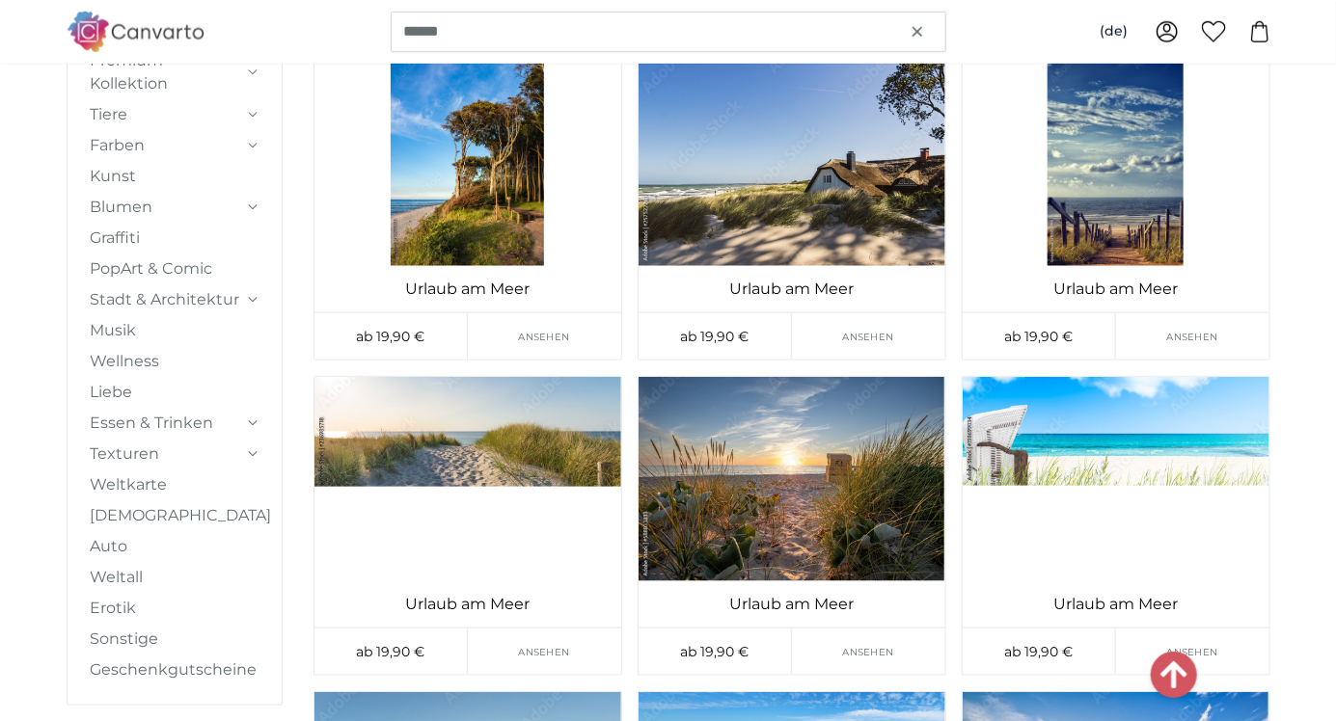
click at [551, 428] on img at bounding box center [467, 479] width 307 height 204
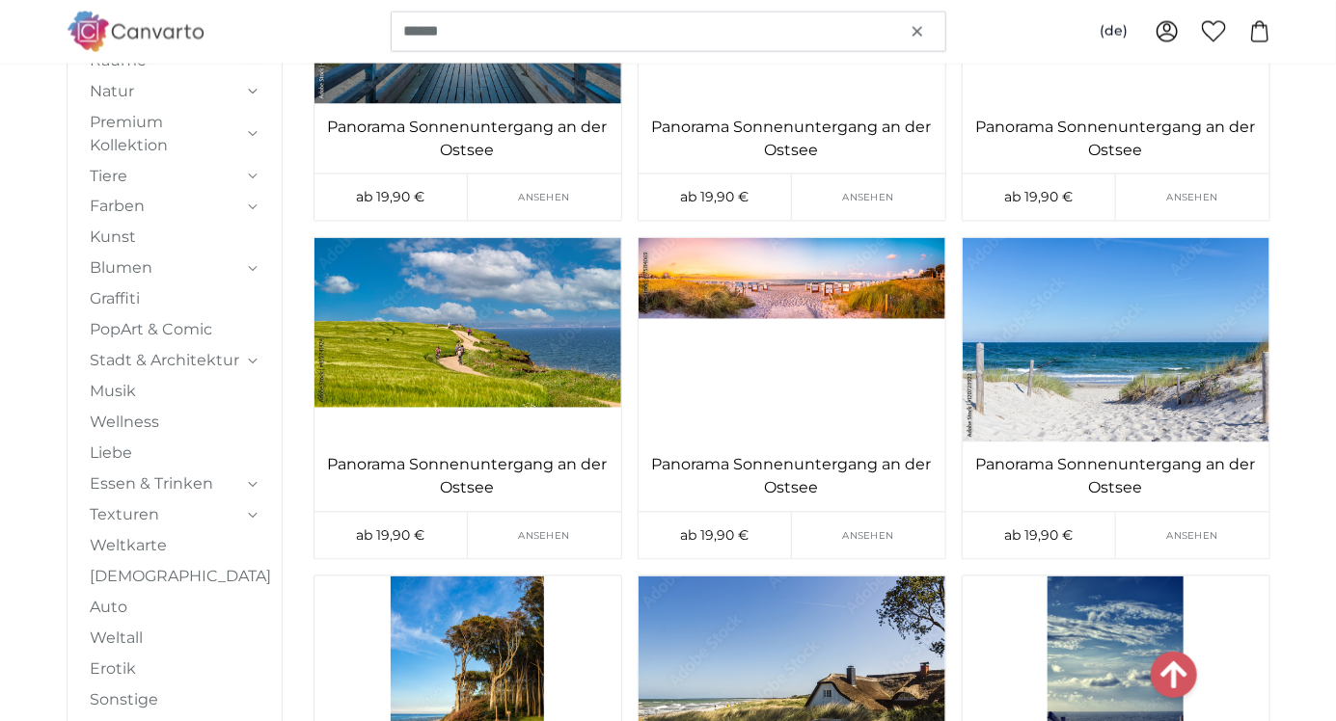
scroll to position [17707, 0]
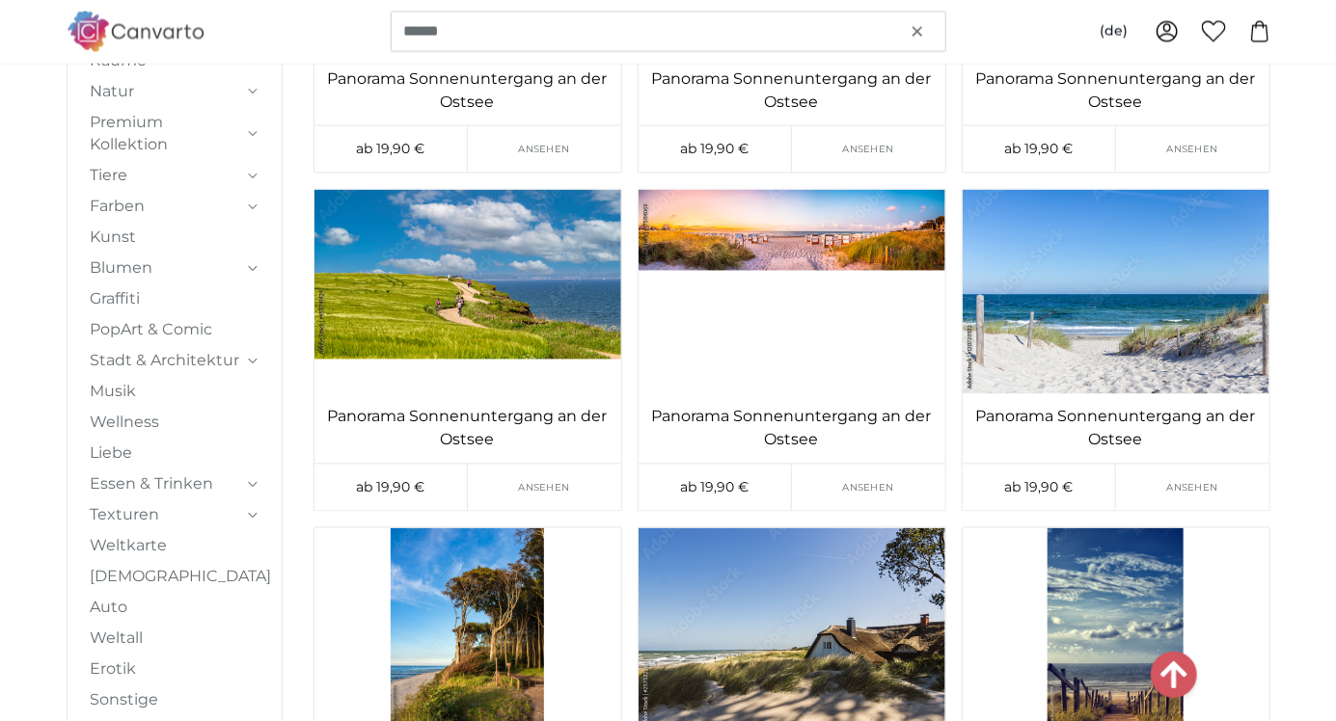
click at [1150, 336] on img at bounding box center [1116, 292] width 307 height 204
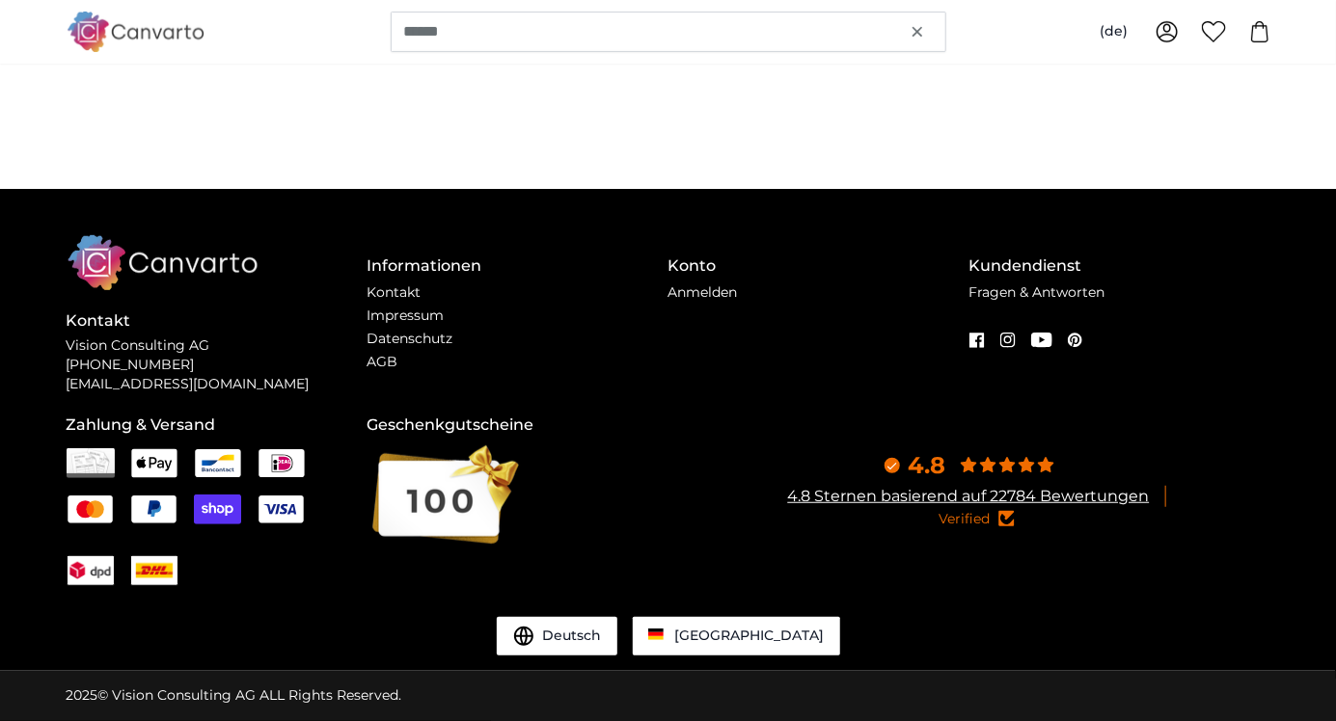
scroll to position [0, 0]
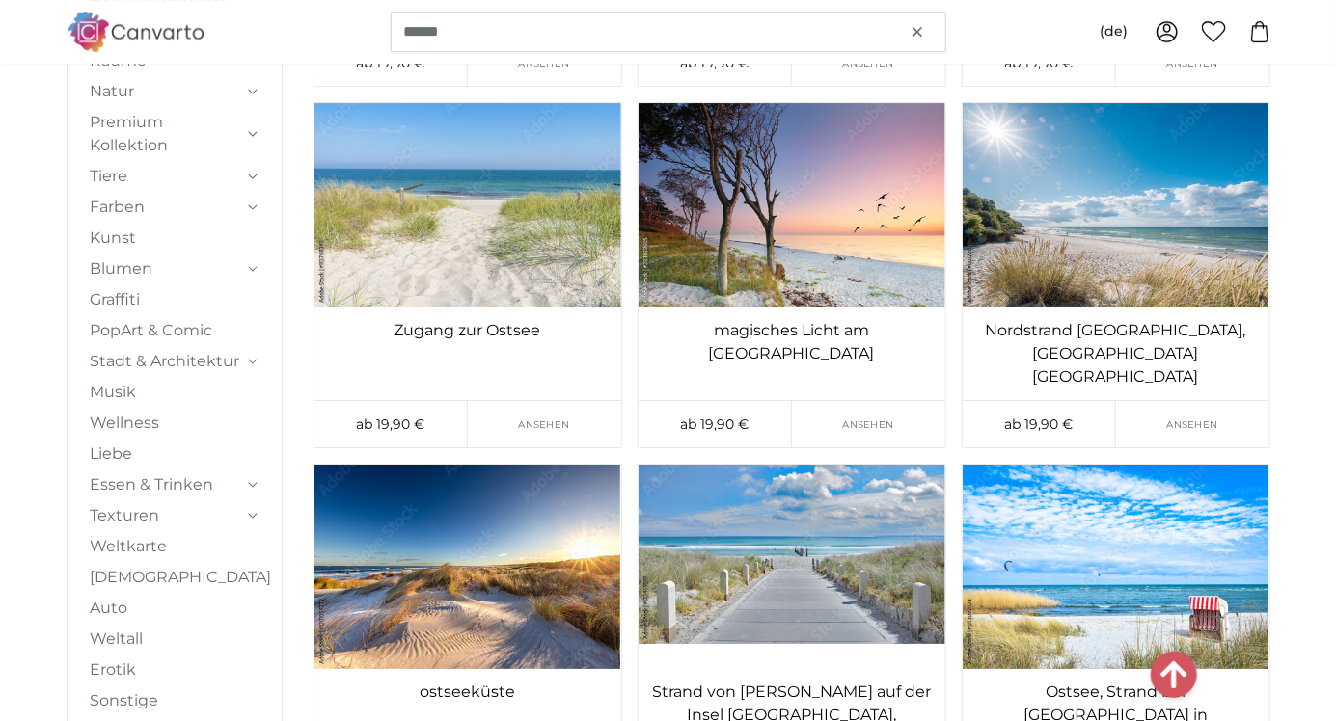
scroll to position [19185, 0]
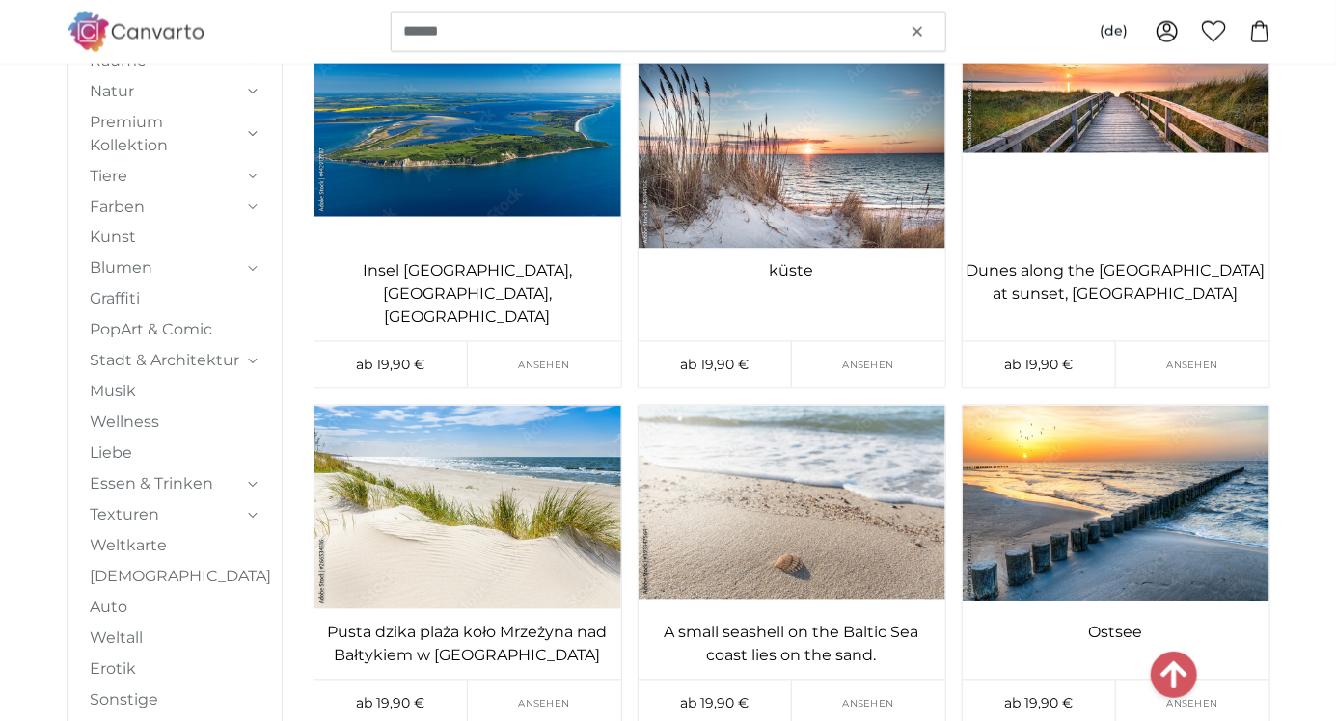
scroll to position [24124, 0]
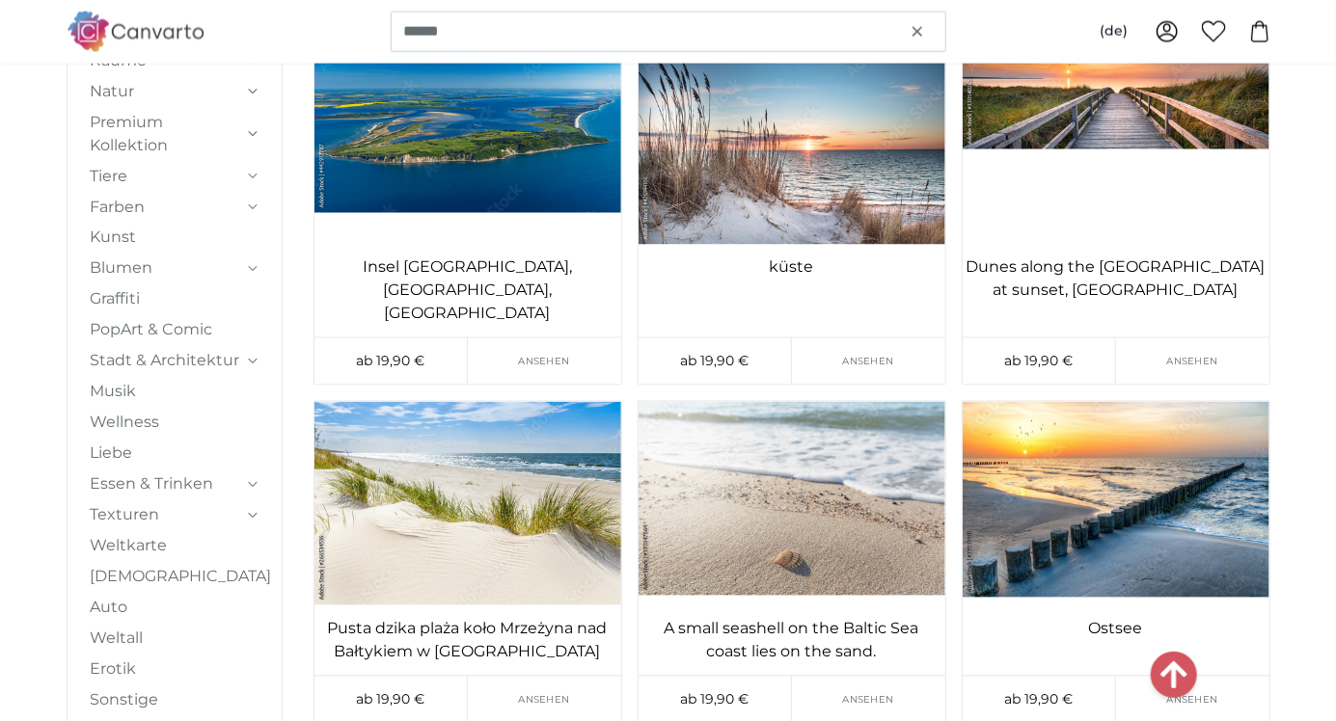
click at [1075, 402] on img at bounding box center [1116, 504] width 307 height 204
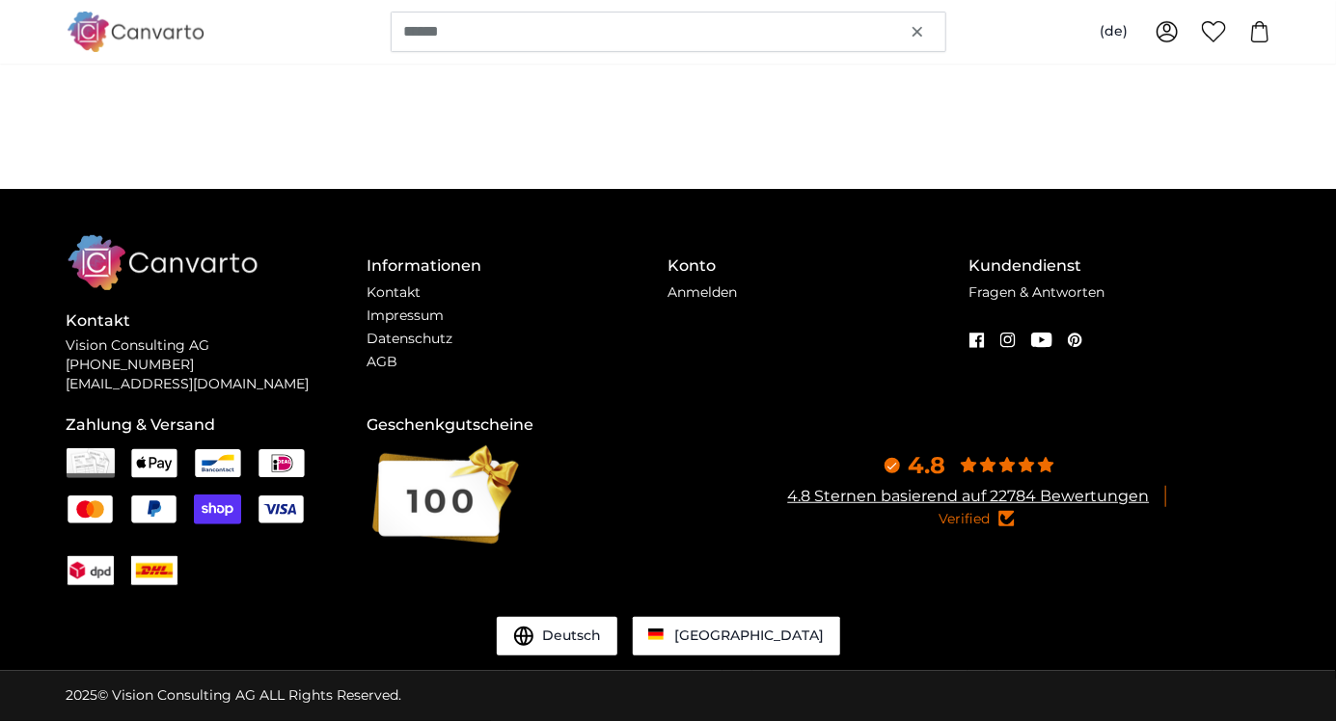
scroll to position [0, 0]
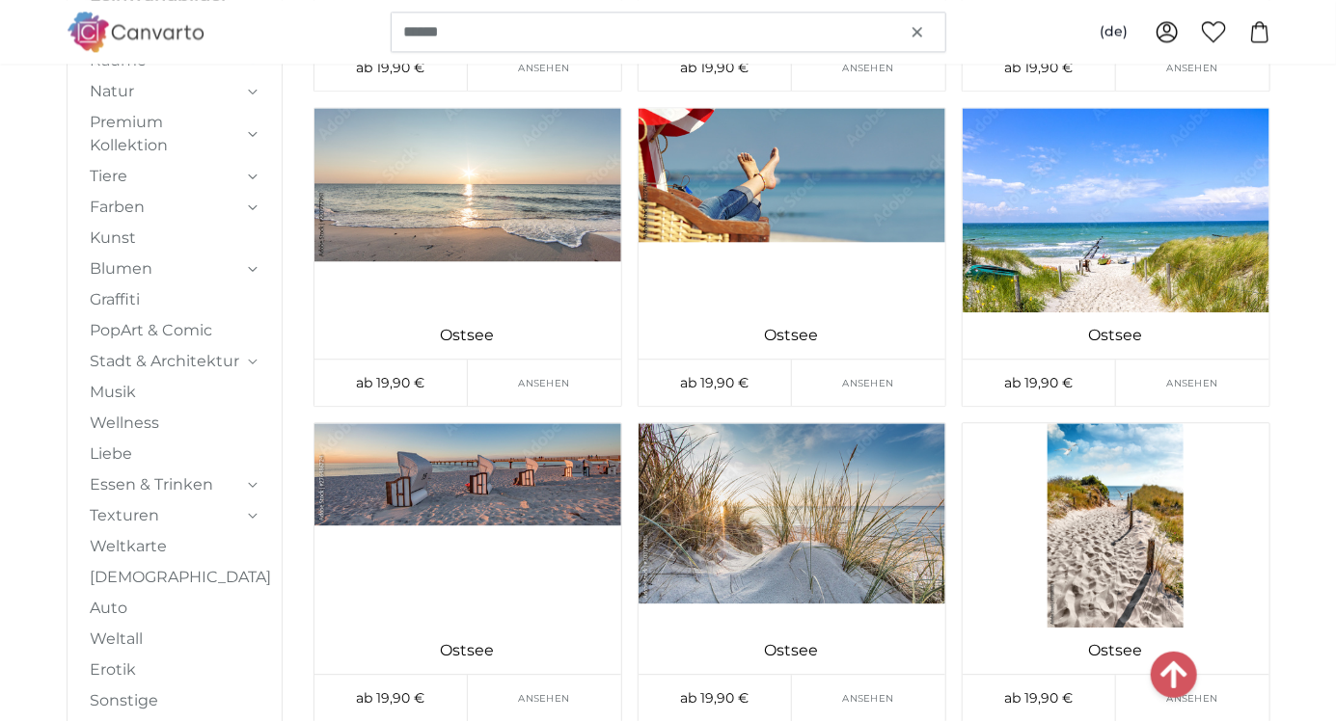
scroll to position [24787, 0]
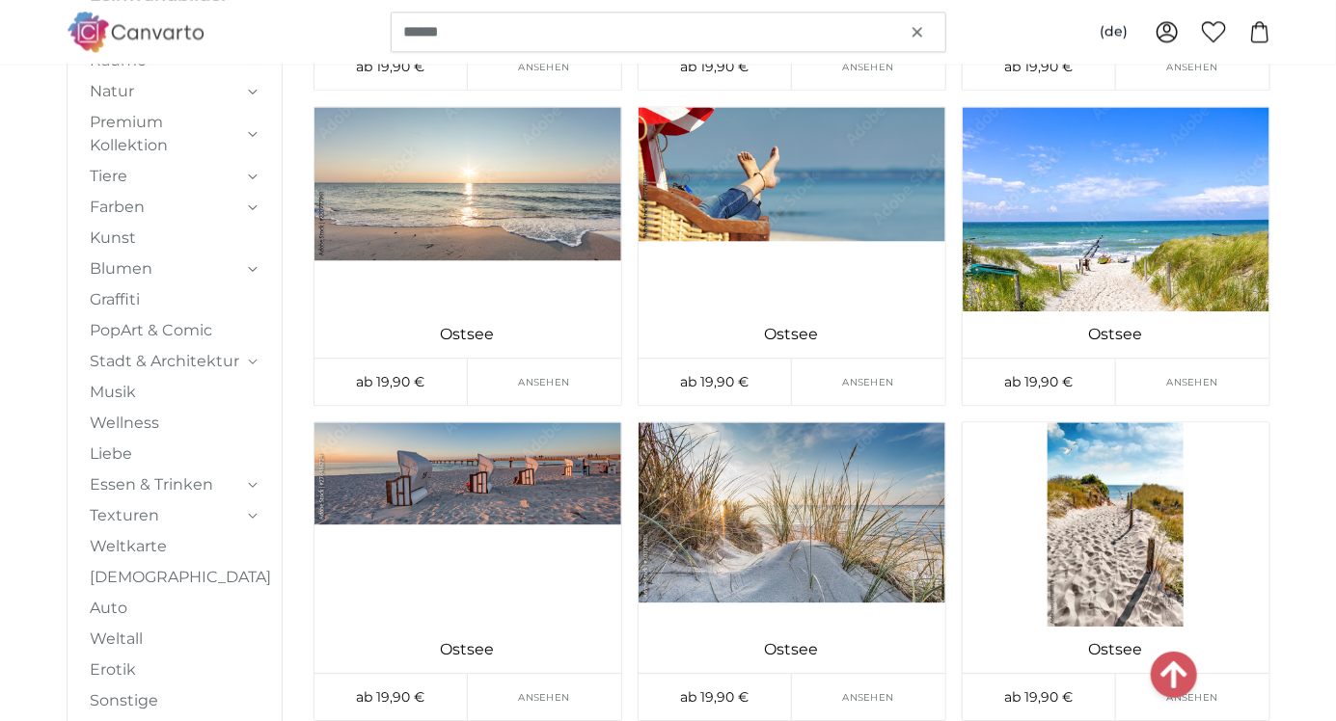
click at [855, 544] on img at bounding box center [791, 524] width 307 height 204
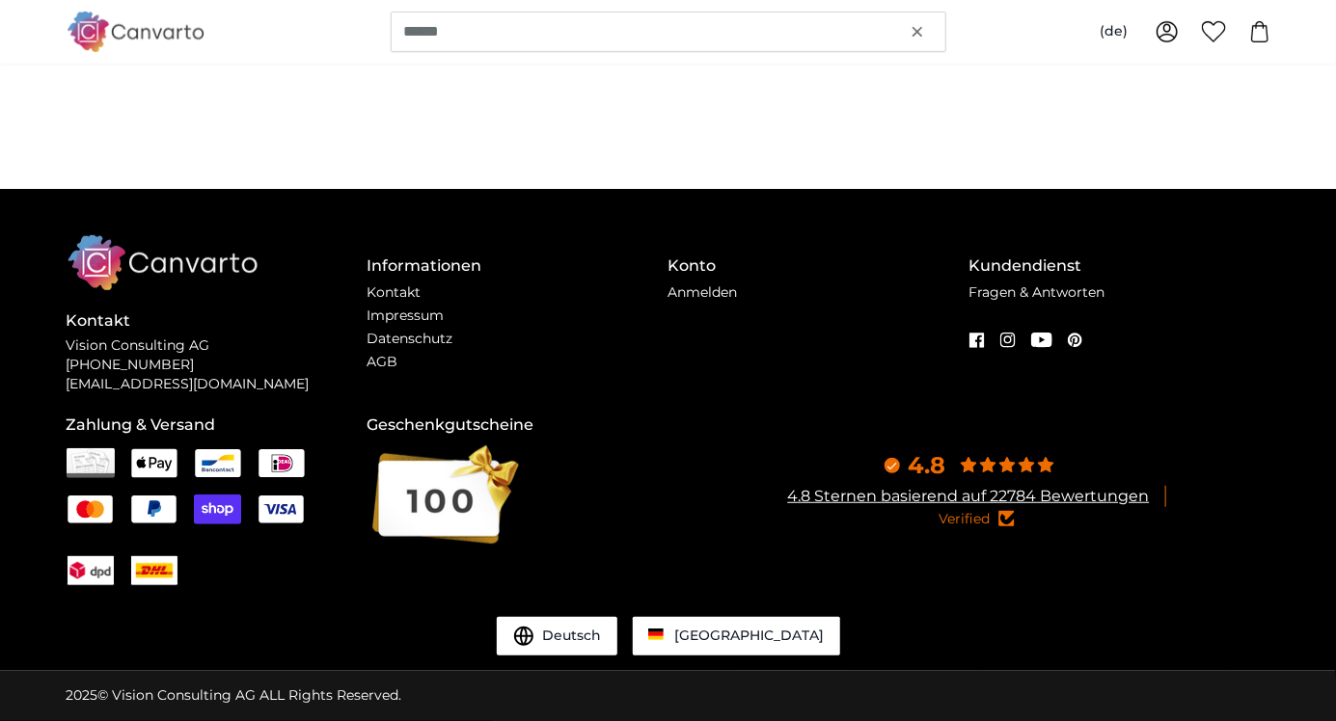
scroll to position [0, 0]
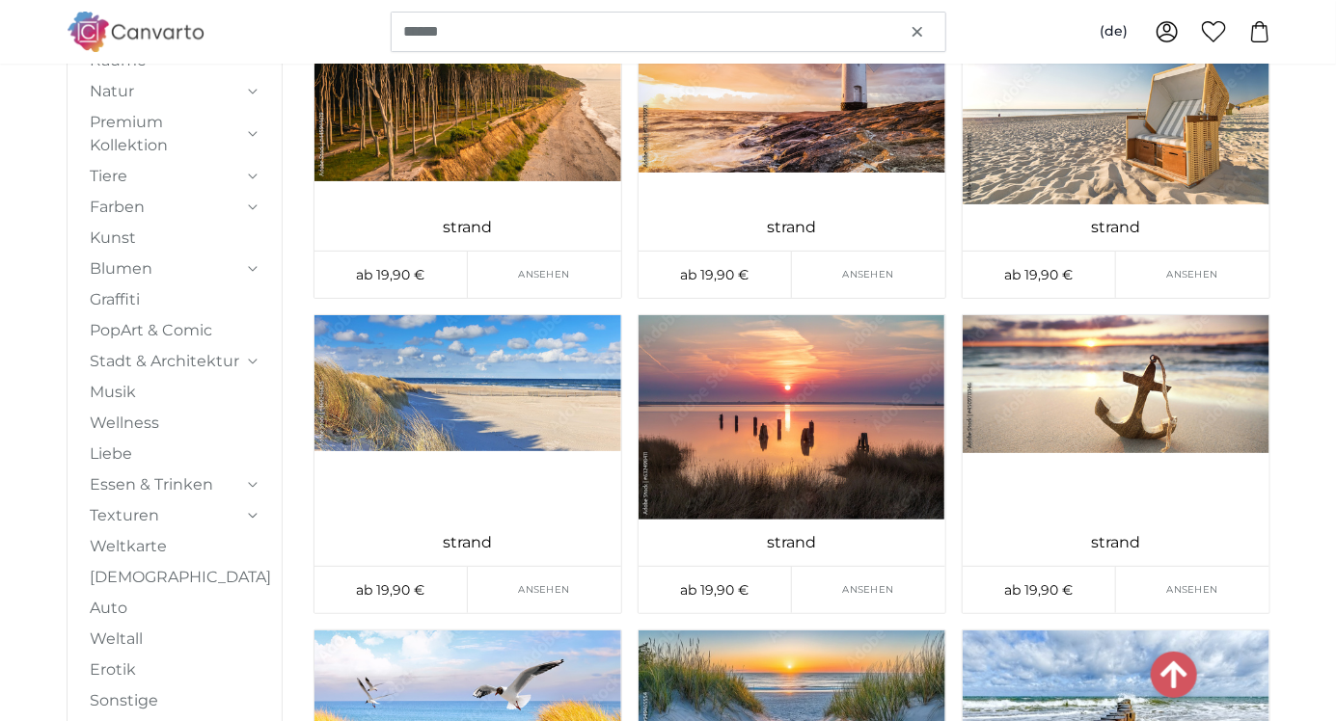
scroll to position [26021, 0]
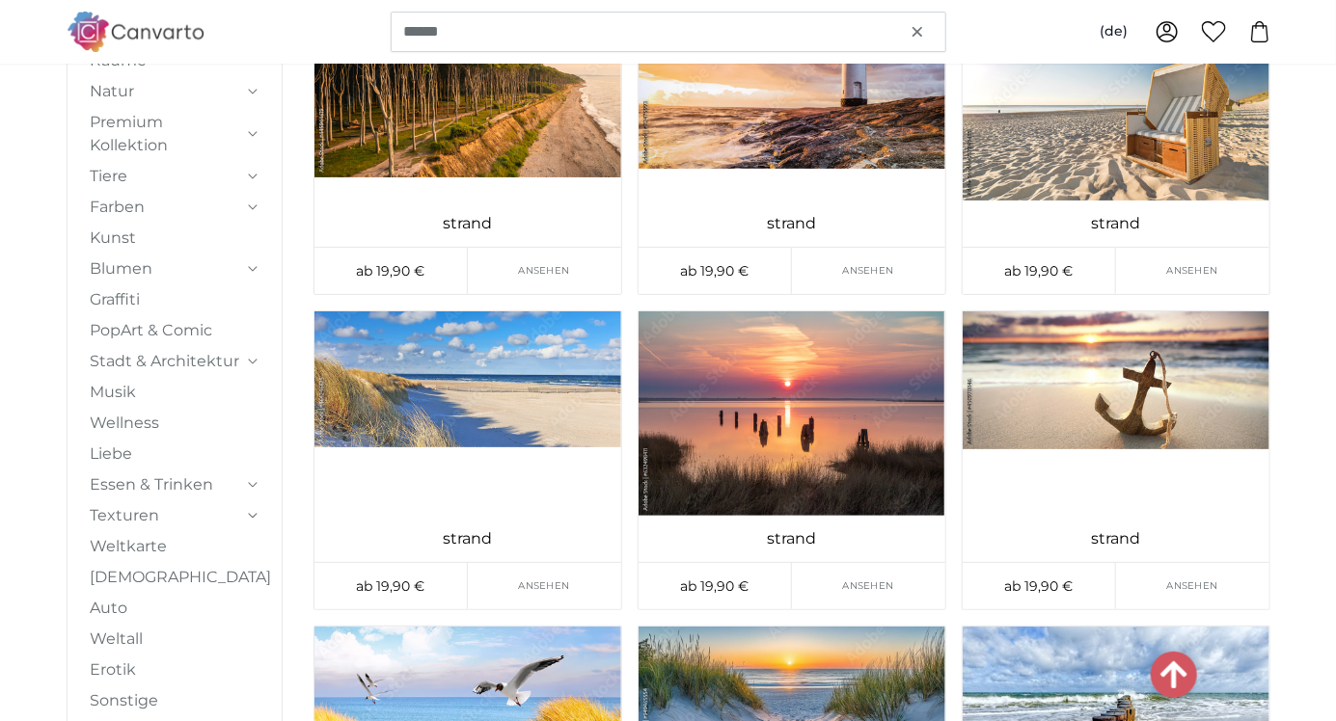
click at [539, 390] on img at bounding box center [467, 414] width 307 height 204
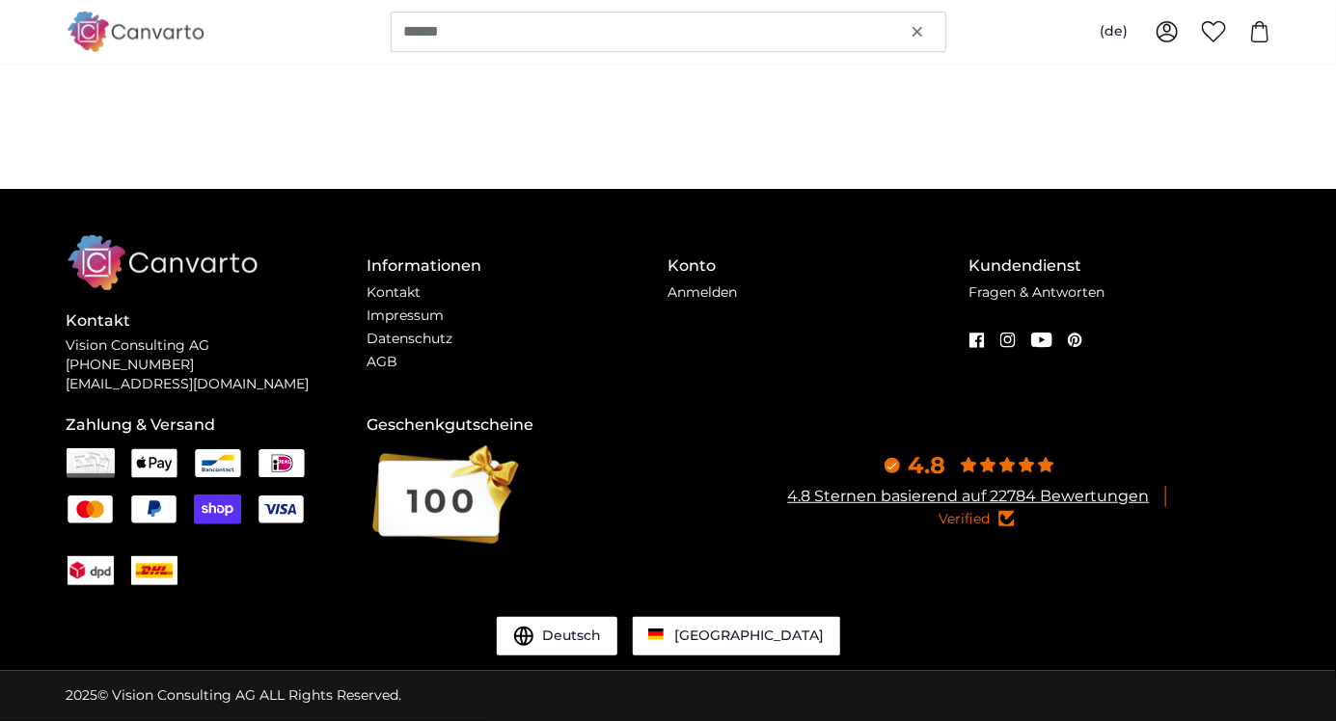
scroll to position [0, 0]
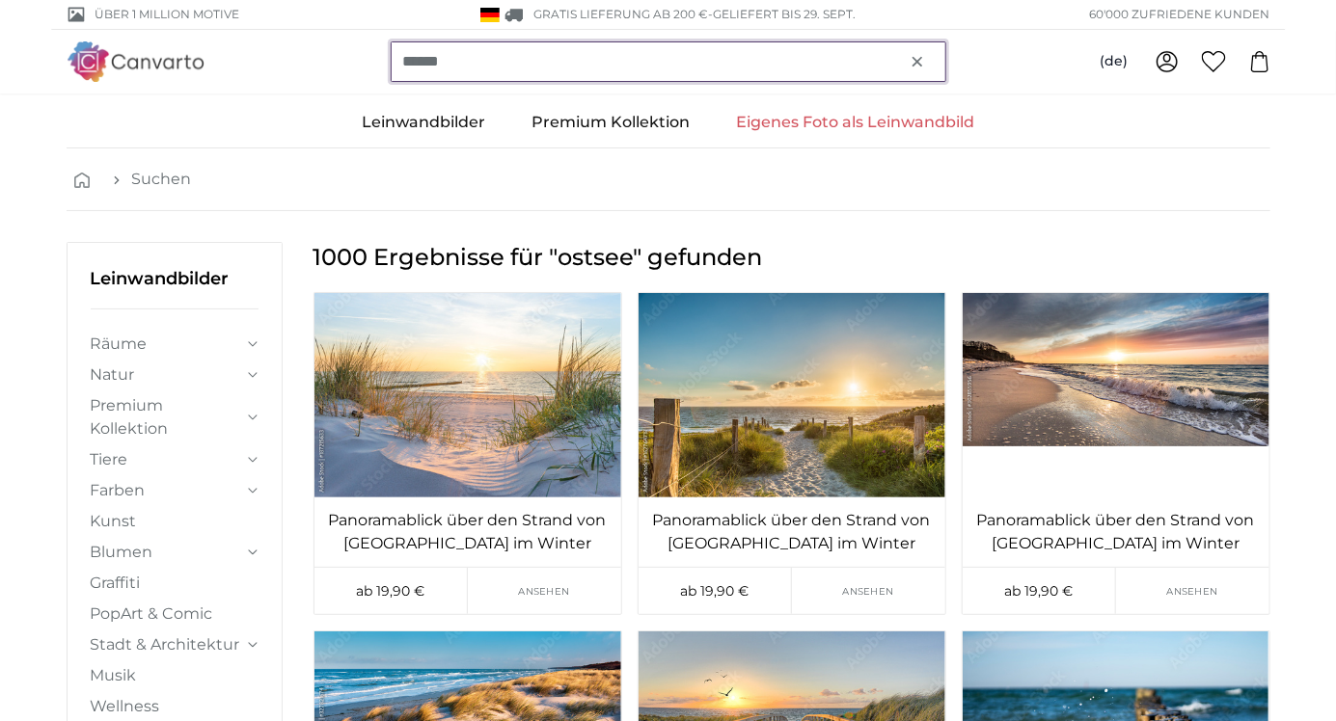
click at [483, 51] on input "******" at bounding box center [669, 61] width 556 height 41
type input "*"
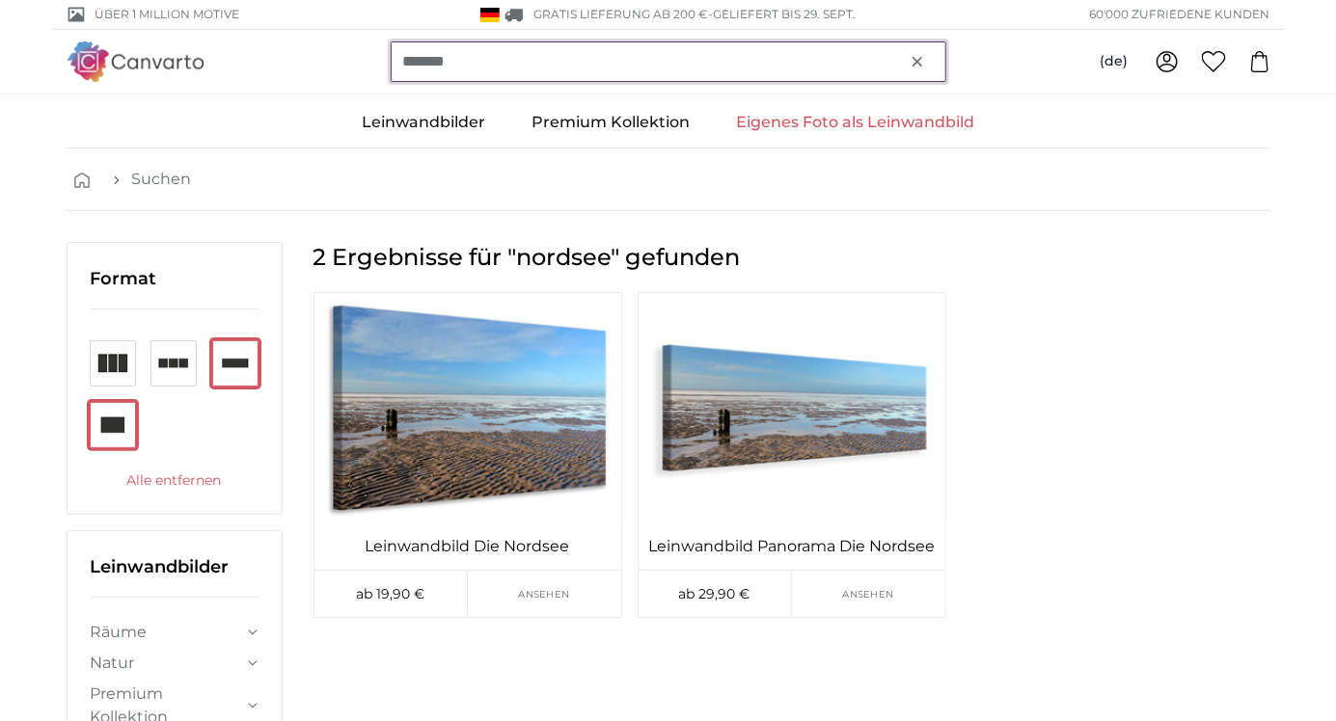
type input "*******"
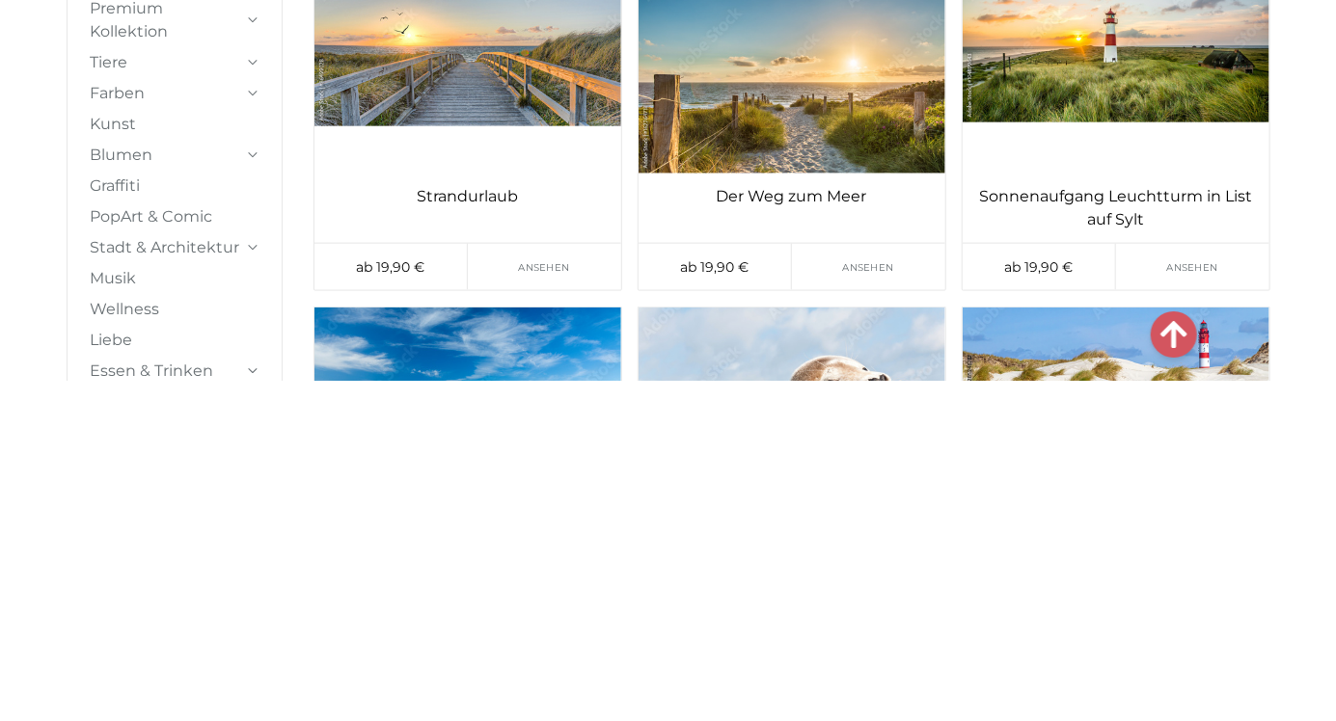
scroll to position [667, 0]
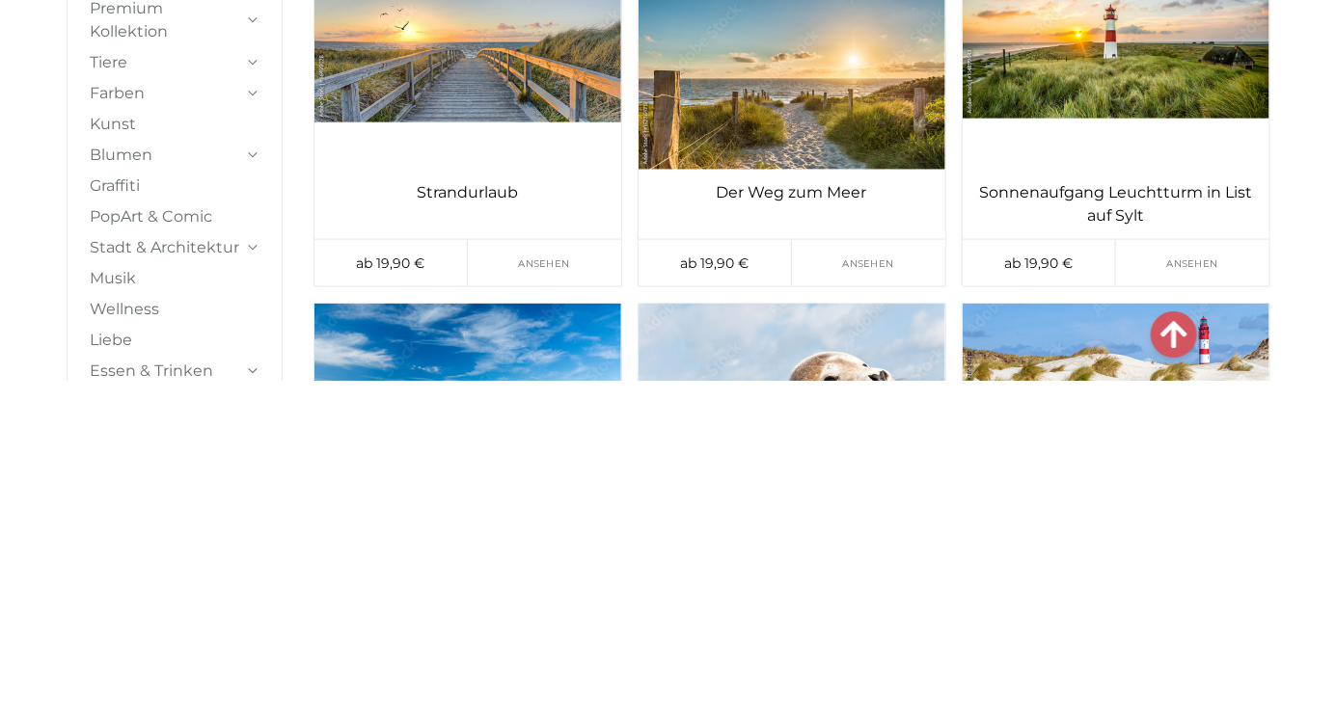
click at [856, 449] on img at bounding box center [791, 408] width 307 height 204
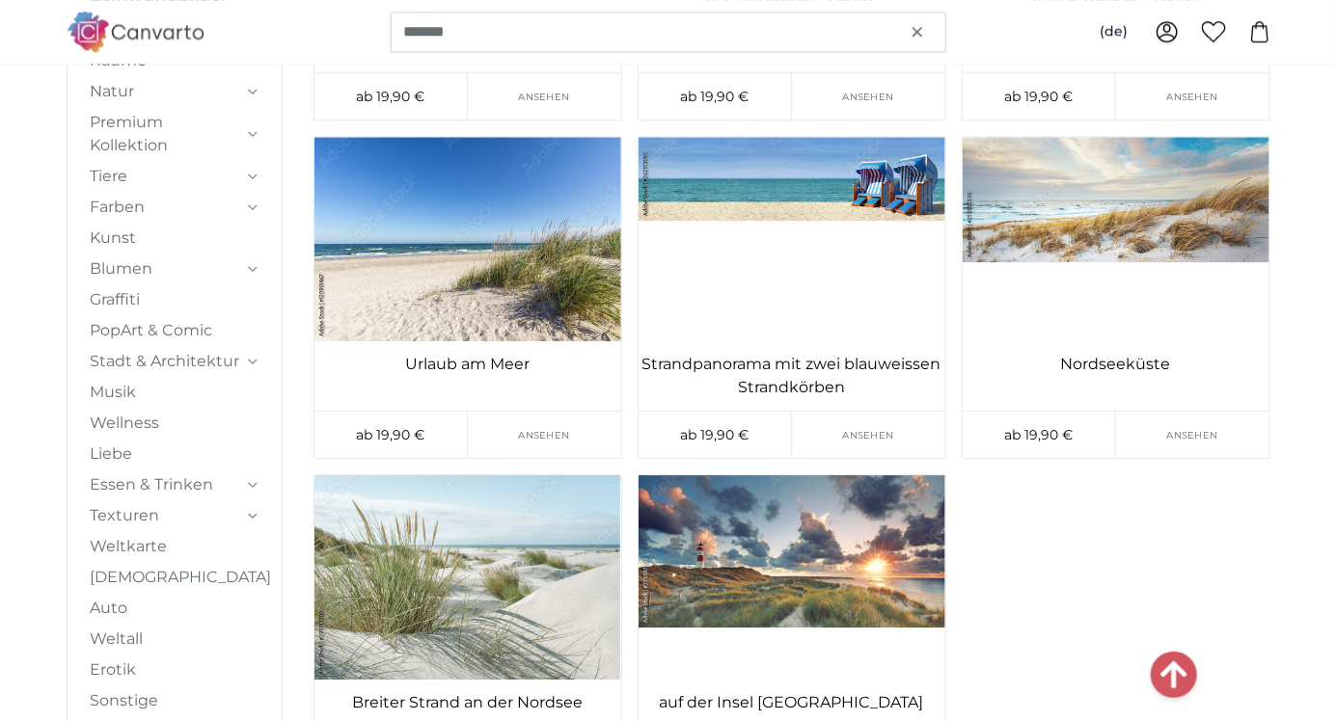
scroll to position [2484, 0]
click at [370, 344] on div "Urlaub am Meer" at bounding box center [467, 374] width 307 height 69
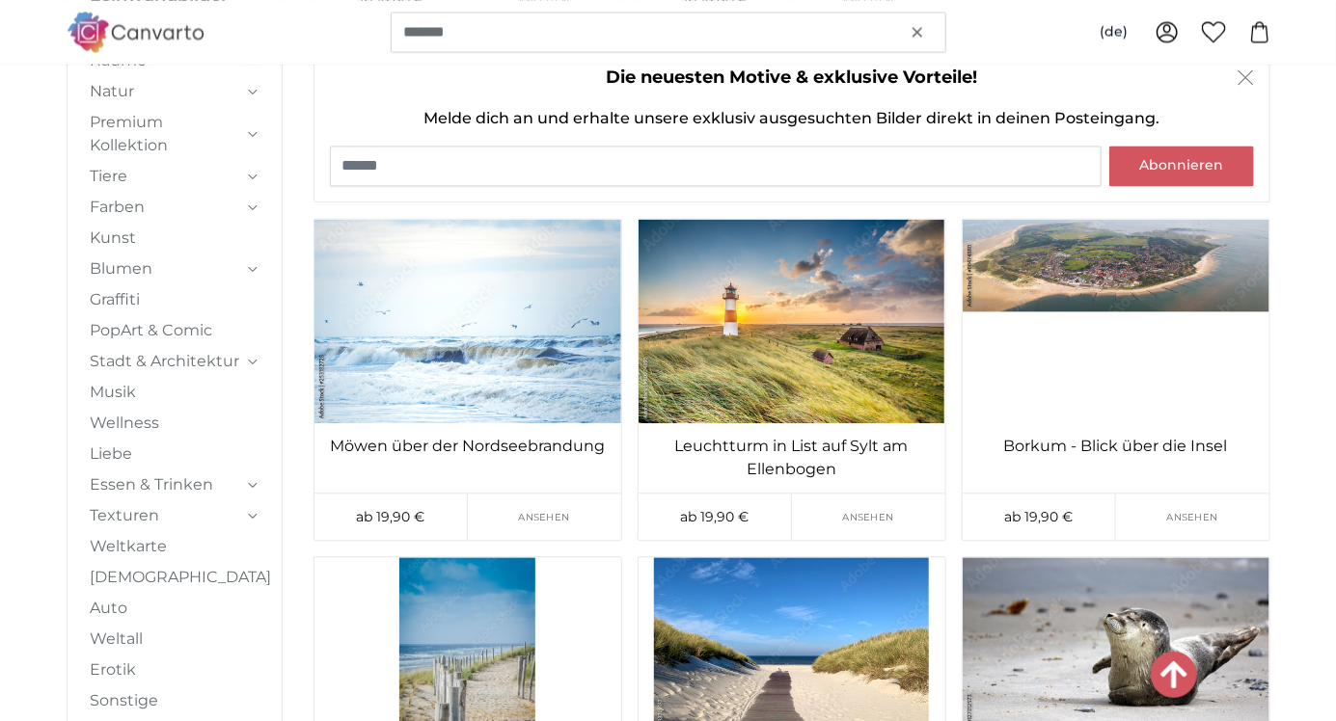
scroll to position [11452, 0]
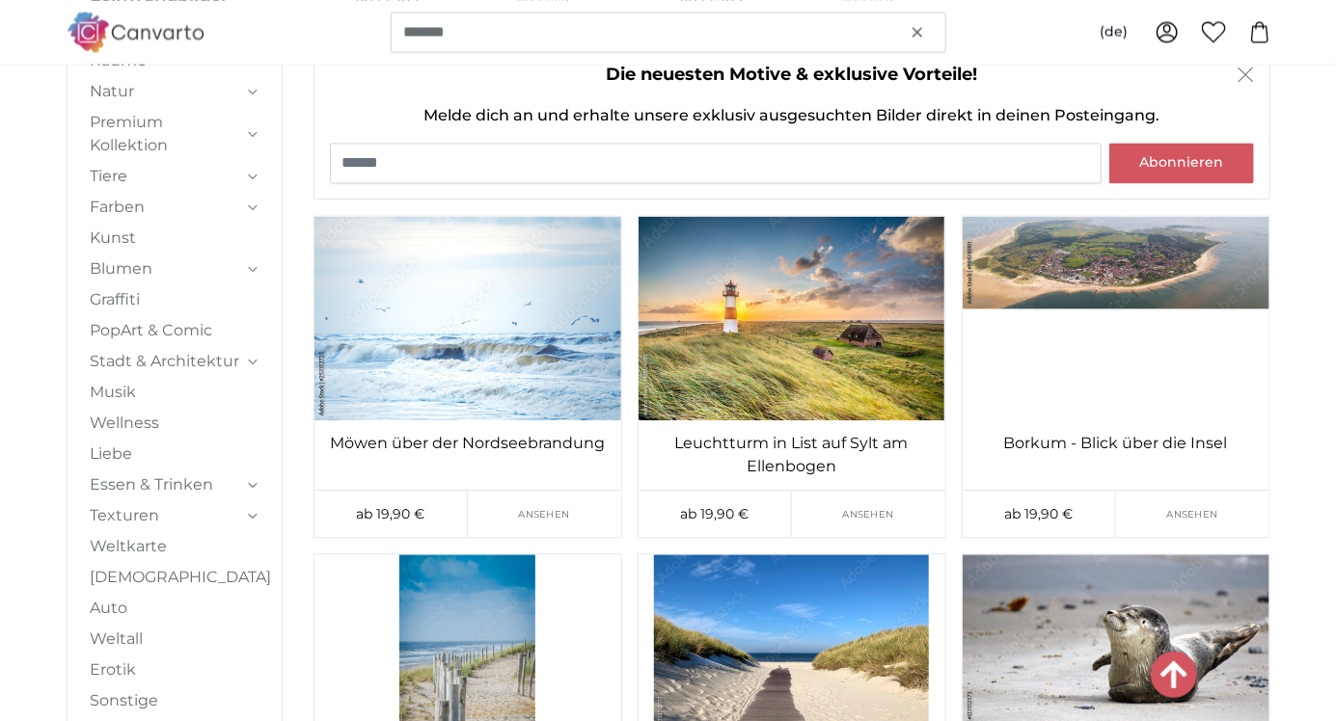
click at [491, 555] on img at bounding box center [467, 657] width 307 height 204
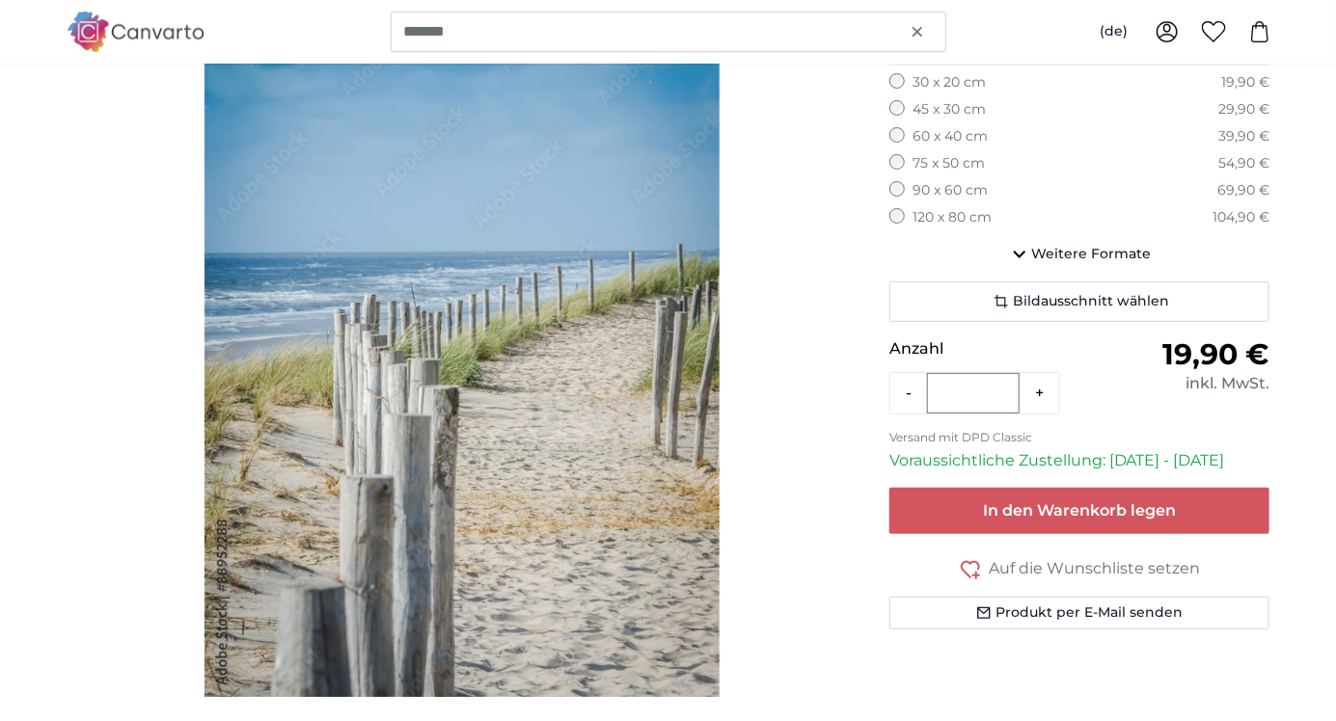
scroll to position [316, 0]
click at [167, 389] on div "1 of 1" at bounding box center [463, 312] width 792 height 772
click at [145, 407] on div "1 of 1" at bounding box center [463, 312] width 792 height 772
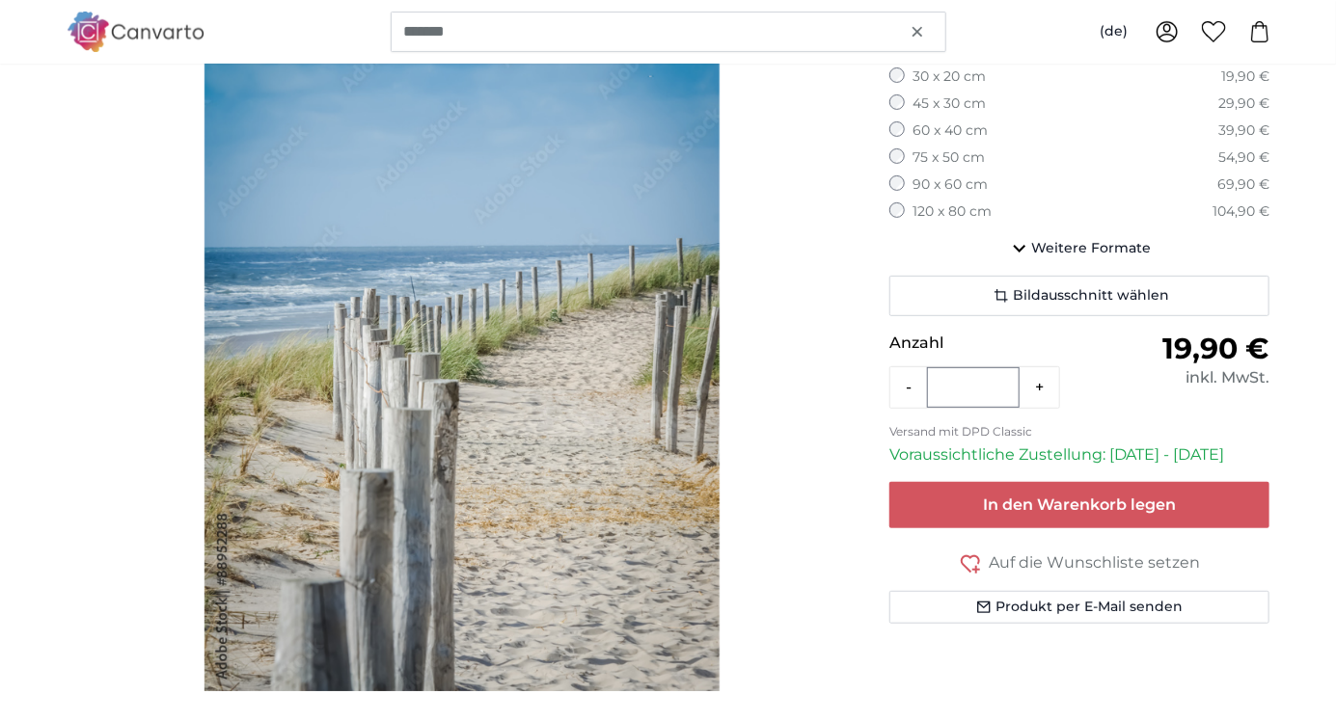
scroll to position [324, 0]
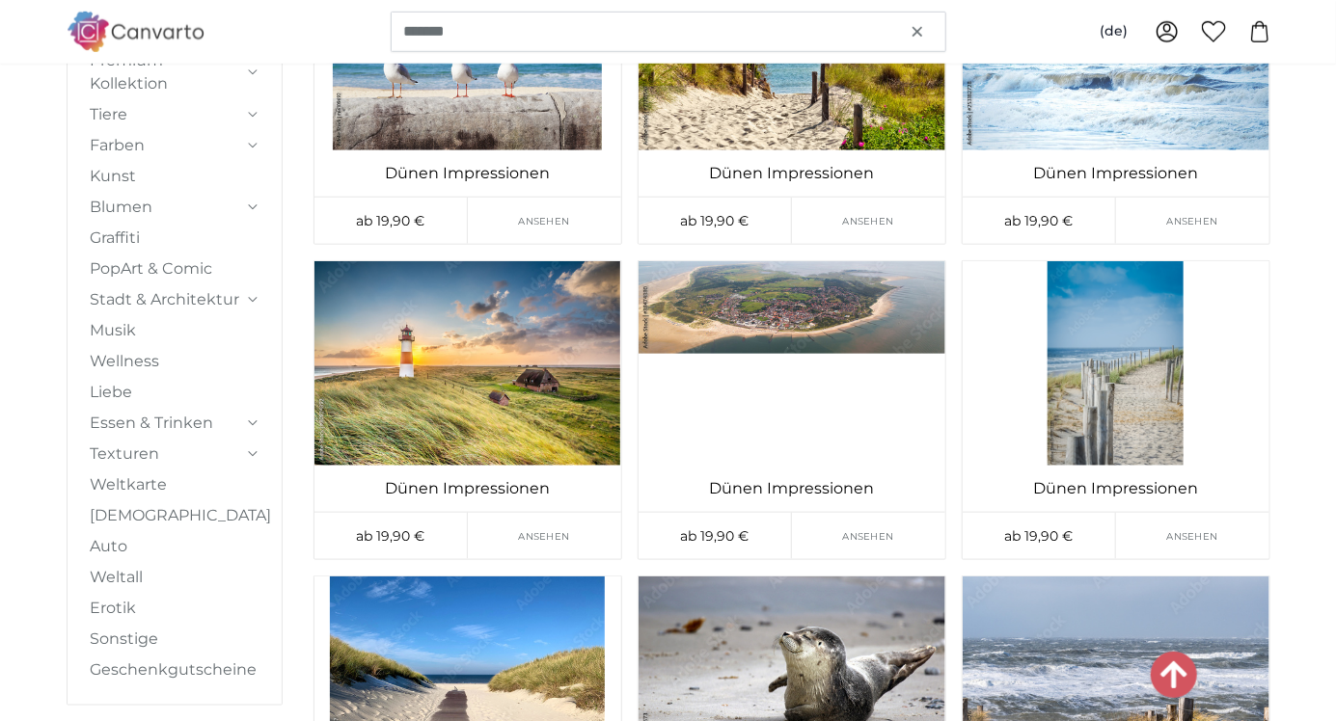
scroll to position [10466, 0]
click at [1127, 400] on img at bounding box center [1116, 363] width 307 height 204
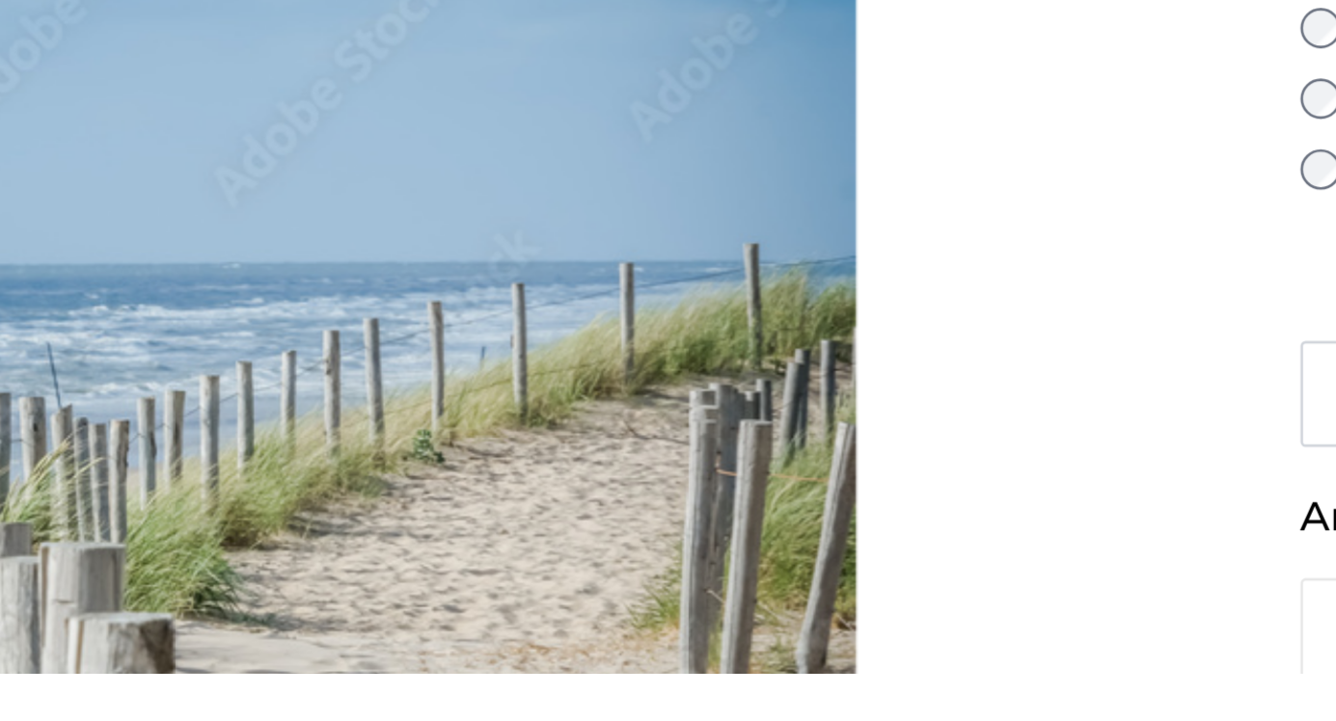
scroll to position [4, 0]
click at [677, 676] on img "1 of 1" at bounding box center [461, 624] width 515 height 772
click at [671, 679] on img "1 of 1" at bounding box center [461, 624] width 515 height 772
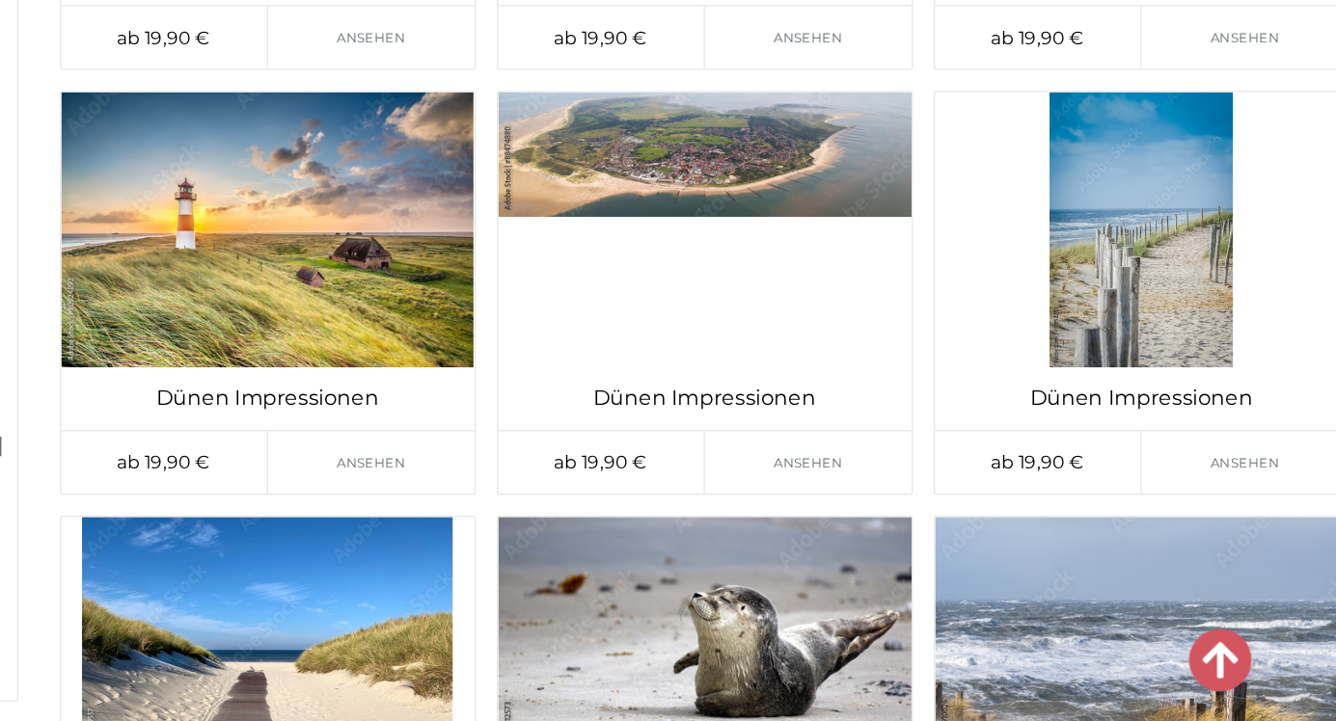
scroll to position [10472, 0]
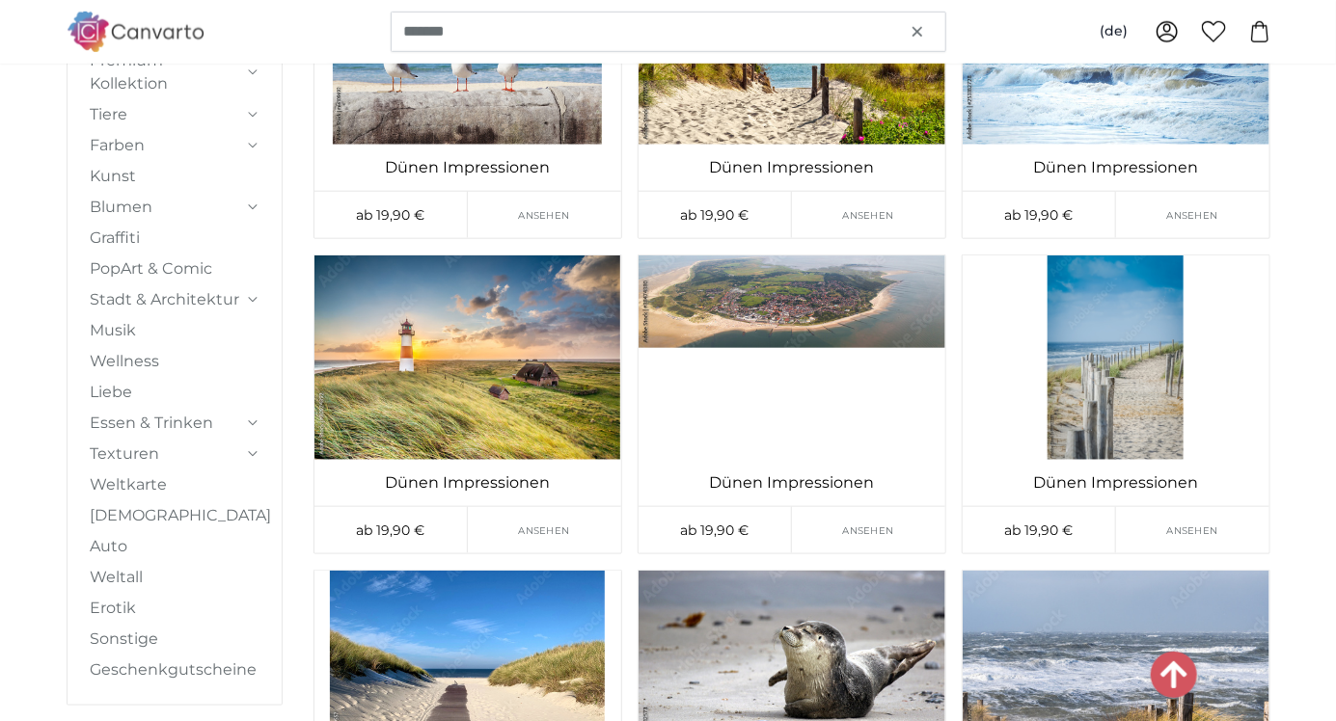
click at [1166, 381] on img at bounding box center [1116, 358] width 307 height 204
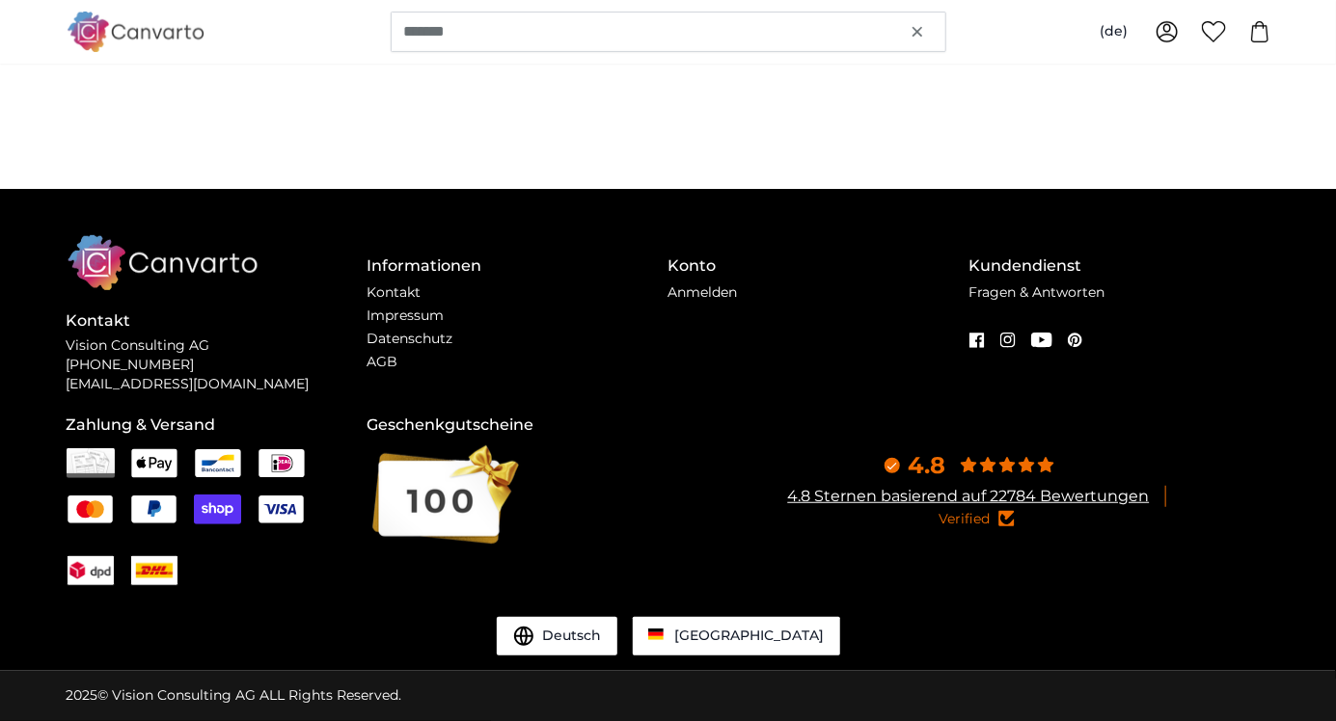
scroll to position [0, 0]
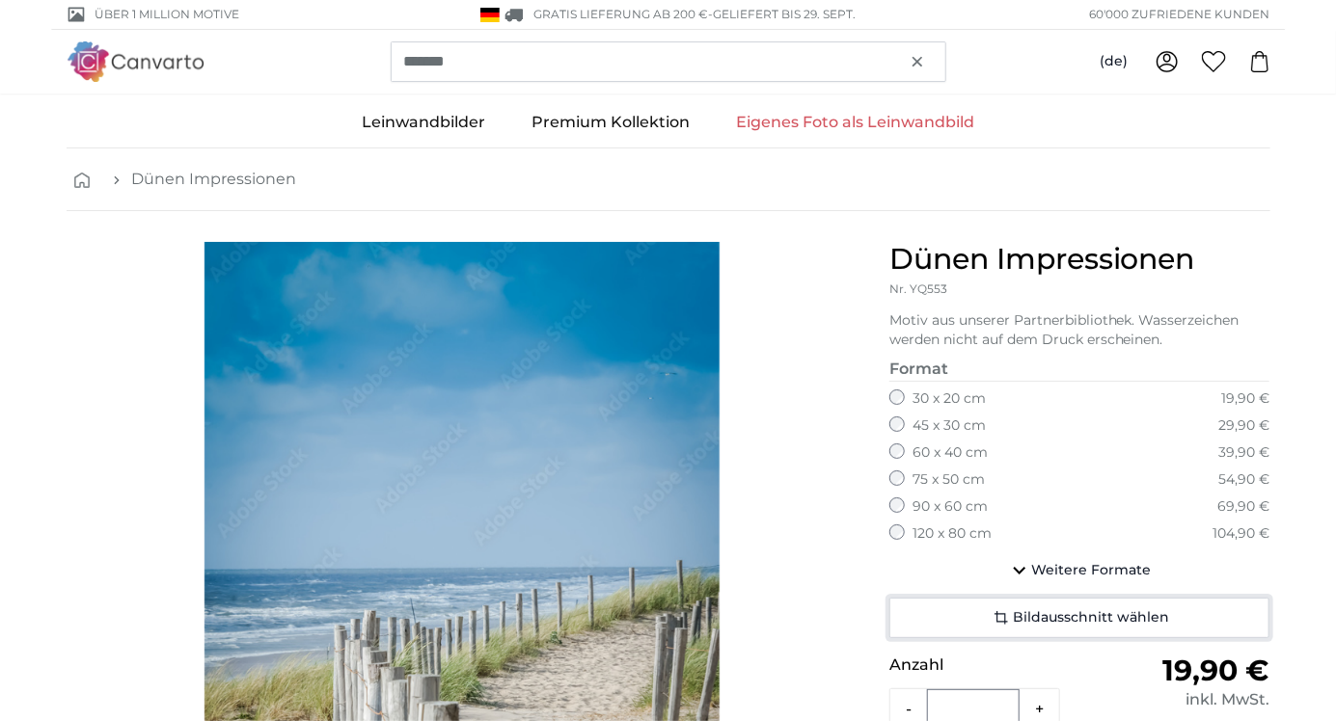
click at [1081, 618] on span "Bildausschnitt wählen" at bounding box center [1091, 618] width 156 height 19
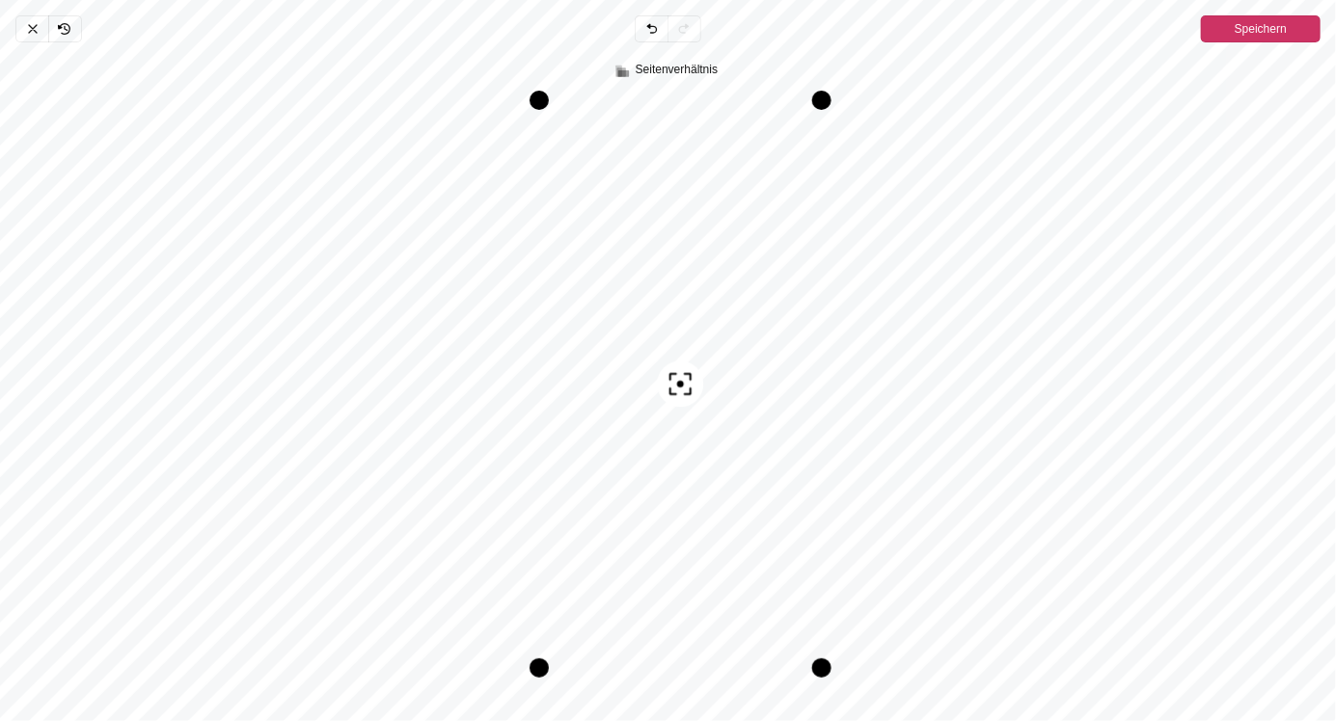
click at [1251, 17] on span "Speichern" at bounding box center [1261, 28] width 52 height 23
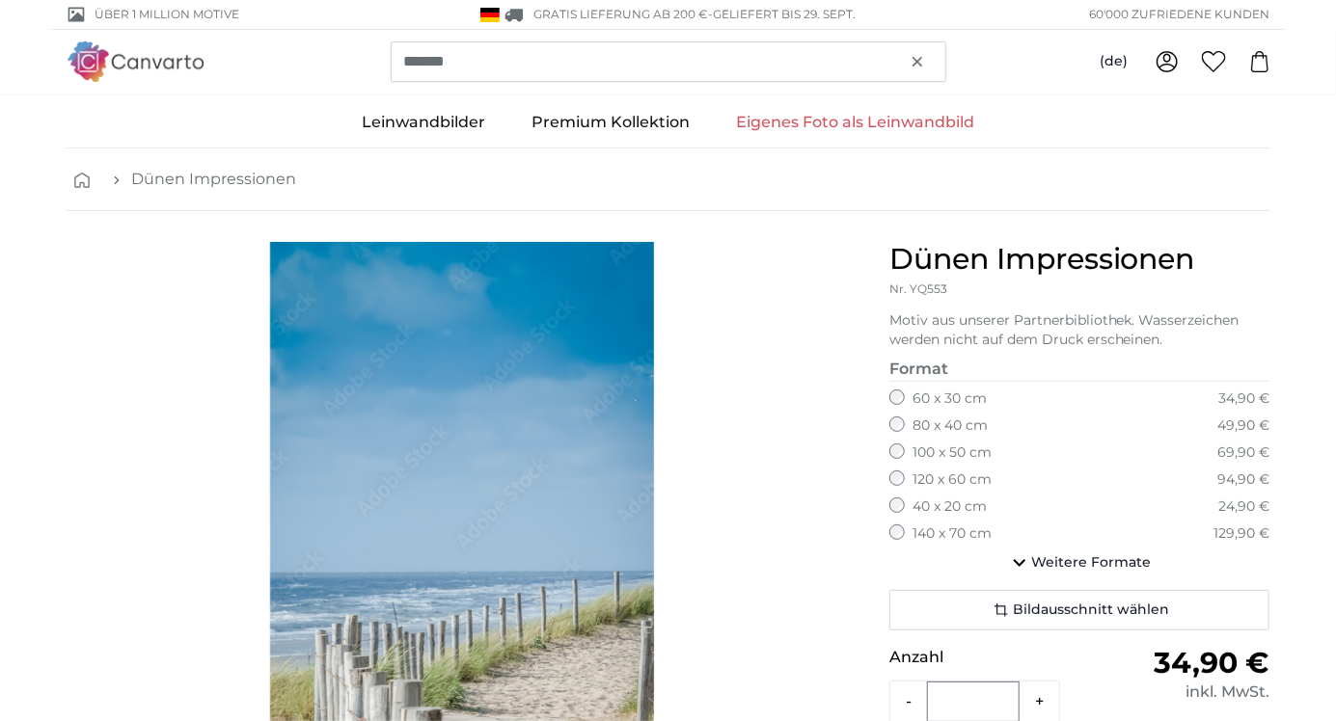
click at [767, 265] on div "1 of 1" at bounding box center [463, 628] width 792 height 772
click at [741, 339] on div "1 of 1" at bounding box center [463, 628] width 792 height 772
click at [736, 314] on div "1 of 1" at bounding box center [463, 628] width 792 height 772
click at [739, 324] on div "1 of 1" at bounding box center [463, 628] width 792 height 772
click at [81, 284] on div "1 of 1" at bounding box center [463, 628] width 792 height 772
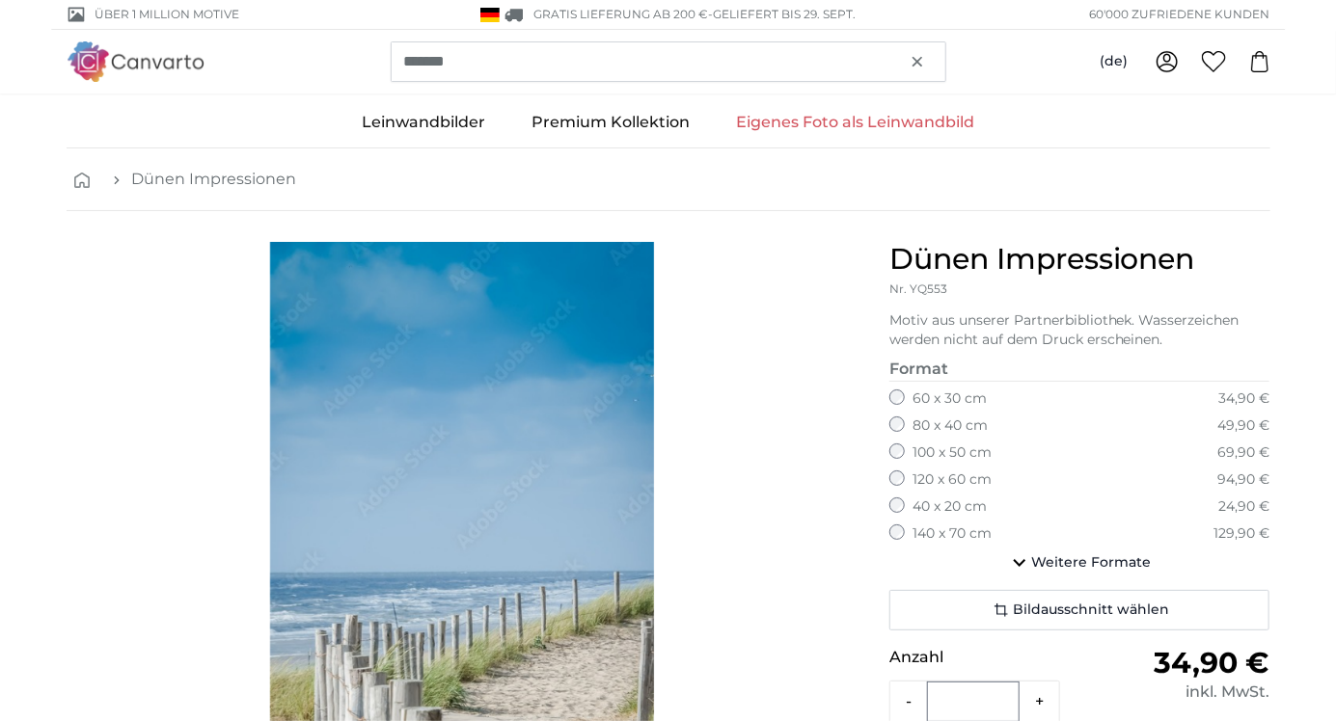
click at [0, 63] on header "******* (de) Deutsch Nederlands Français Italiano 0 0" at bounding box center [668, 62] width 1336 height 64
click at [453, 515] on img "1 of 1" at bounding box center [462, 628] width 384 height 772
click at [454, 525] on img "1 of 1" at bounding box center [462, 628] width 384 height 772
click at [446, 534] on img "1 of 1" at bounding box center [462, 628] width 384 height 772
click at [451, 533] on img "1 of 1" at bounding box center [462, 628] width 384 height 772
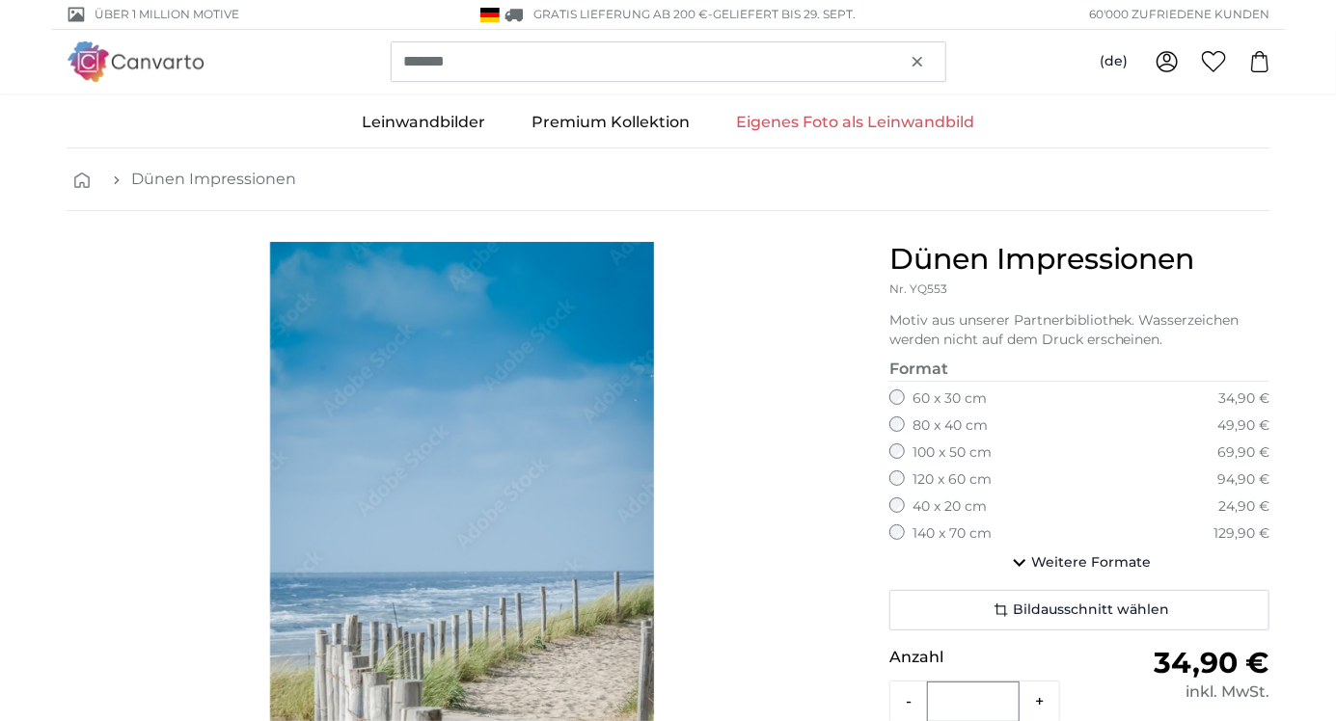
click at [451, 533] on img "1 of 1" at bounding box center [462, 628] width 384 height 772
click at [448, 529] on img "1 of 1" at bounding box center [462, 628] width 384 height 772
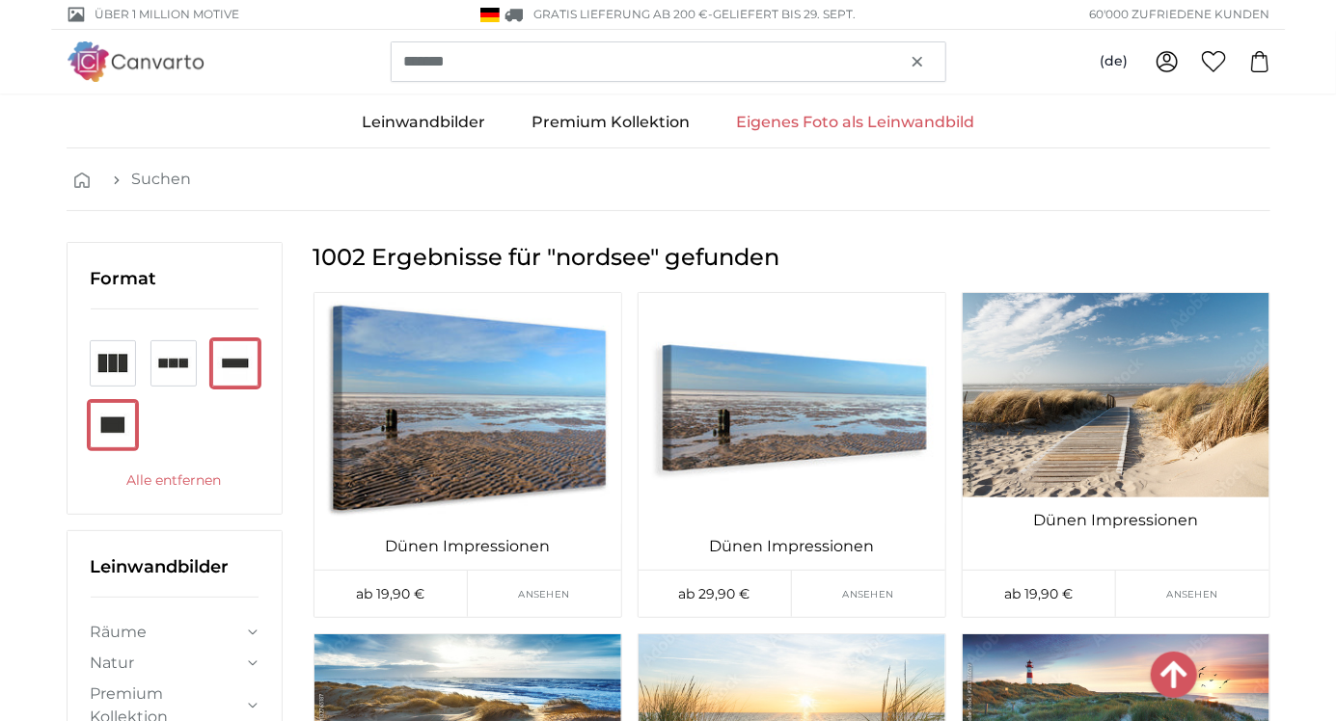
scroll to position [10472, 0]
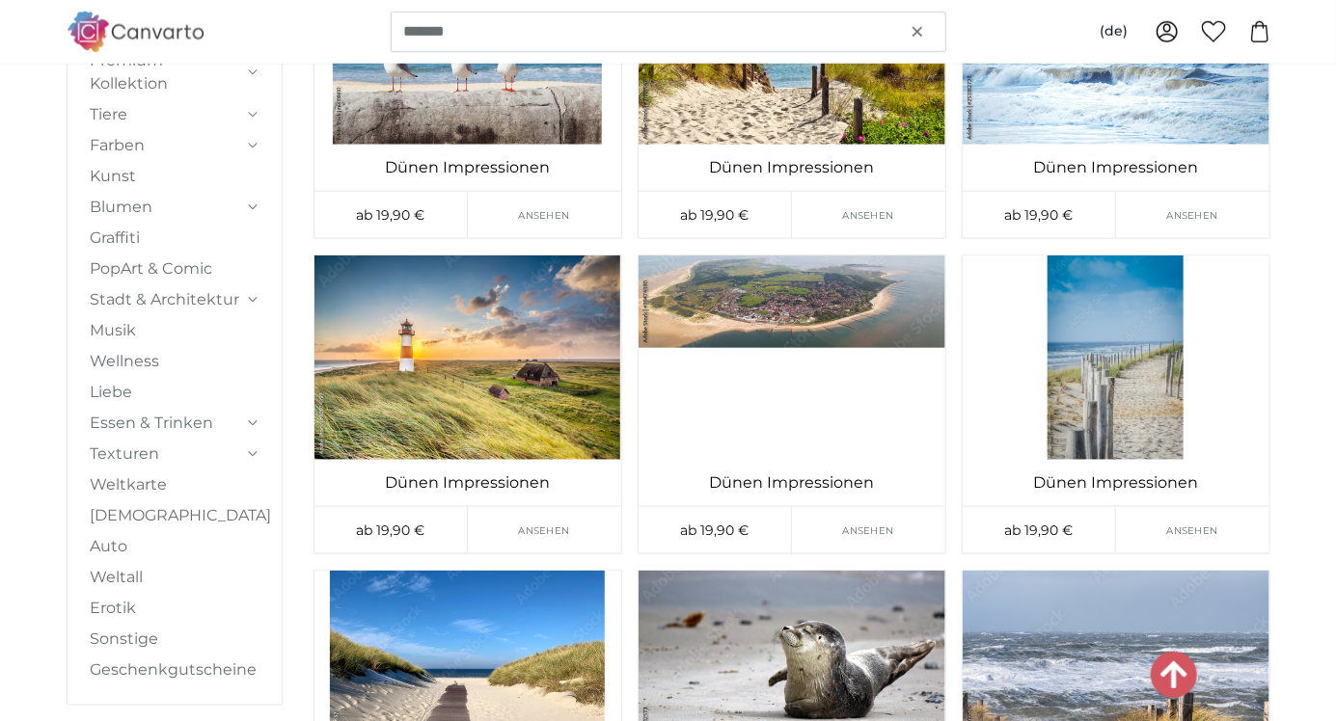
click at [1081, 369] on img at bounding box center [1116, 358] width 307 height 204
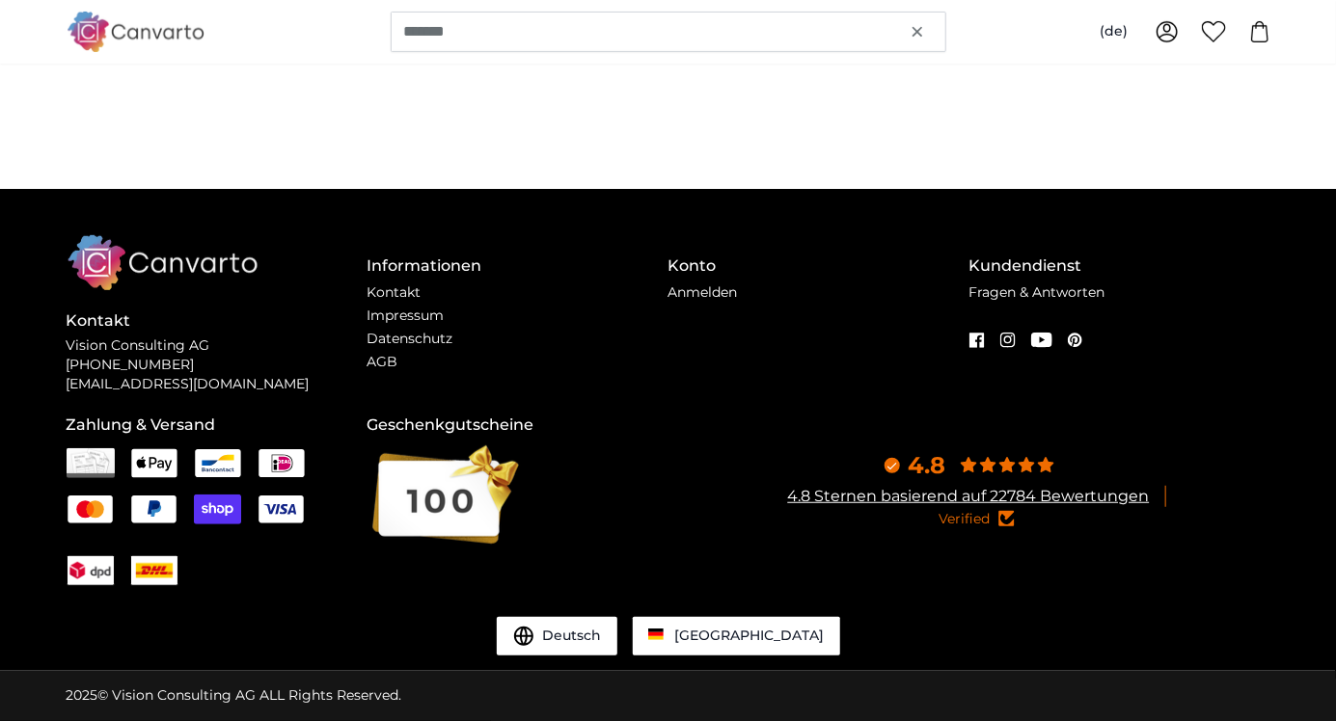
scroll to position [0, 0]
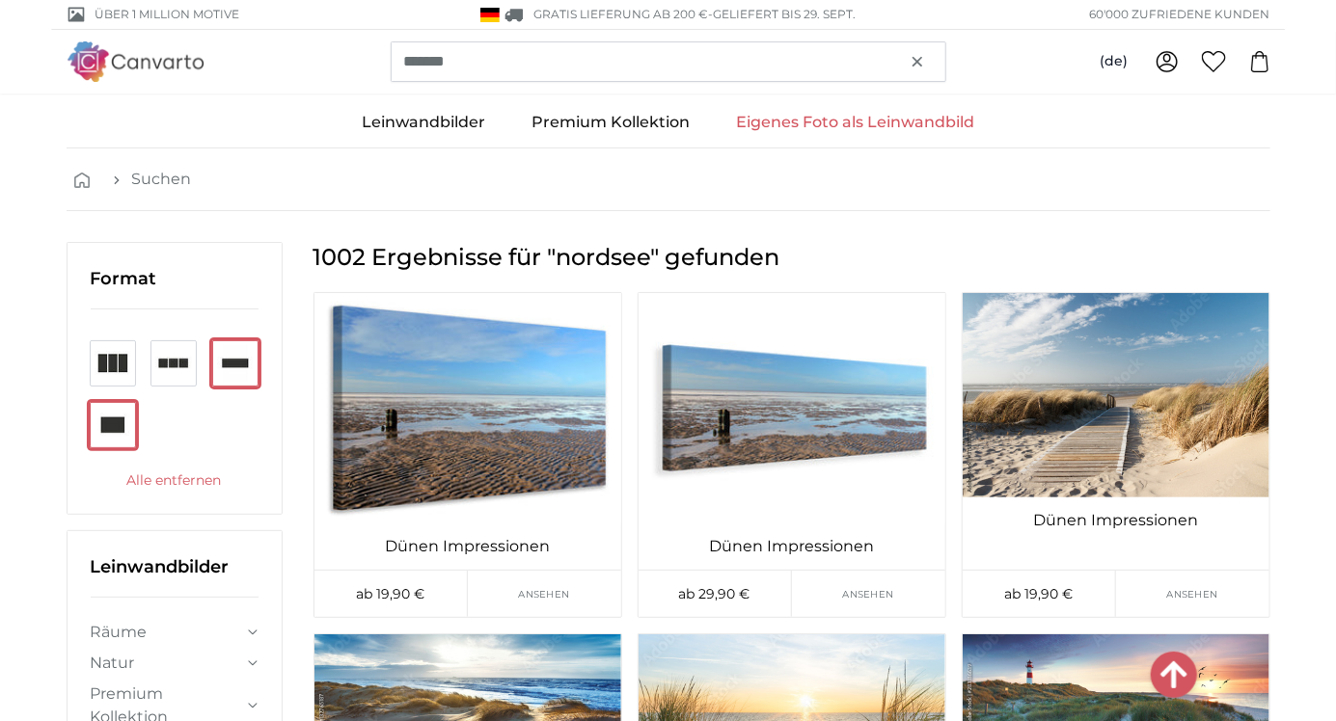
scroll to position [10472, 0]
